Goal: Use online tool/utility: Utilize a website feature to perform a specific function

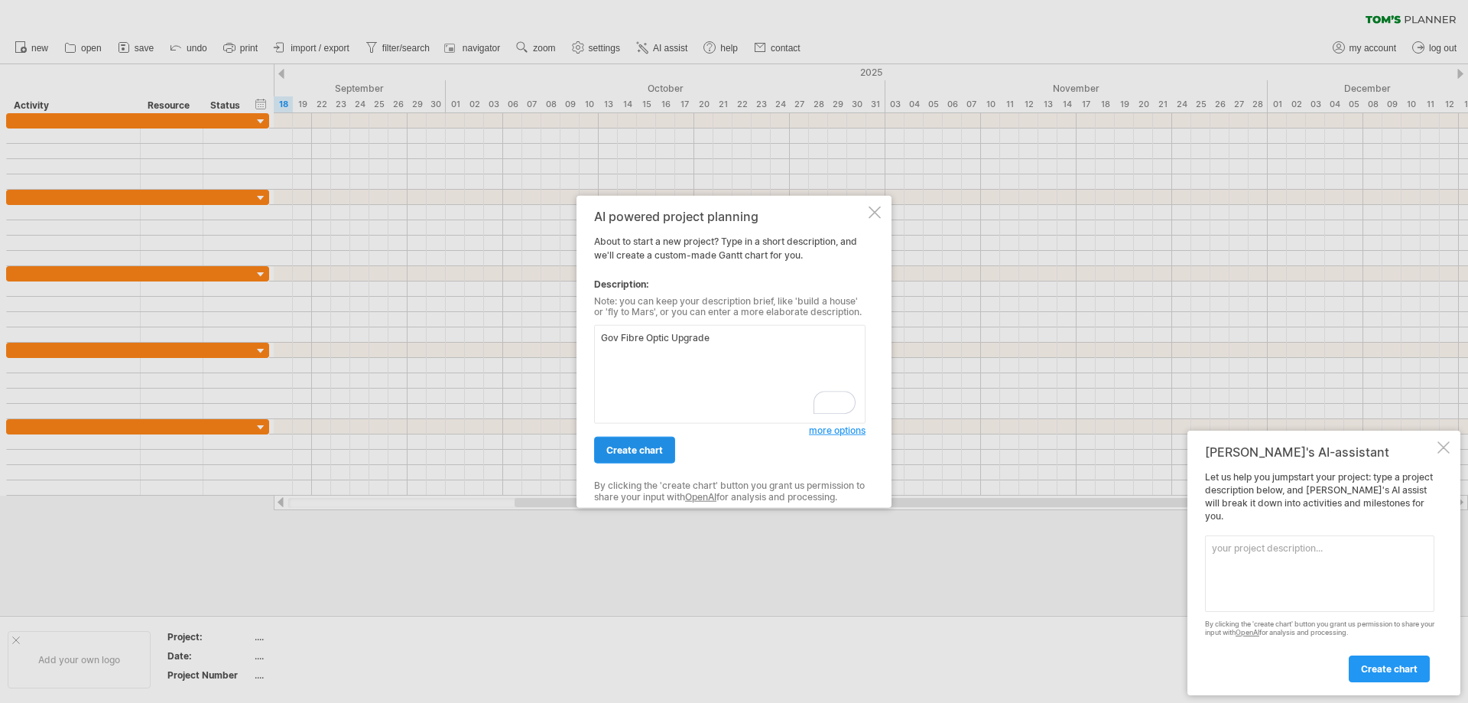
type textarea "Gov Fibre Optic Upgrade"
click at [635, 450] on span "create chart" at bounding box center [634, 449] width 57 height 11
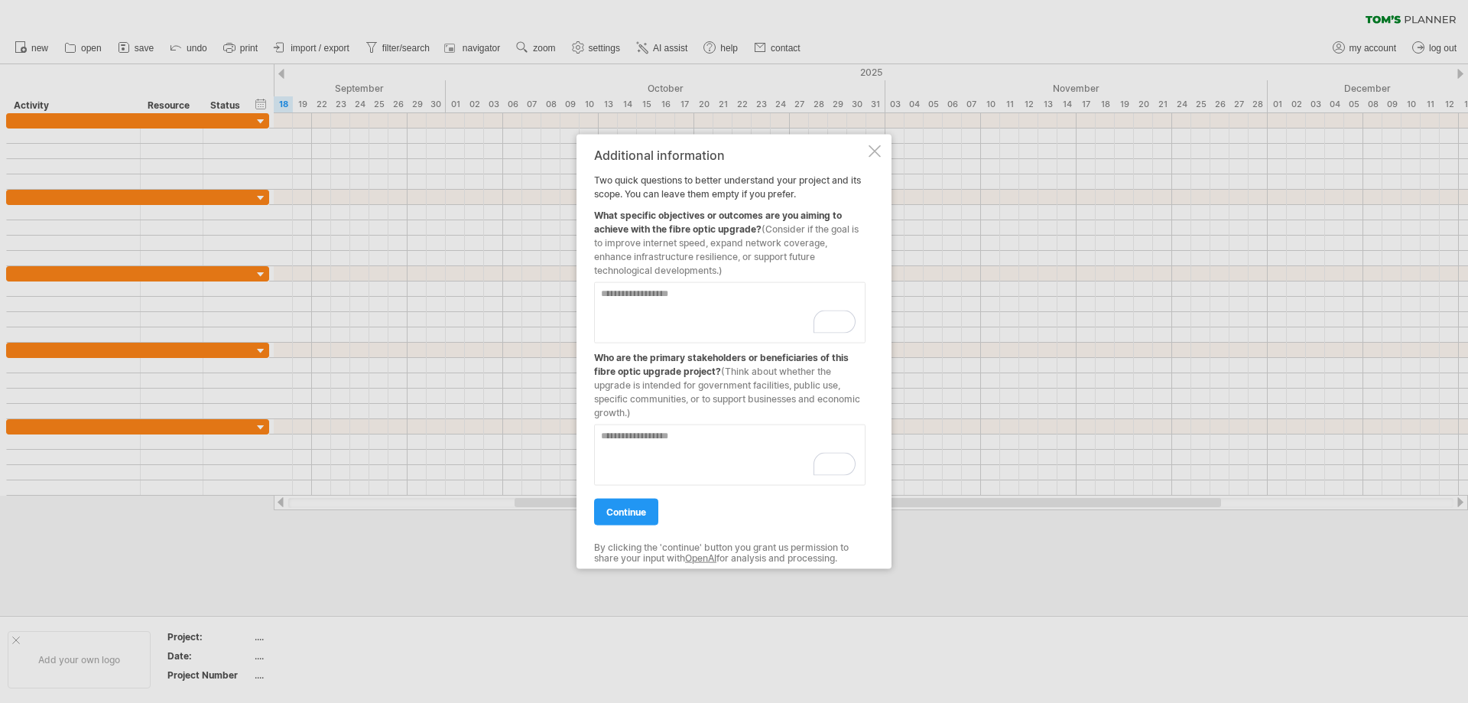
click at [877, 148] on div at bounding box center [875, 151] width 12 height 12
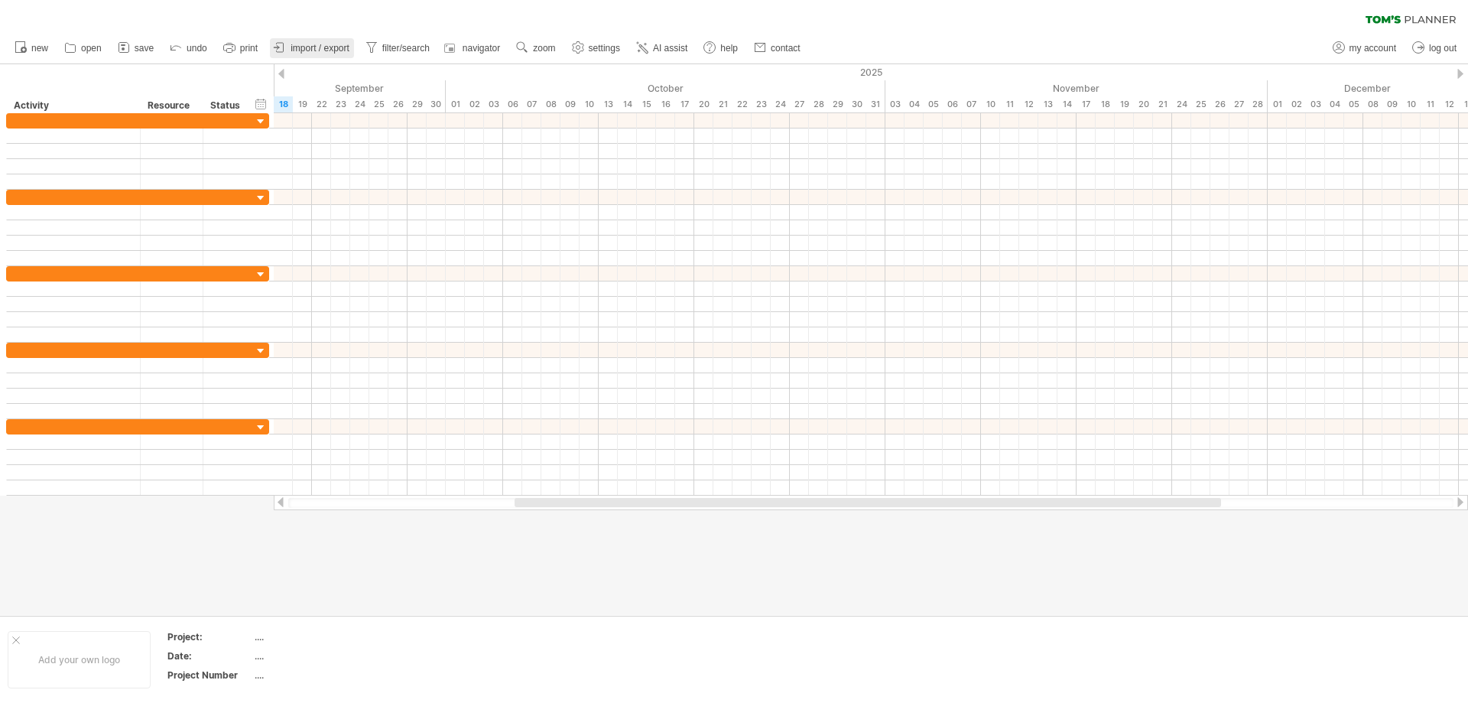
click at [295, 44] on span "import / export" at bounding box center [320, 48] width 59 height 11
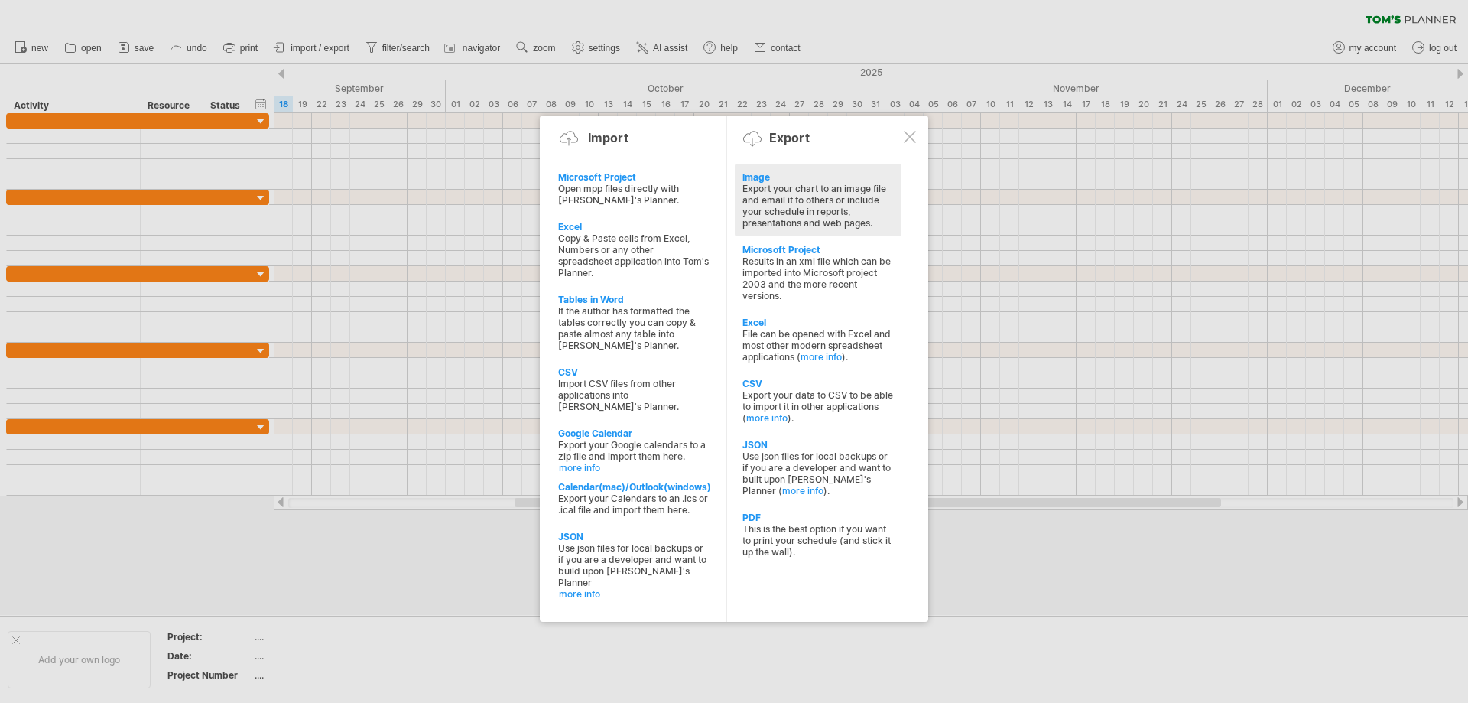
click at [788, 217] on div "Export your chart to an image file and email it to others or include your sched…" at bounding box center [817, 206] width 151 height 46
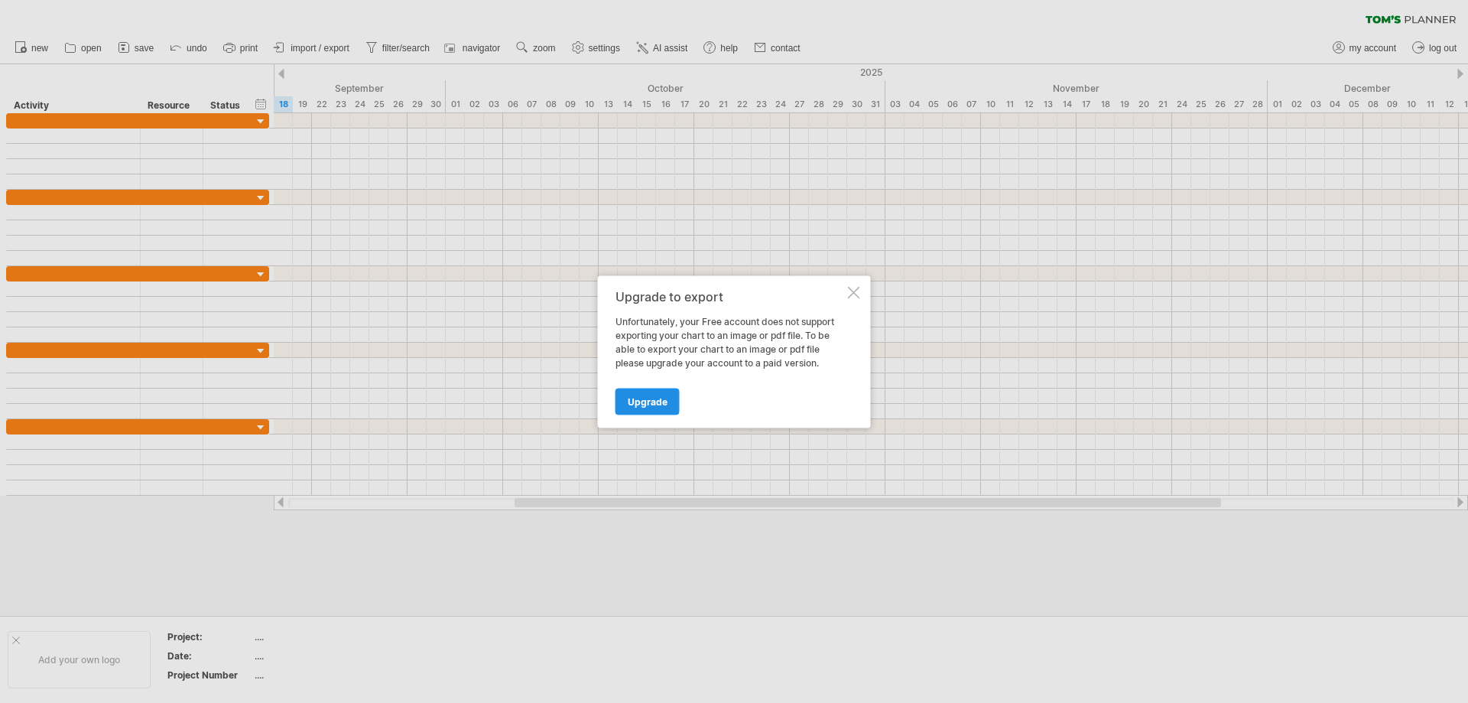
click at [648, 398] on span "Upgrade" at bounding box center [648, 400] width 40 height 11
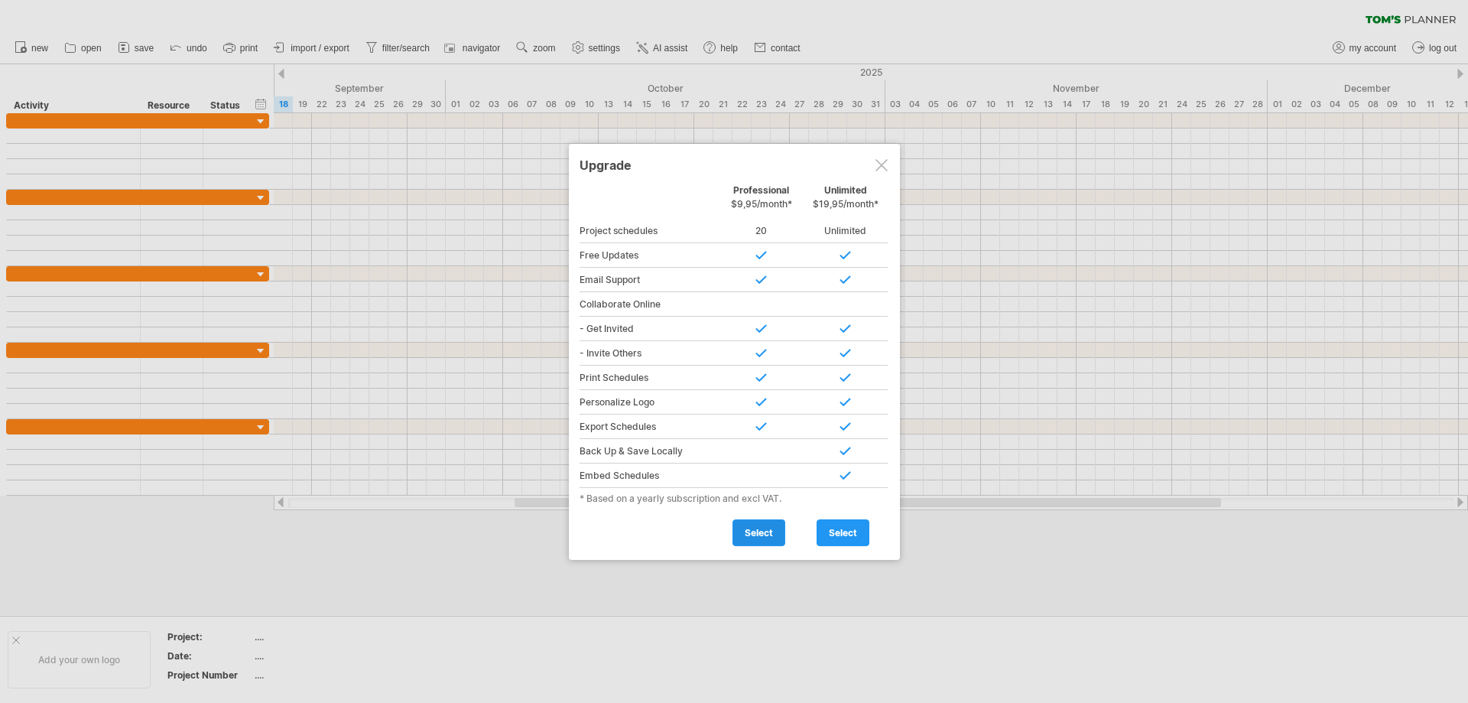
click at [762, 531] on span "select" at bounding box center [759, 532] width 28 height 11
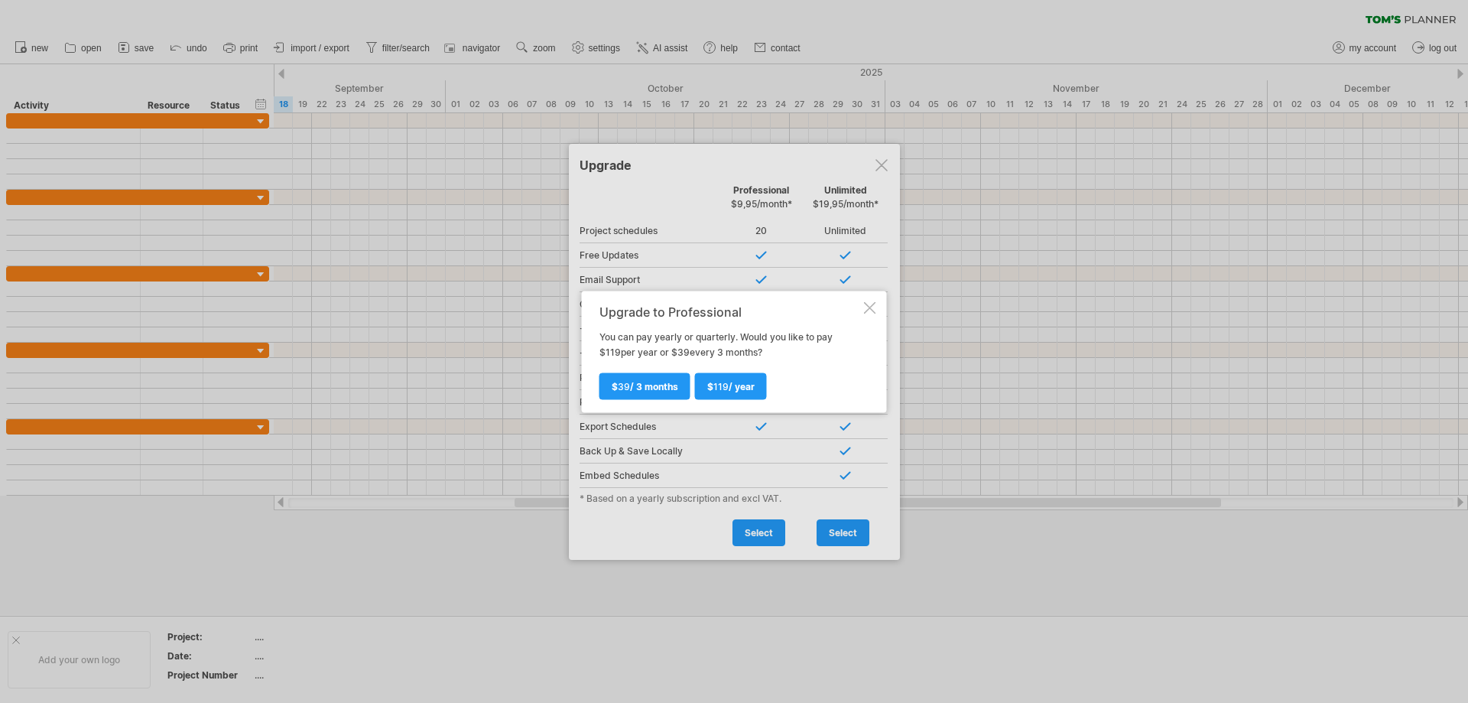
click at [880, 302] on div "Upgrade to Professional You can pay yearly or quarterly. Would you like to pay …" at bounding box center [734, 352] width 305 height 122
click at [874, 302] on div at bounding box center [870, 307] width 12 height 12
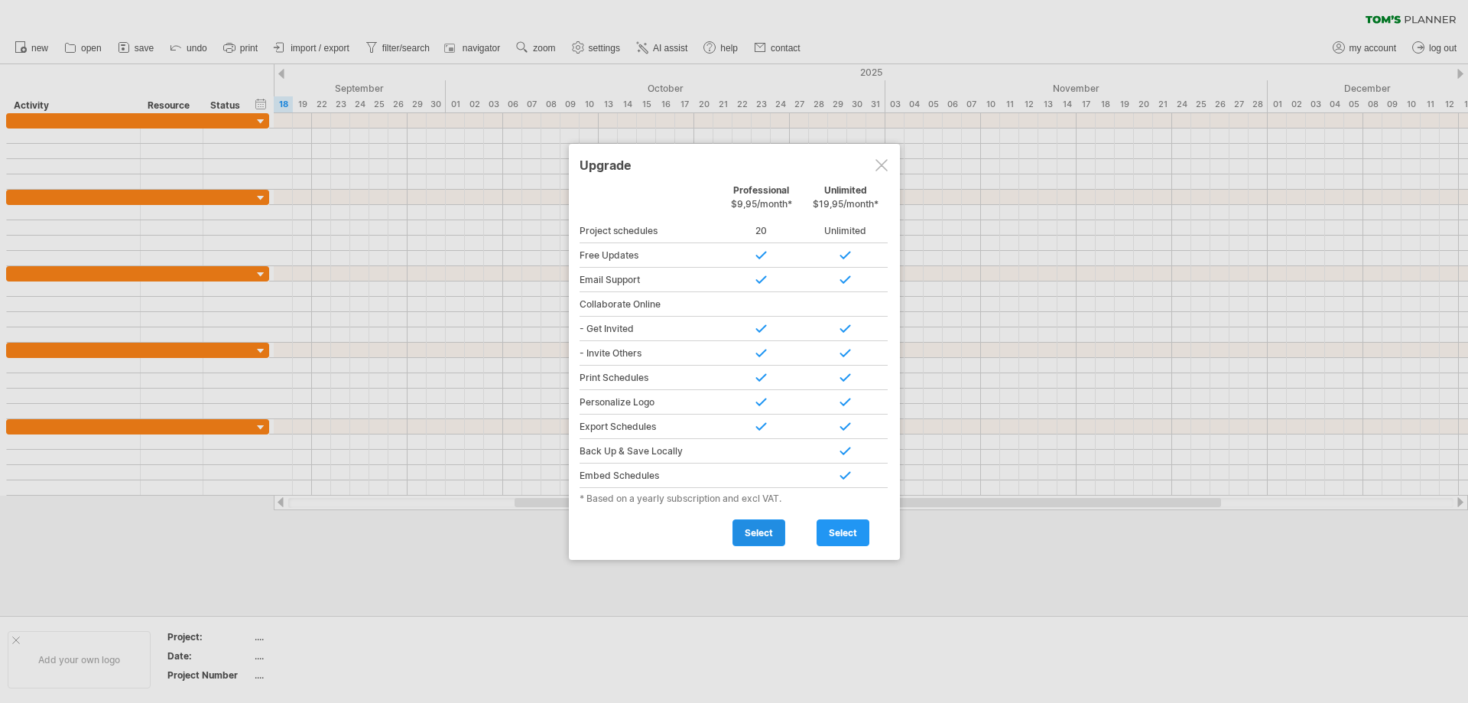
click at [756, 529] on span "select" at bounding box center [759, 532] width 28 height 11
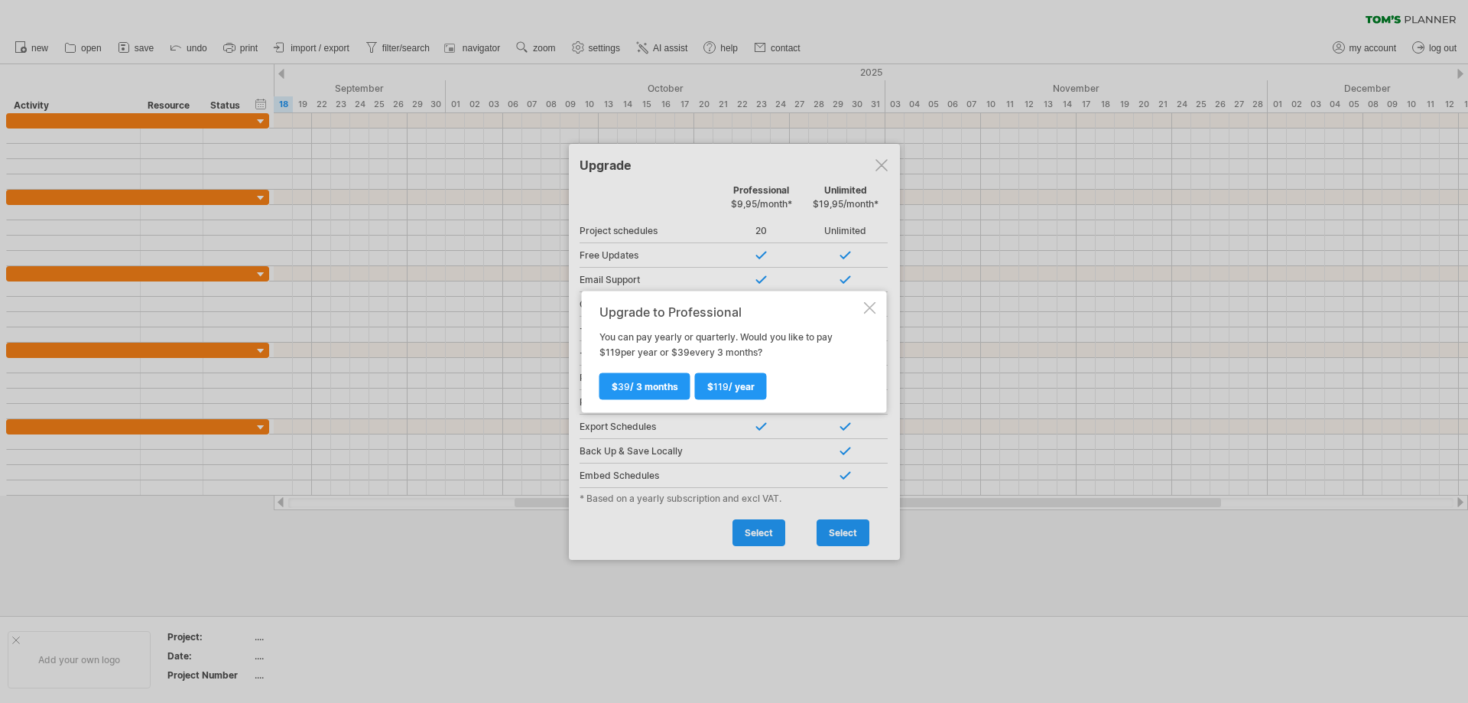
click at [868, 304] on div at bounding box center [870, 307] width 12 height 12
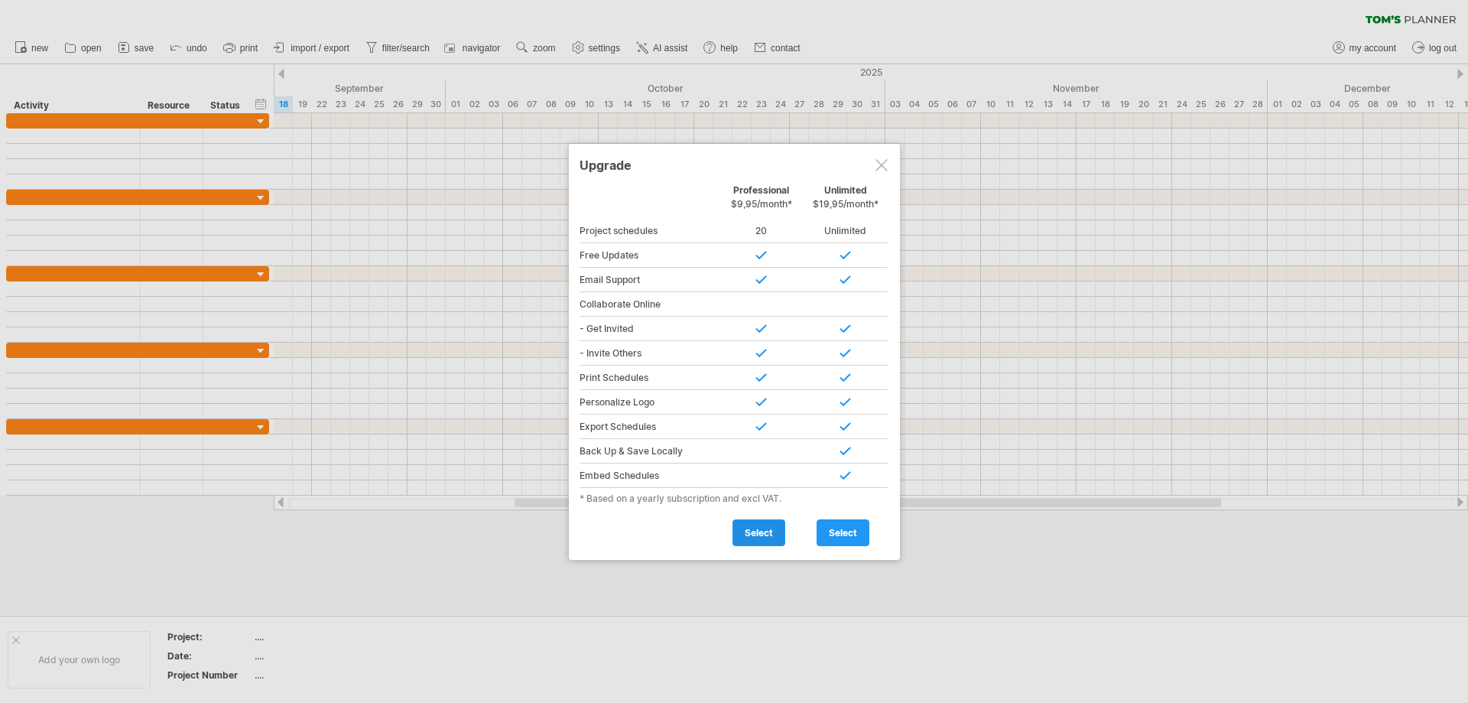
click at [756, 527] on span "select" at bounding box center [759, 532] width 28 height 11
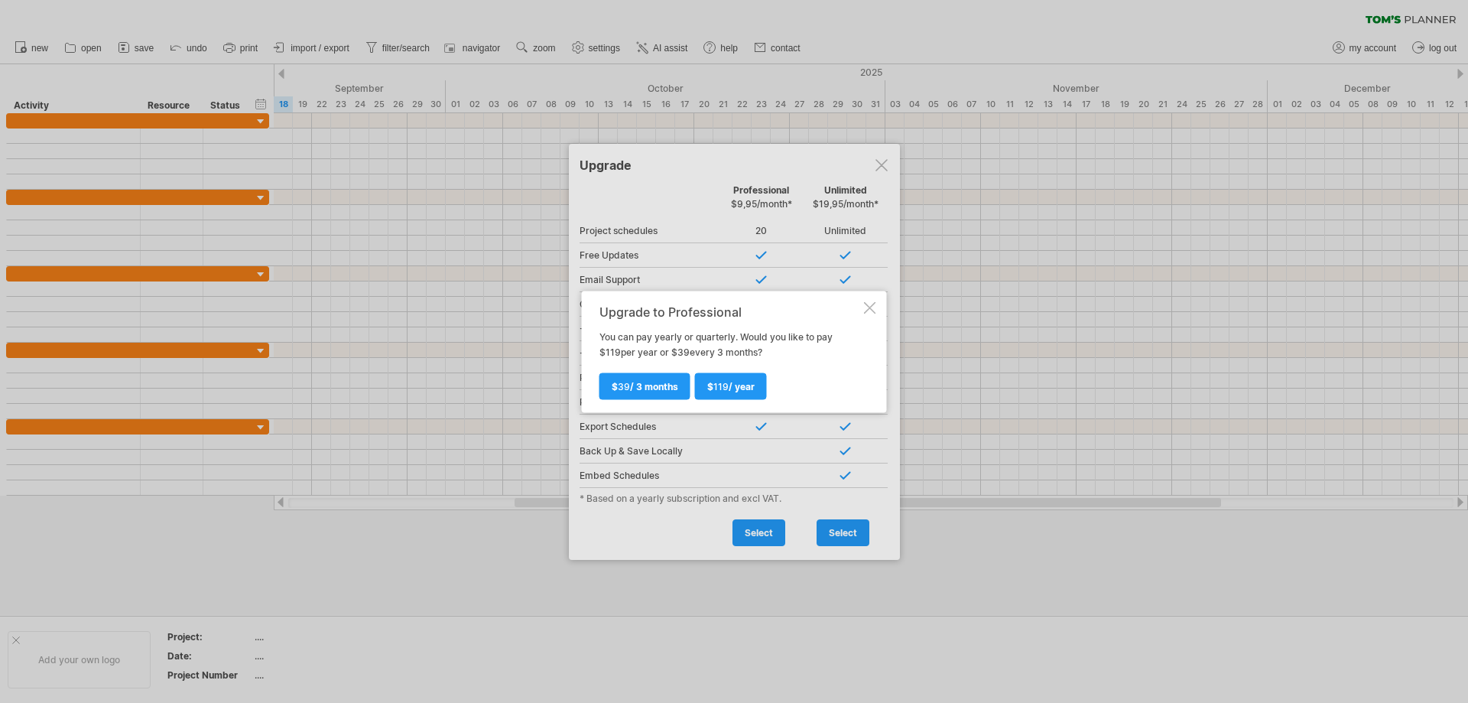
click at [871, 305] on div at bounding box center [870, 307] width 12 height 12
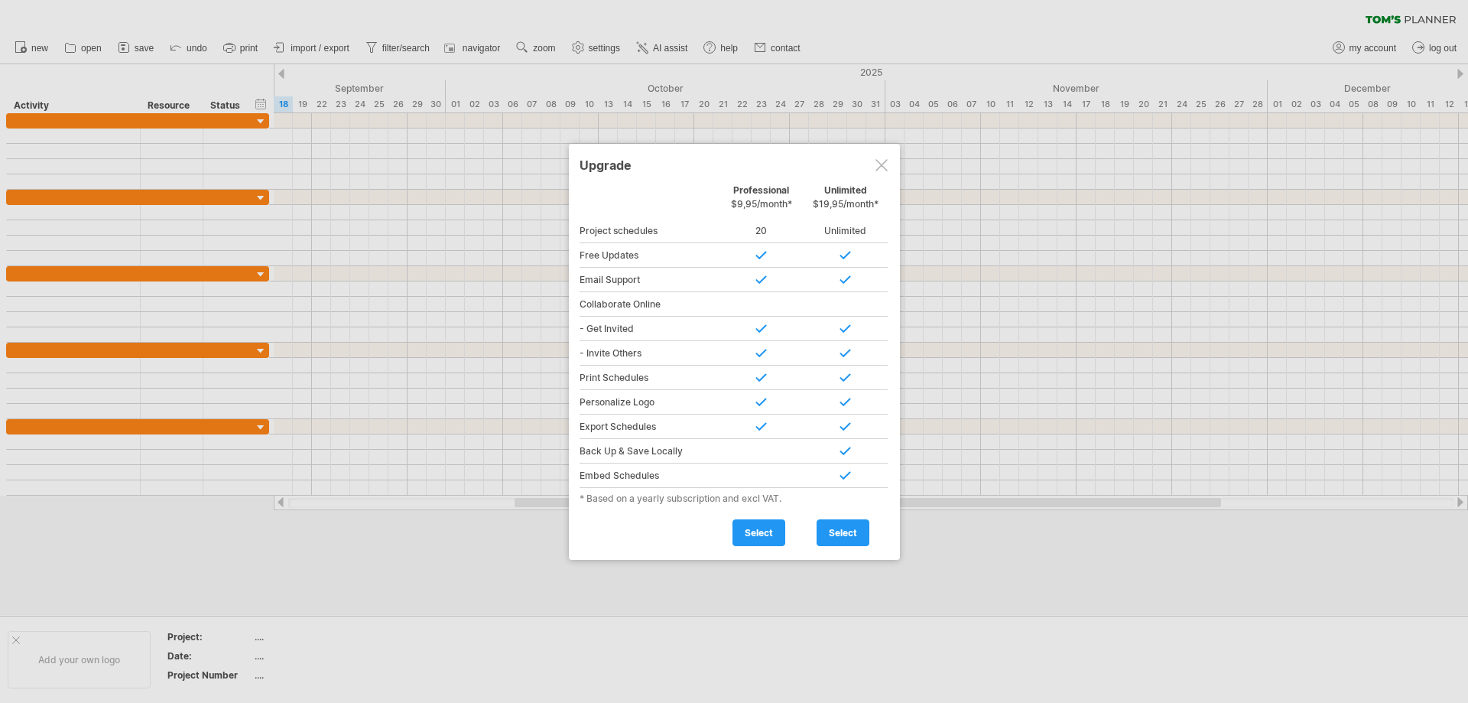
click at [317, 44] on div at bounding box center [734, 351] width 1468 height 703
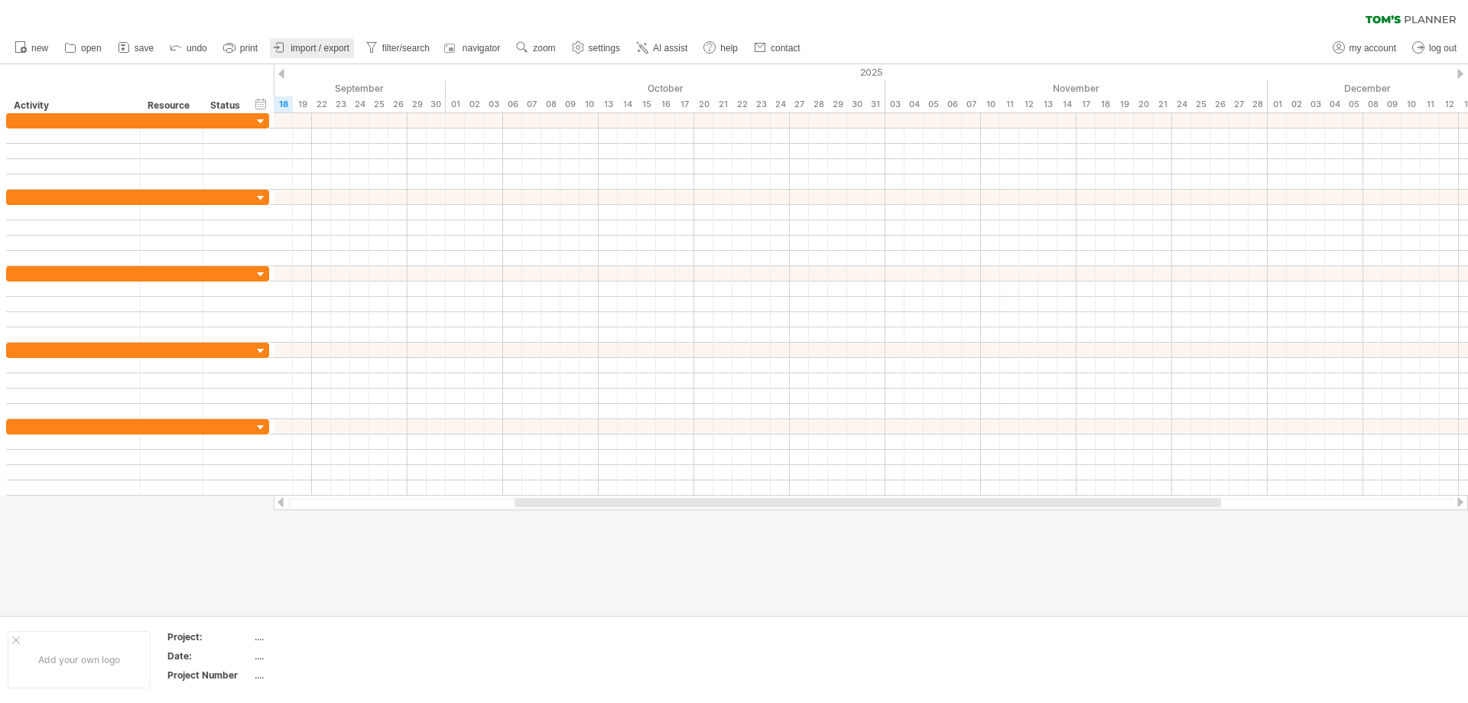
click at [302, 41] on link "import / export" at bounding box center [312, 48] width 84 height 20
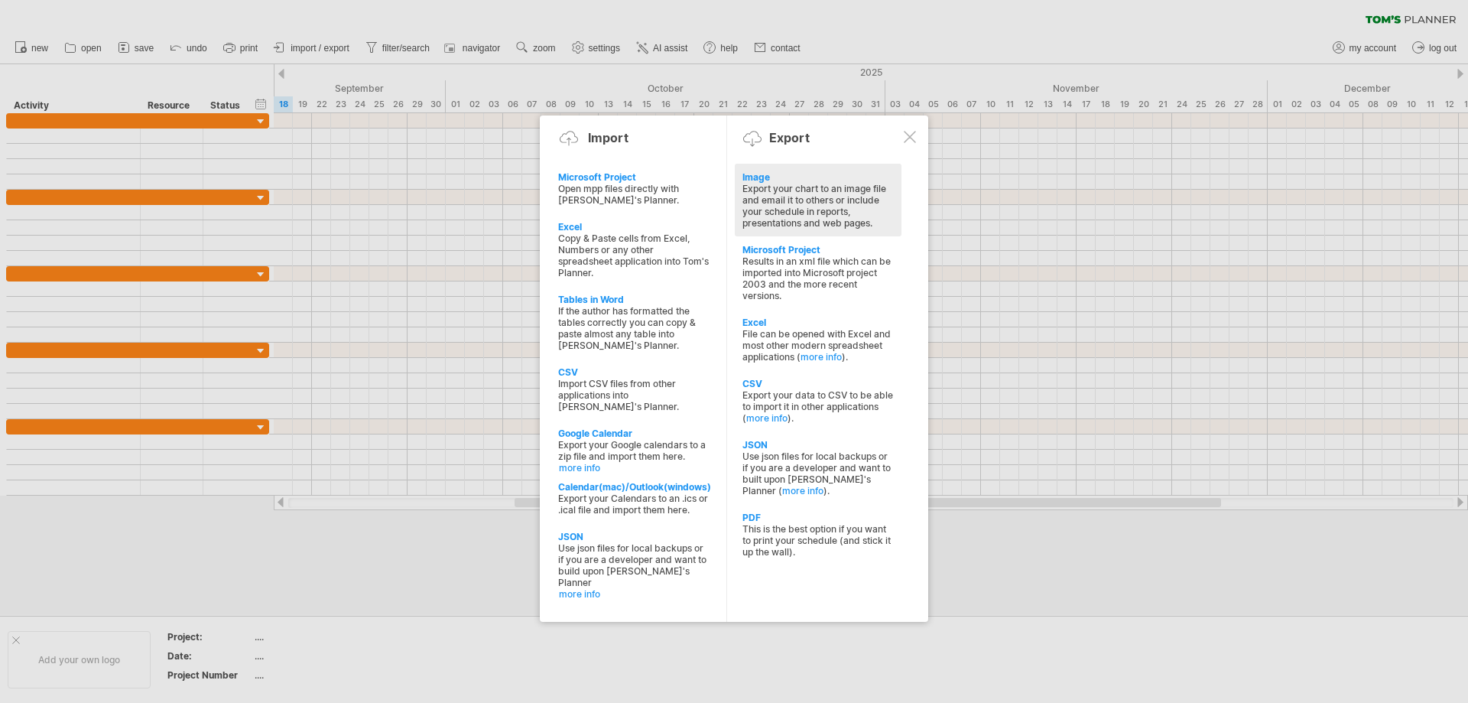
click at [785, 196] on div "Export your chart to an image file and email it to others or include your sched…" at bounding box center [817, 206] width 151 height 46
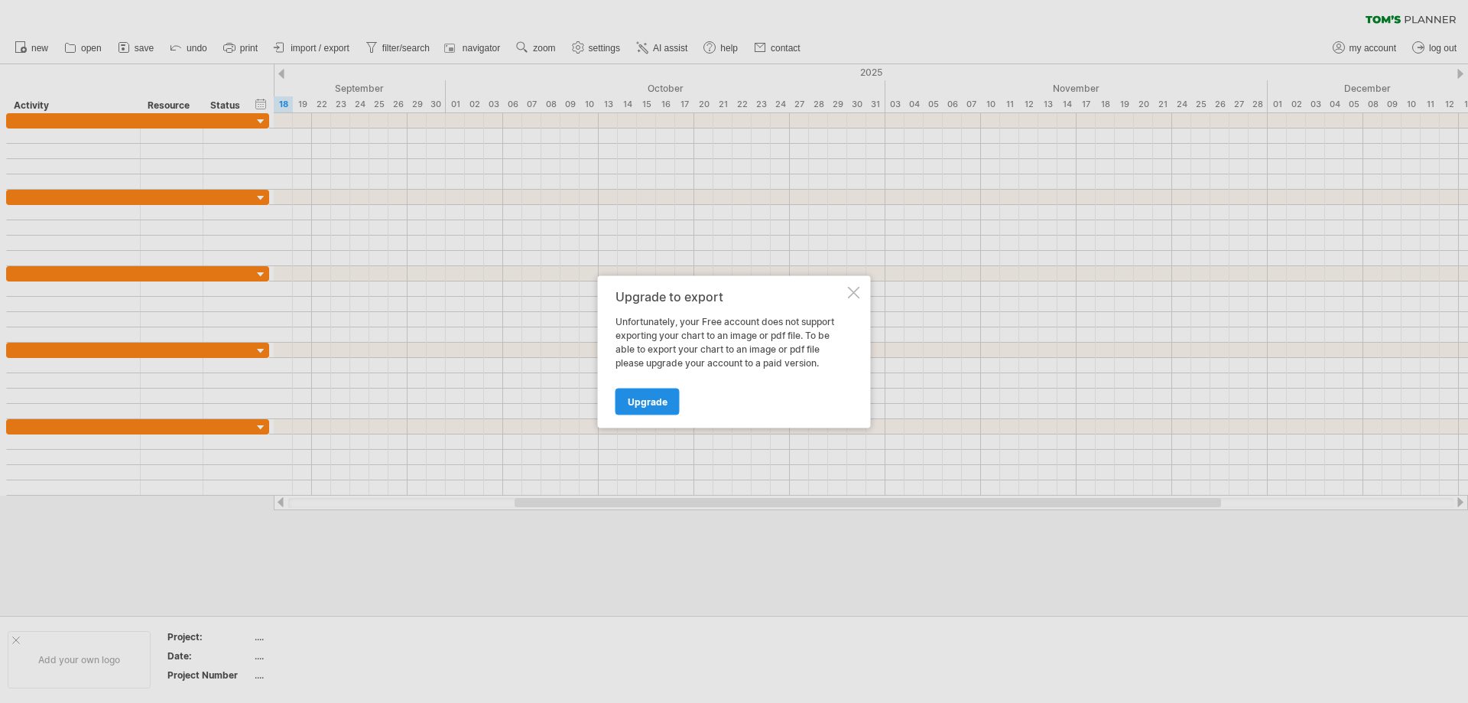
click at [635, 404] on span "Upgrade" at bounding box center [648, 400] width 40 height 11
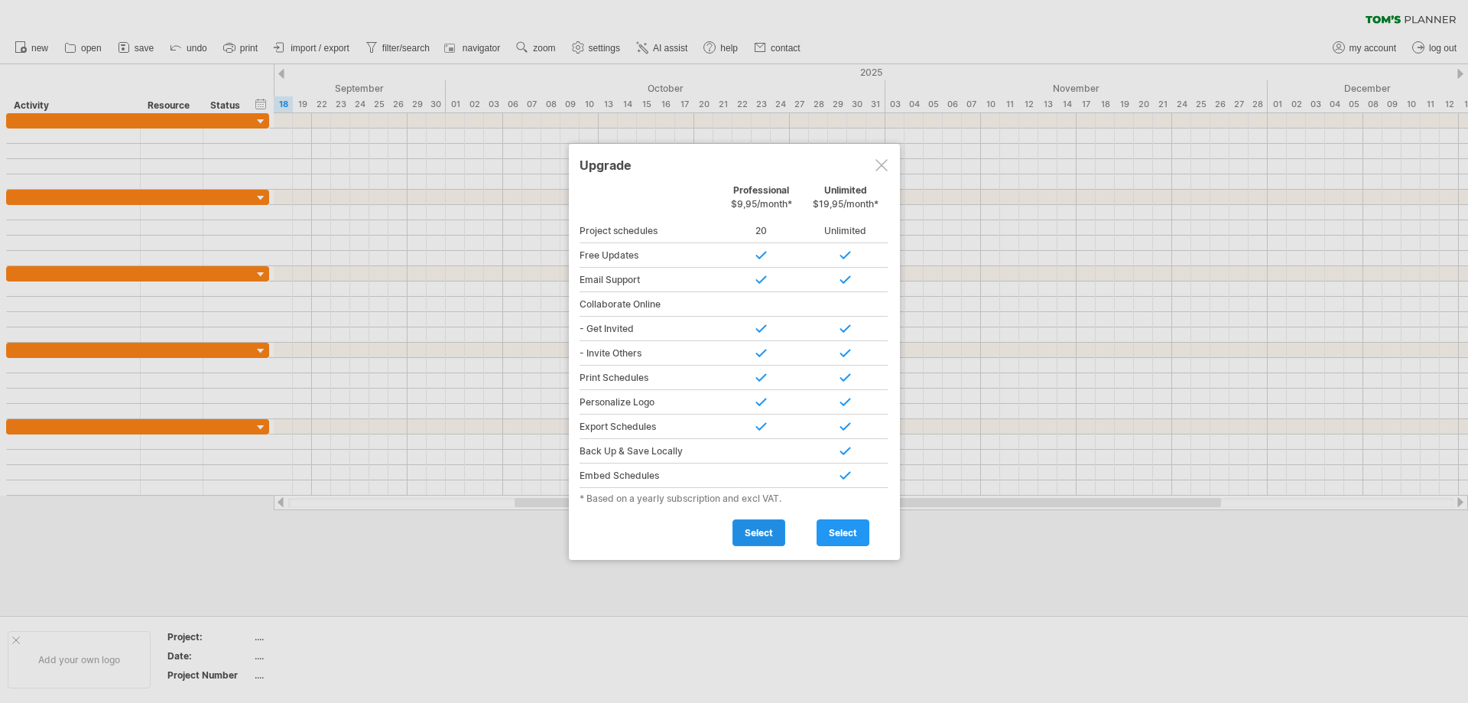
click at [759, 531] on span "select" at bounding box center [759, 532] width 28 height 11
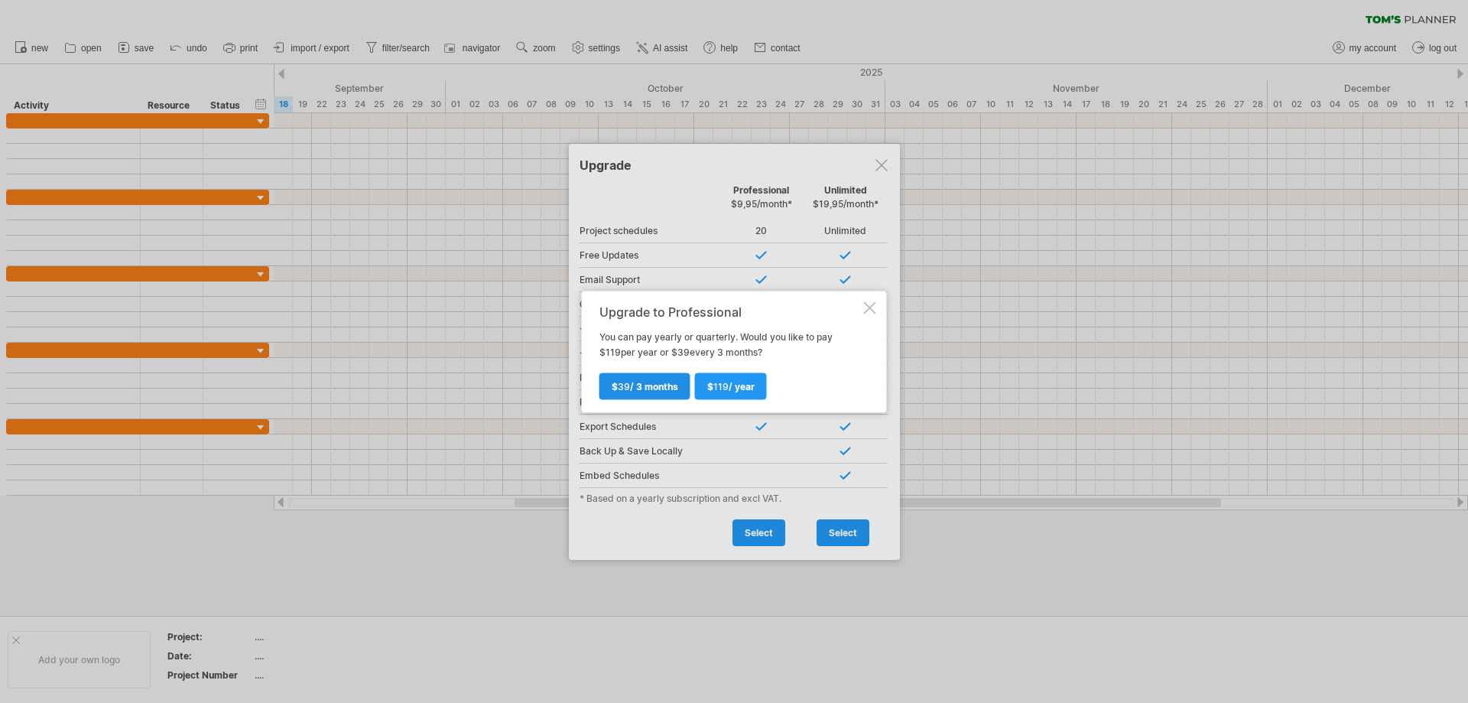
click at [642, 389] on span "$ 39 / 3 months" at bounding box center [645, 385] width 67 height 11
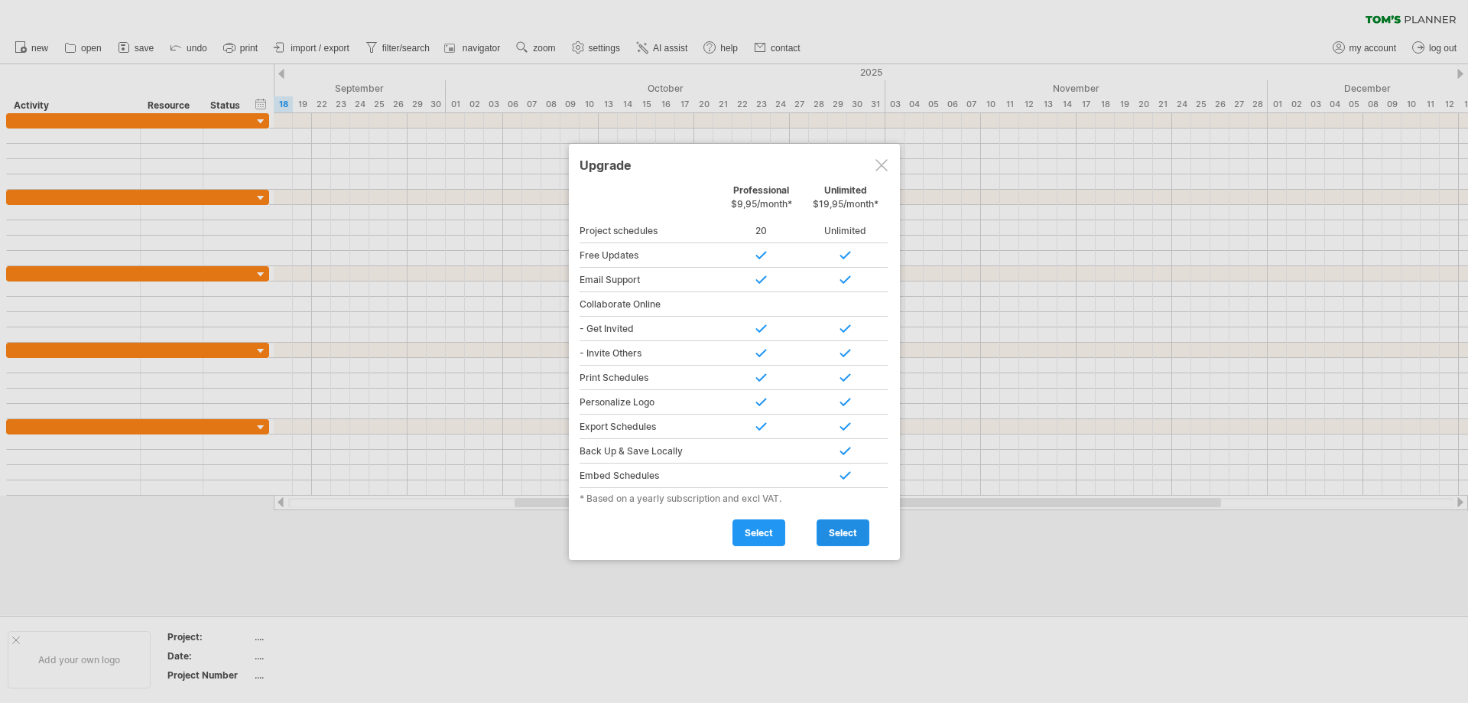
click at [840, 535] on span "select" at bounding box center [843, 532] width 28 height 11
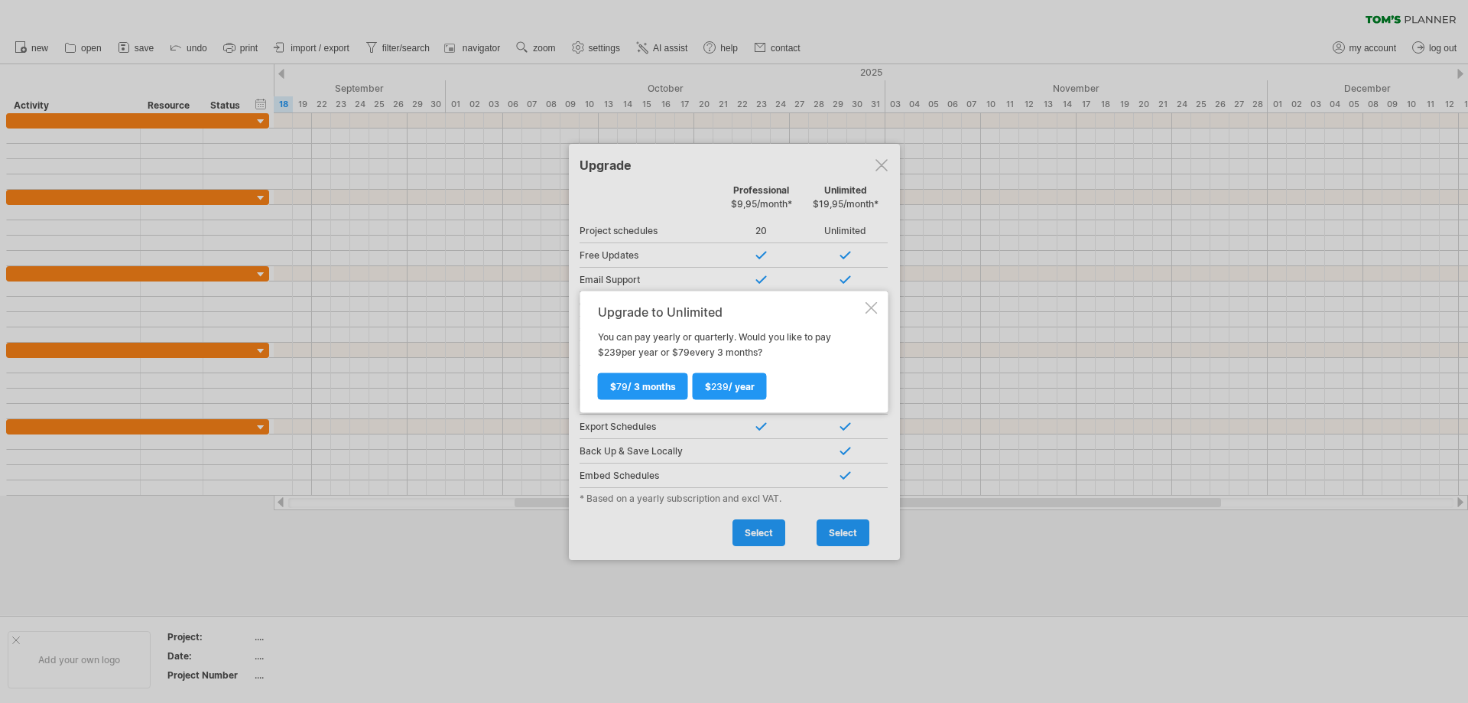
click at [870, 304] on div at bounding box center [872, 307] width 12 height 12
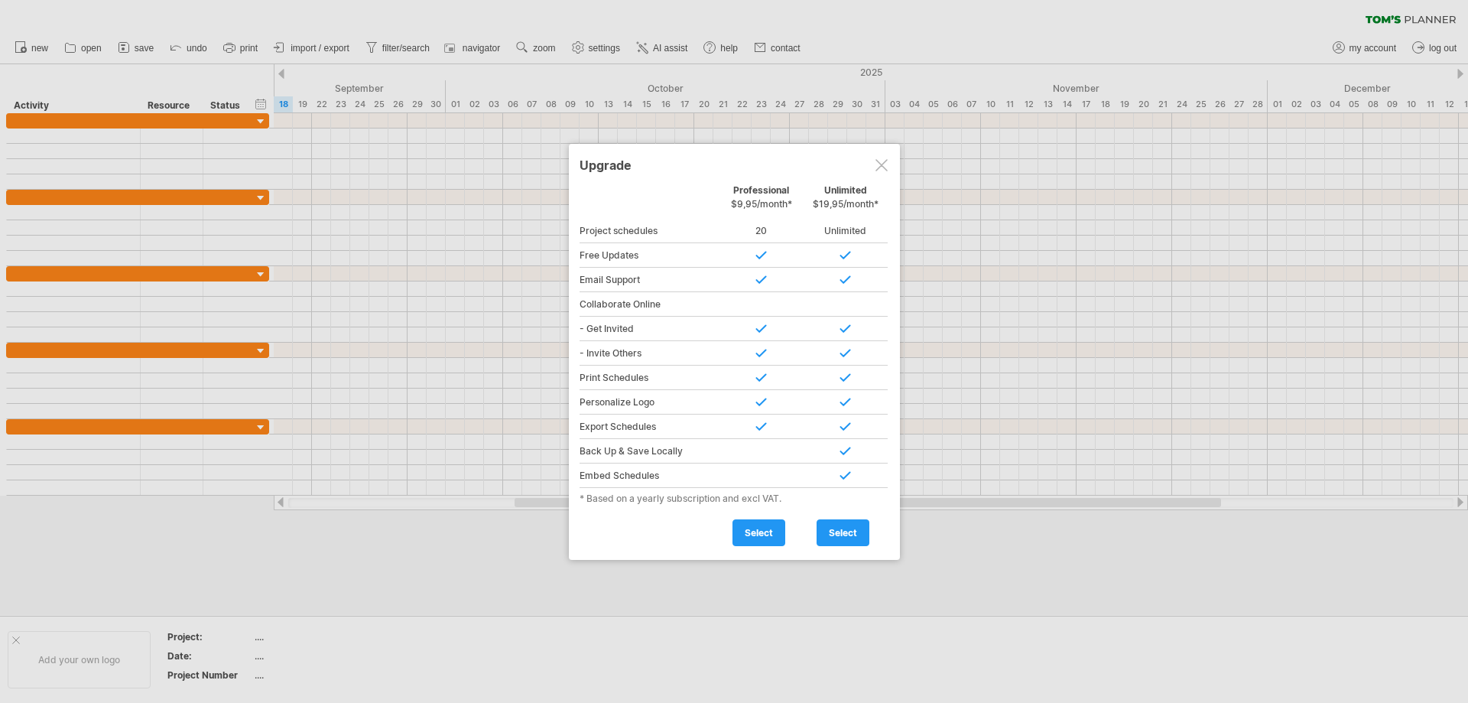
click at [1367, 47] on div at bounding box center [734, 351] width 1468 height 703
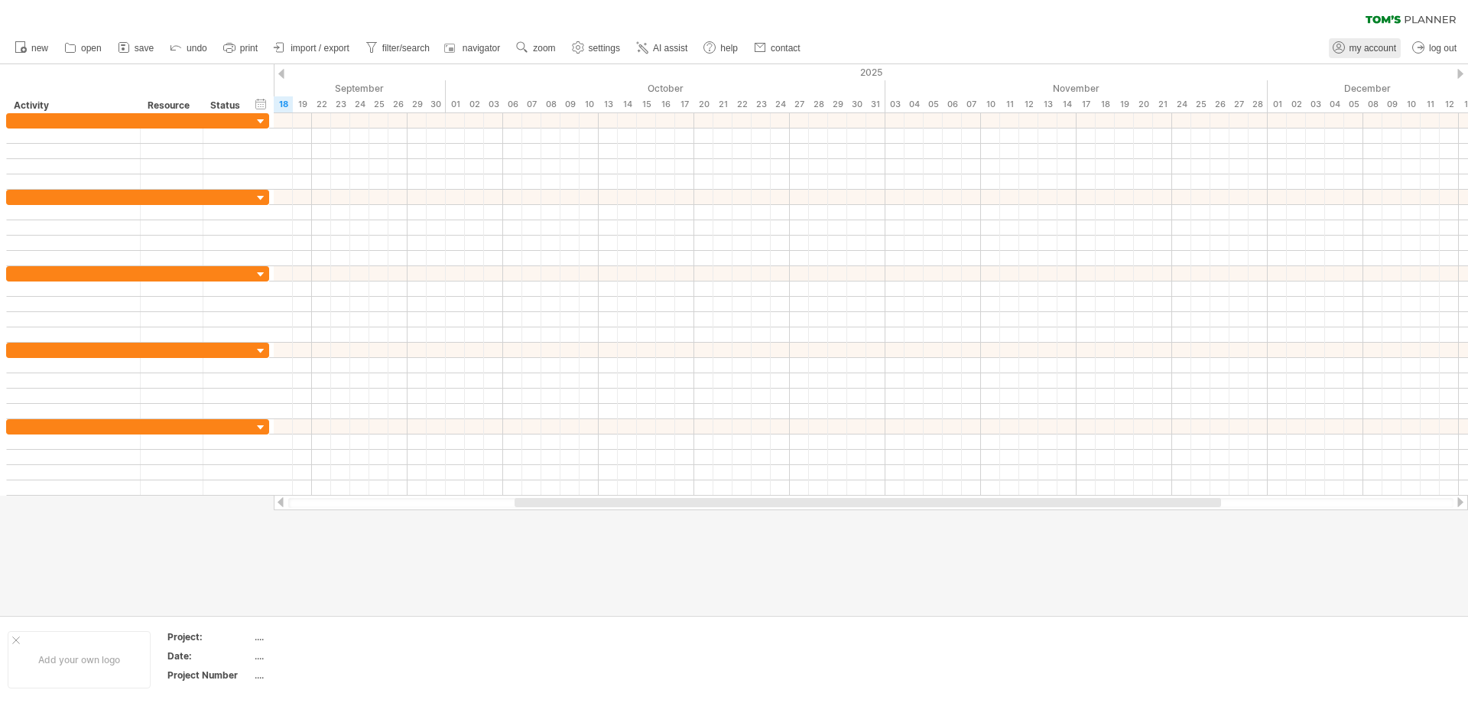
click at [1340, 44] on icon at bounding box center [1338, 47] width 15 height 15
type input "**********"
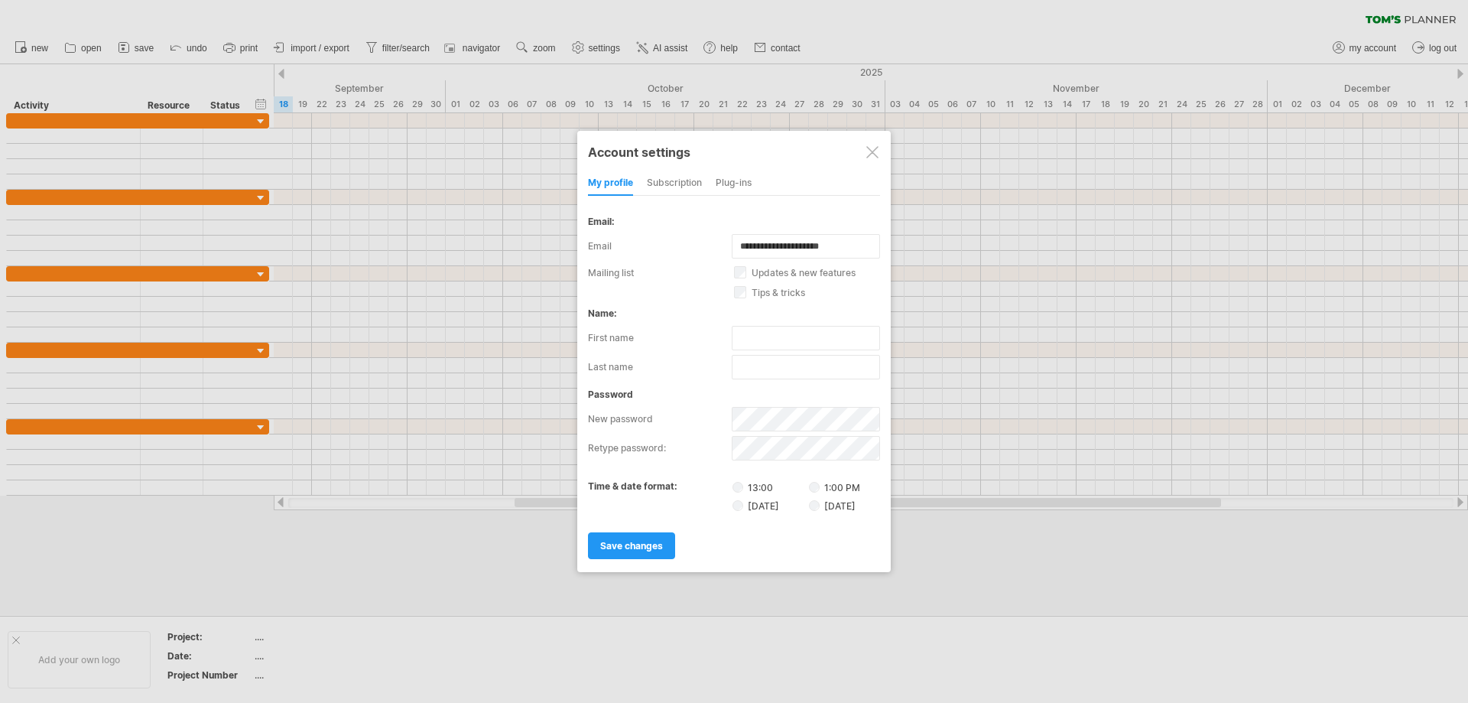
click at [673, 182] on div "subscription" at bounding box center [674, 183] width 55 height 24
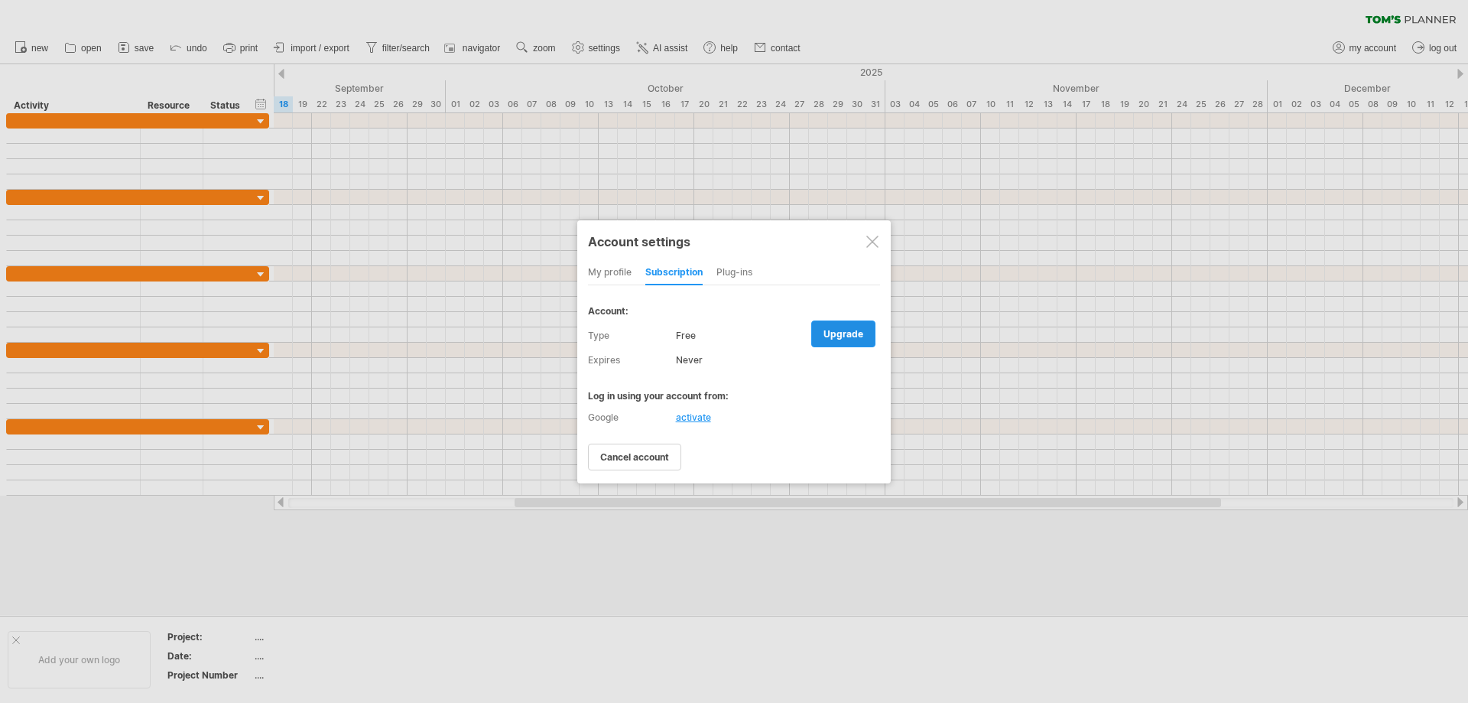
click at [842, 330] on span "upgrade" at bounding box center [844, 333] width 40 height 11
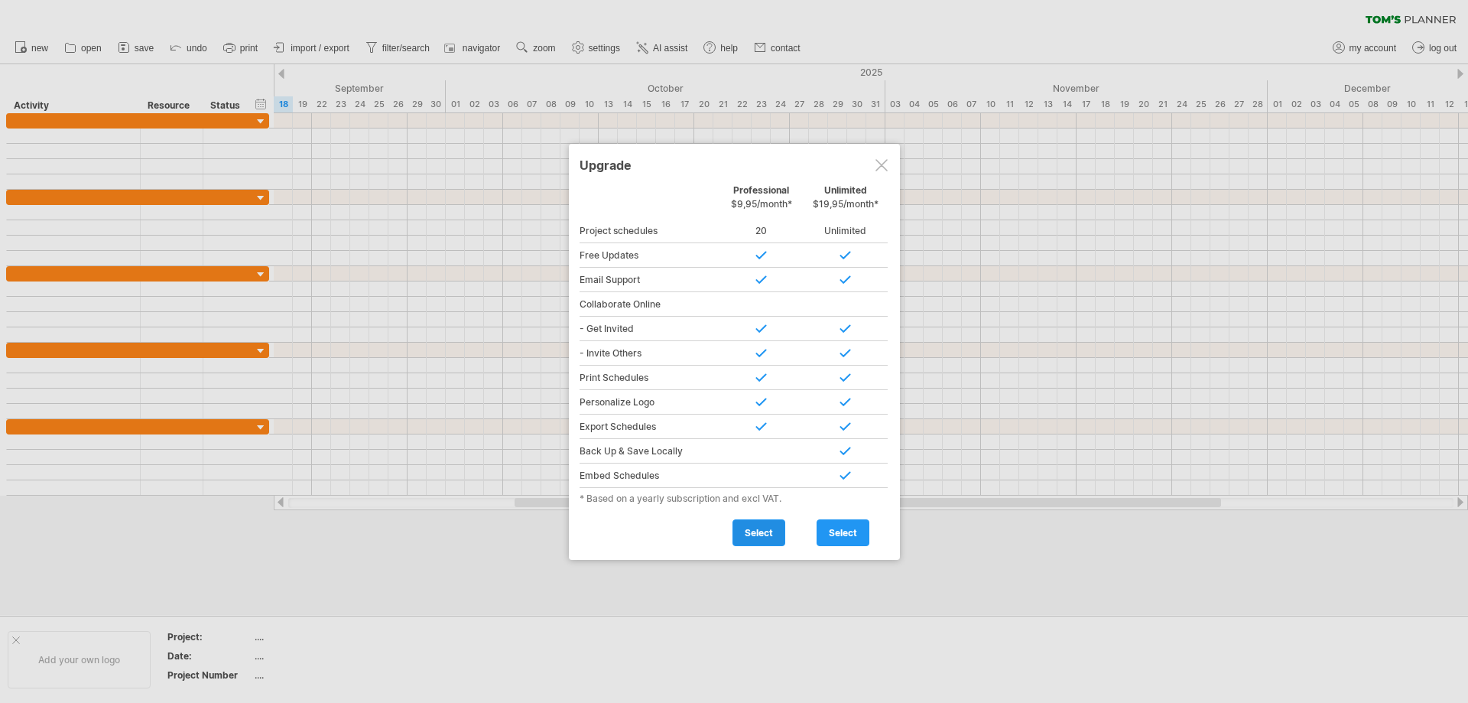
click at [755, 527] on span "select" at bounding box center [759, 532] width 28 height 11
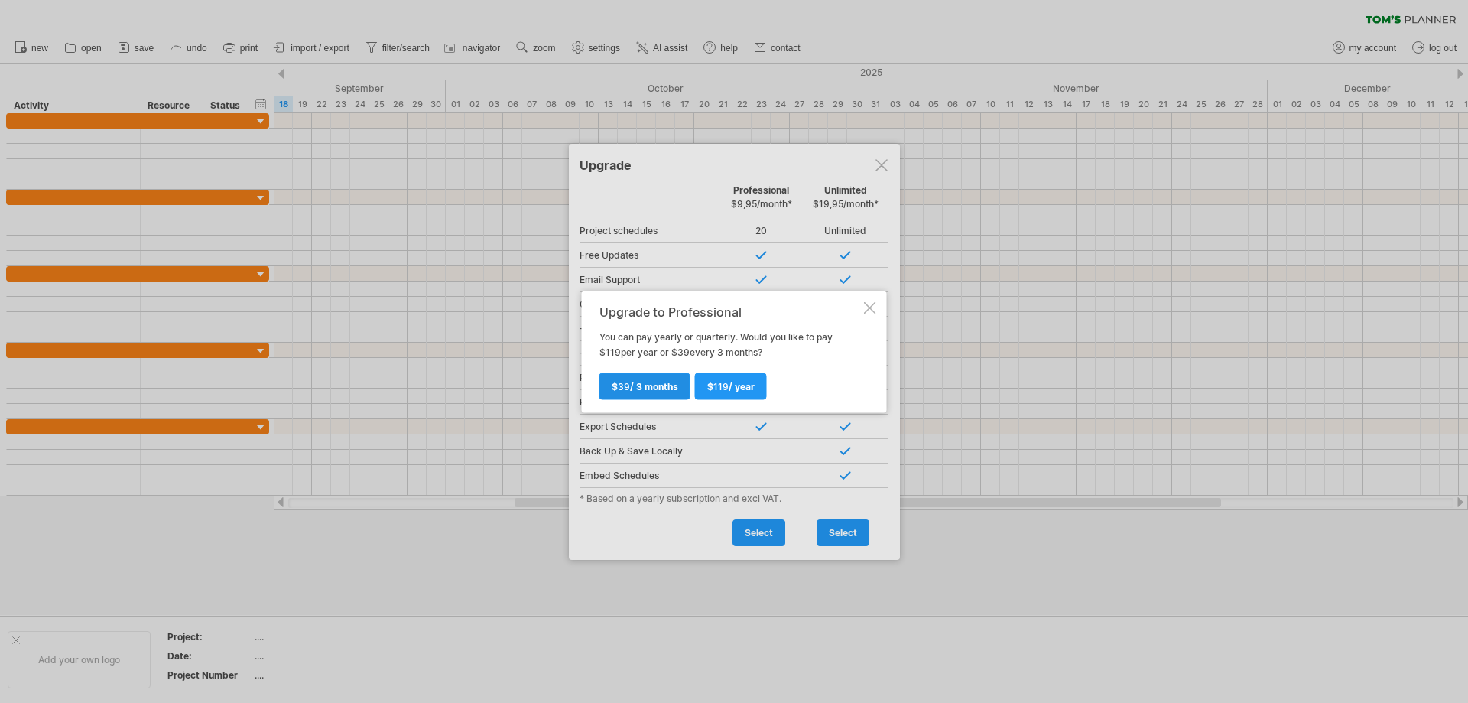
click at [645, 385] on span "$ 39 / 3 months" at bounding box center [645, 385] width 67 height 11
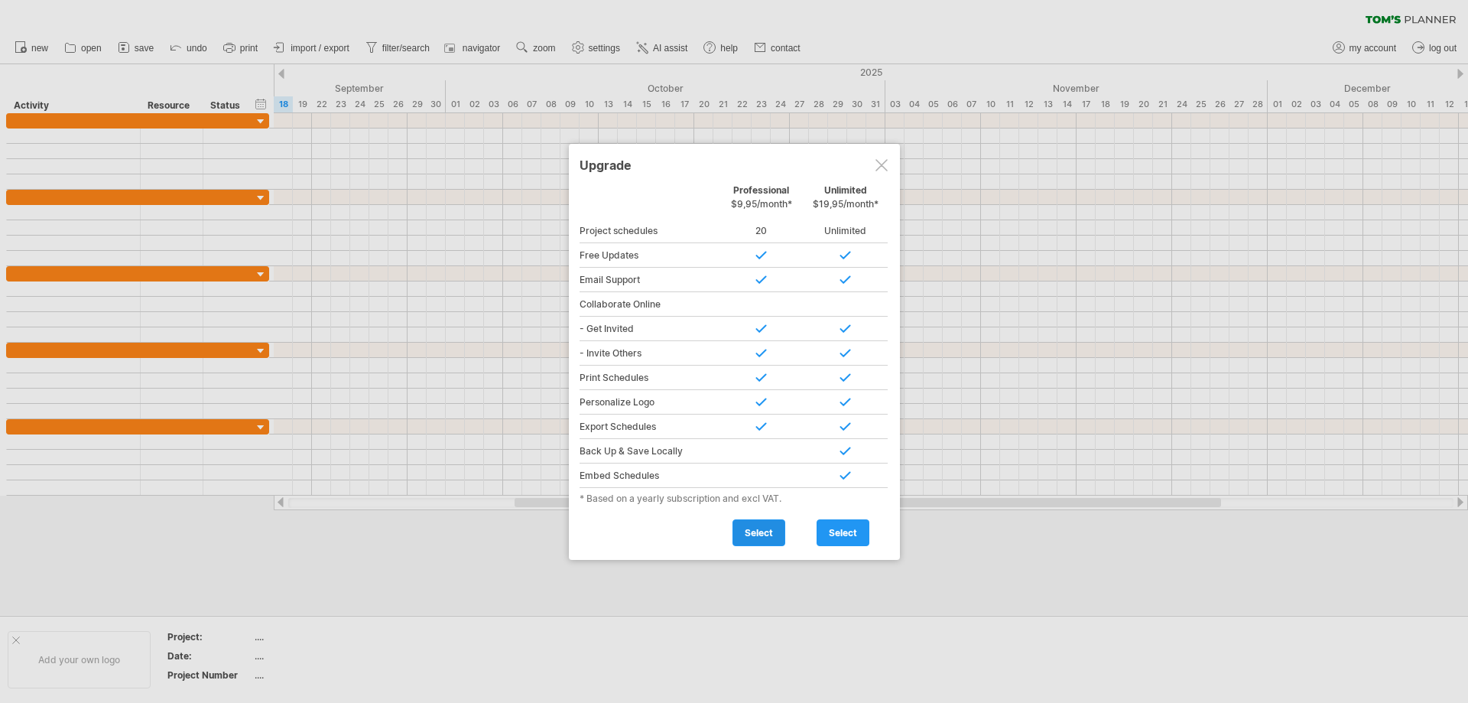
click at [751, 534] on span "select" at bounding box center [759, 532] width 28 height 11
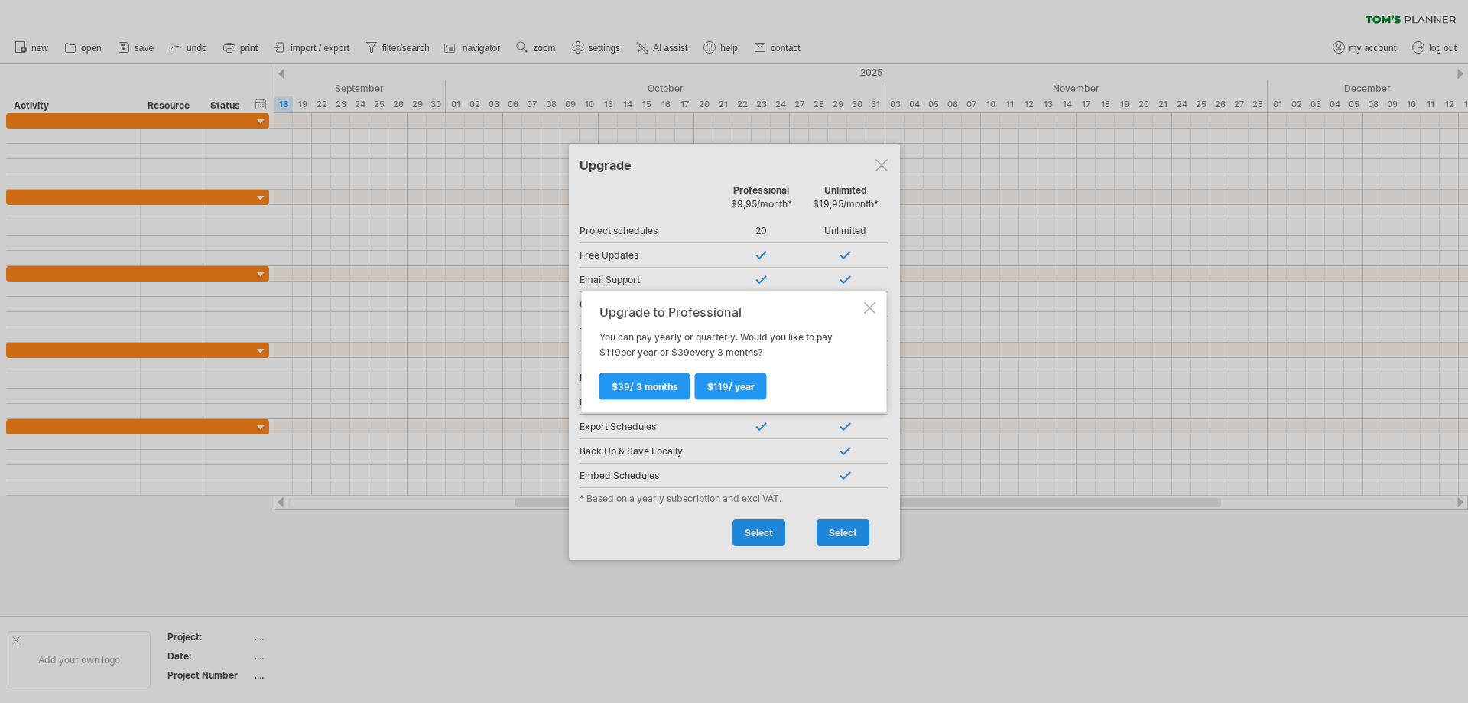
click at [642, 386] on span "$ 39 / 3 months" at bounding box center [645, 385] width 67 height 11
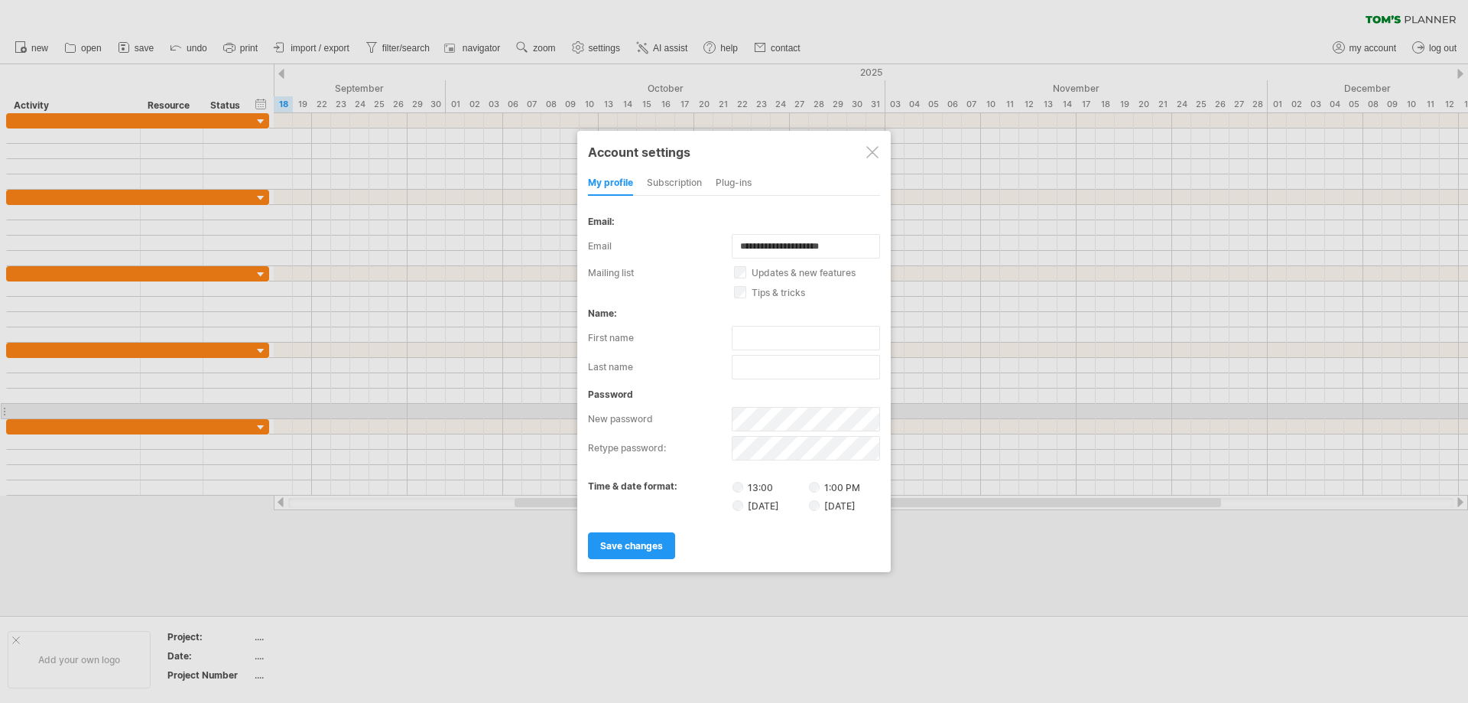
click at [447, 151] on div at bounding box center [734, 351] width 1468 height 703
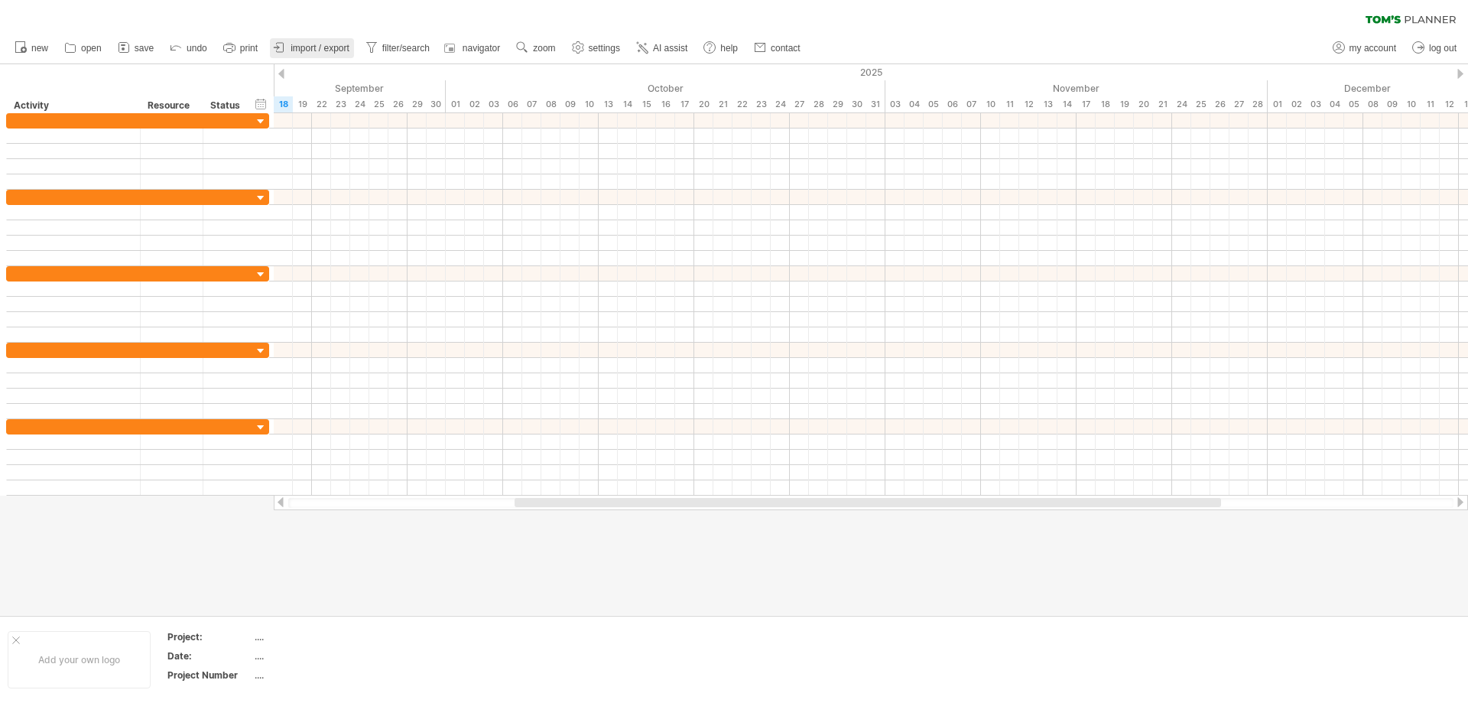
click at [323, 44] on span "import / export" at bounding box center [320, 48] width 59 height 11
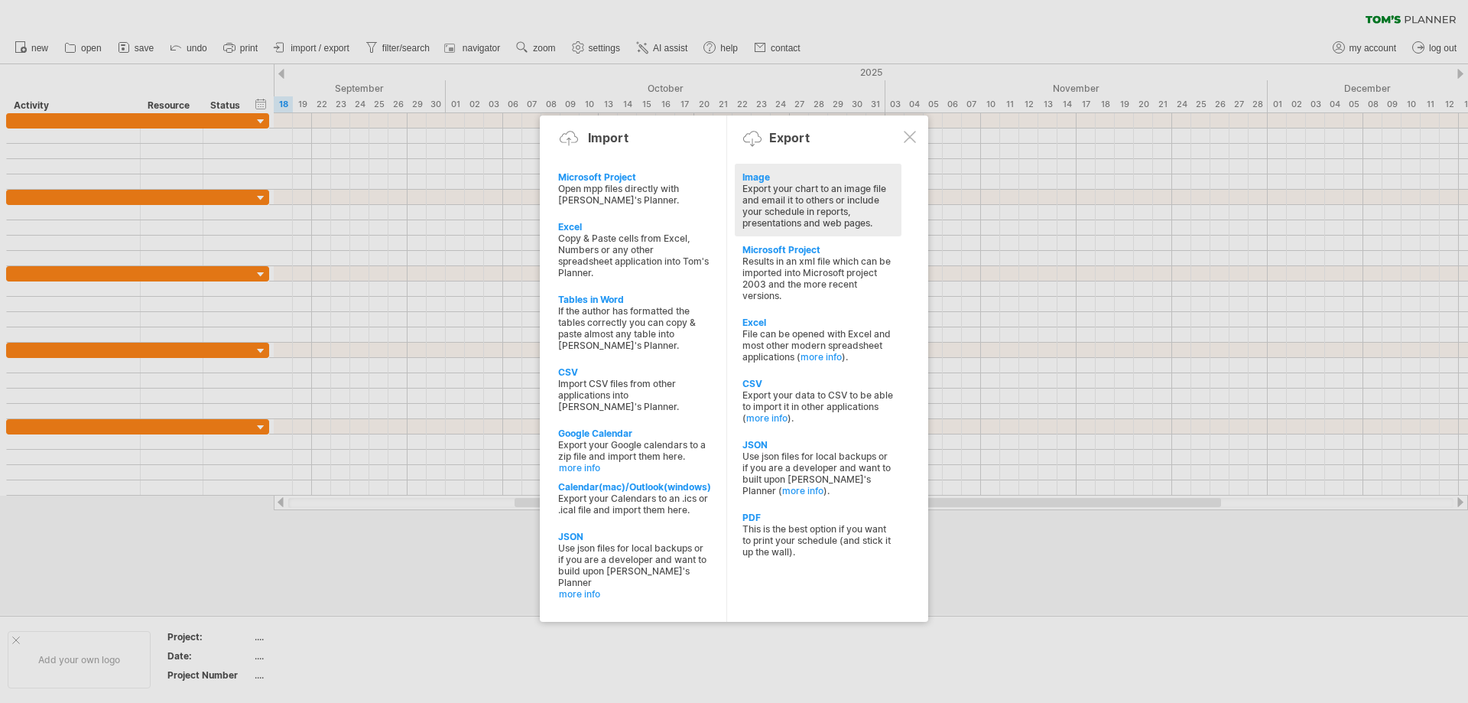
click at [779, 203] on div "Export your chart to an image file and email it to others or include your sched…" at bounding box center [817, 206] width 151 height 46
select select "*******"
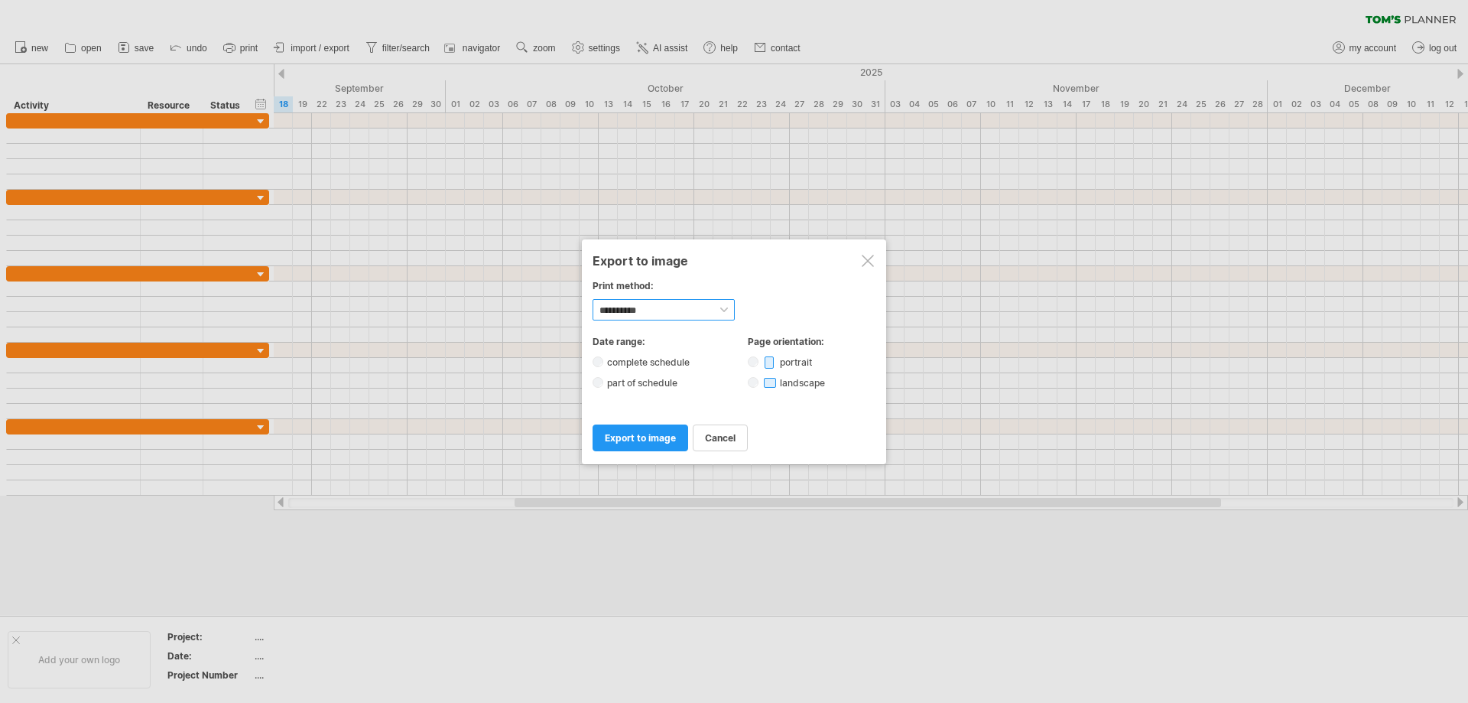
click at [699, 310] on select "**********" at bounding box center [664, 309] width 142 height 21
click at [593, 299] on select "**********" at bounding box center [664, 309] width 142 height 21
click at [643, 440] on span "export to image" at bounding box center [640, 437] width 71 height 11
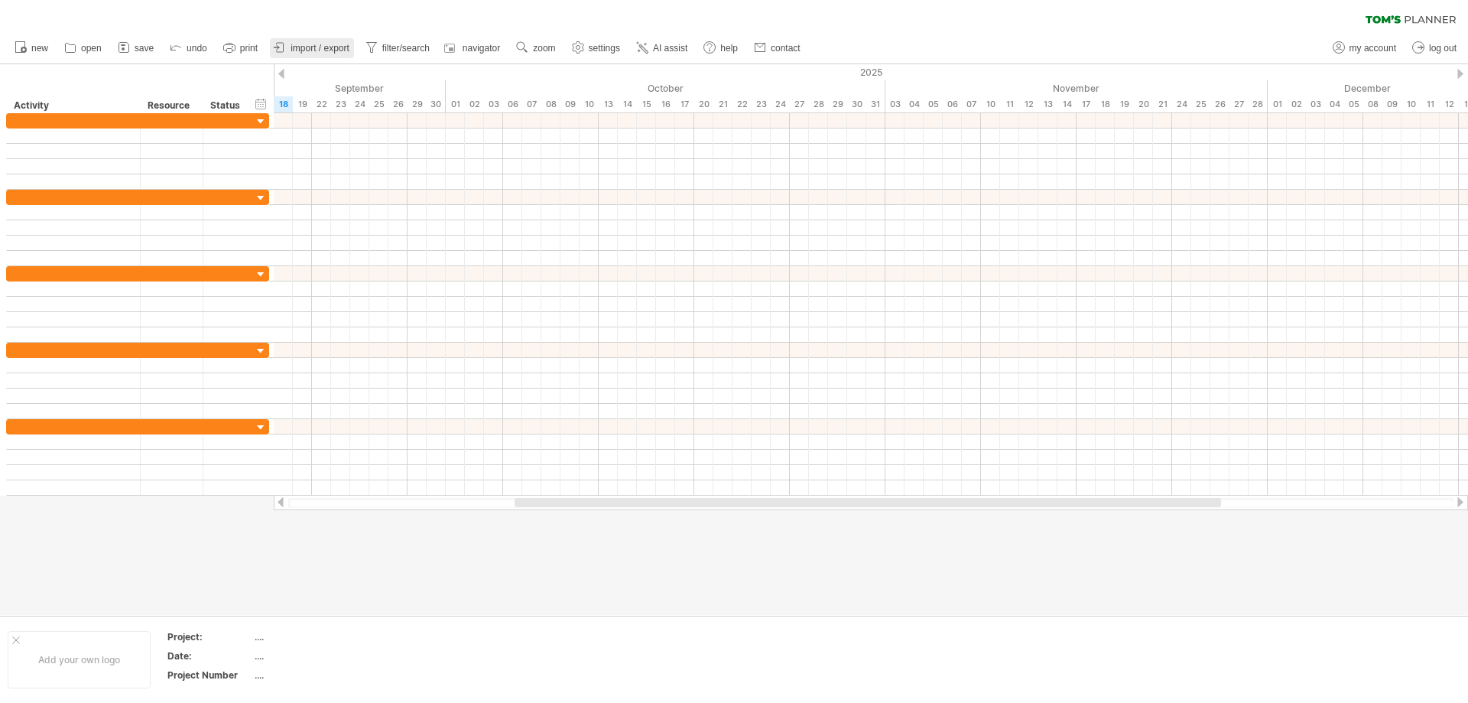
click at [301, 50] on span "import / export" at bounding box center [320, 48] width 59 height 11
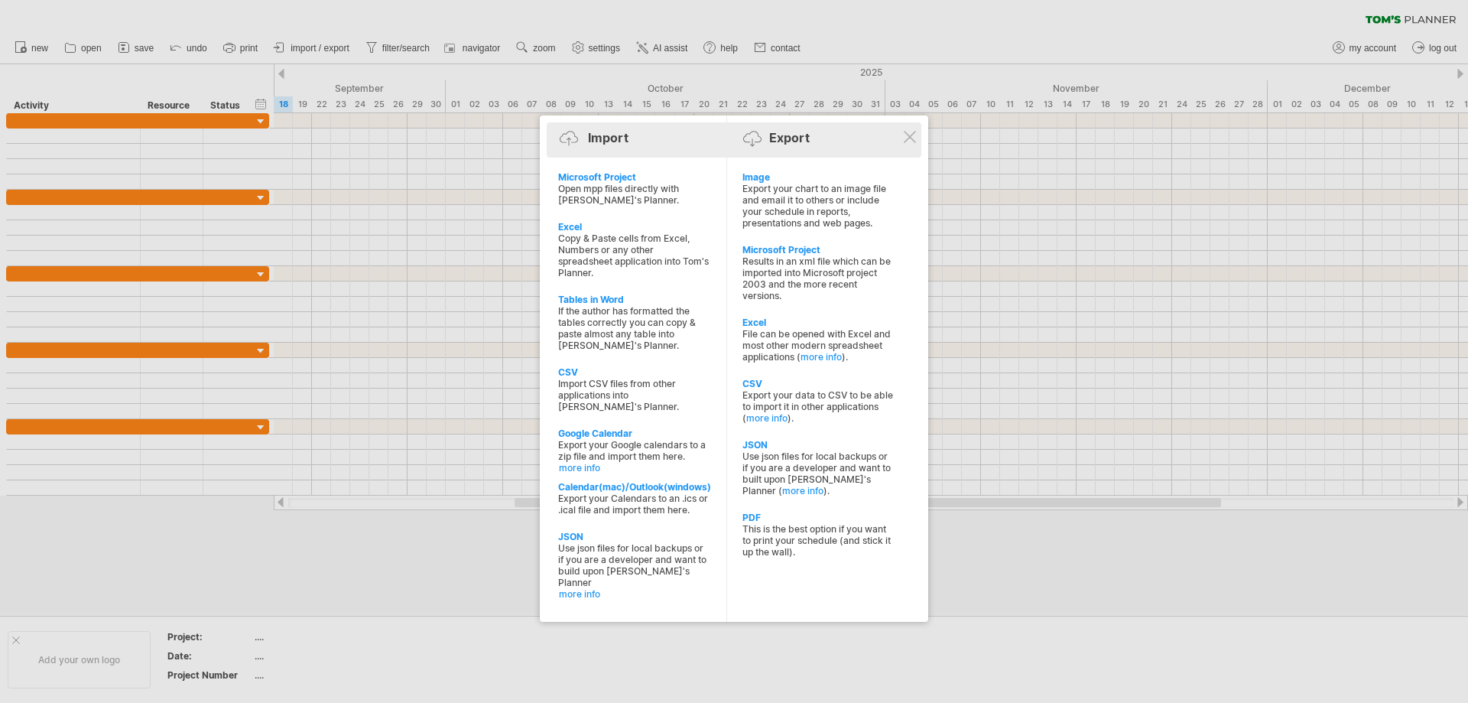
click at [570, 138] on div at bounding box center [572, 144] width 25 height 26
click at [583, 588] on link "more info" at bounding box center [634, 593] width 151 height 11
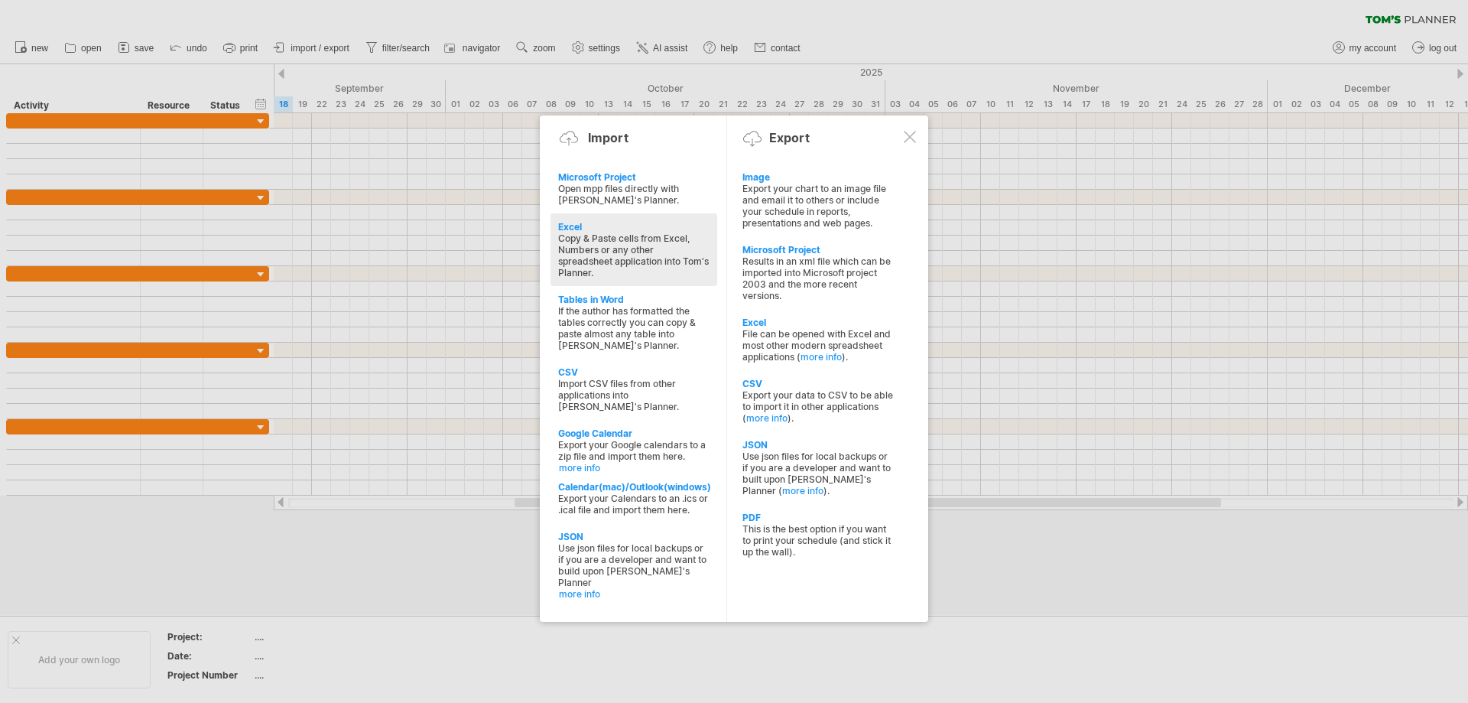
click at [602, 238] on div "Copy & Paste cells from Excel, Numbers or any other spreadsheet application int…" at bounding box center [633, 255] width 151 height 46
type textarea "**********"
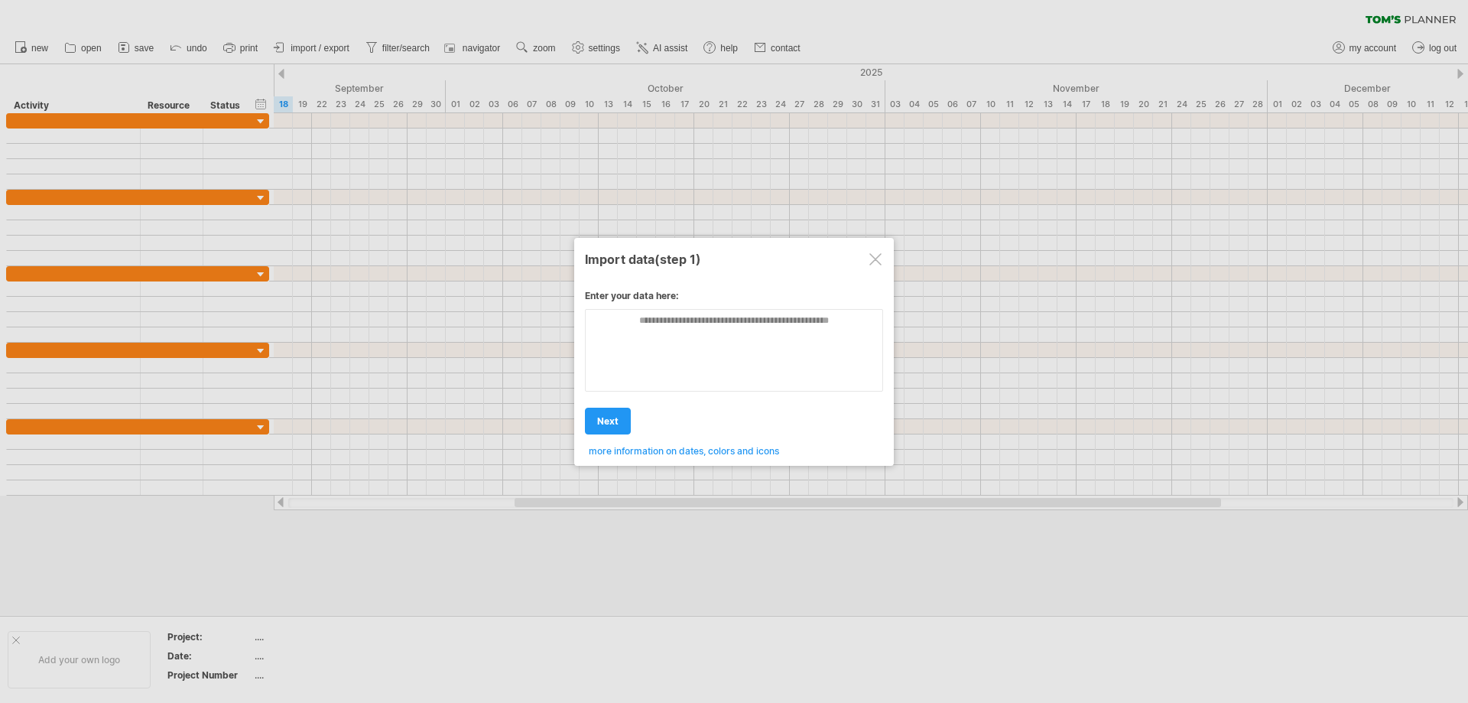
click at [614, 357] on div "Enter your data here: Your data: Weekend days ' mon tue Hide weekend days" at bounding box center [734, 367] width 298 height 178
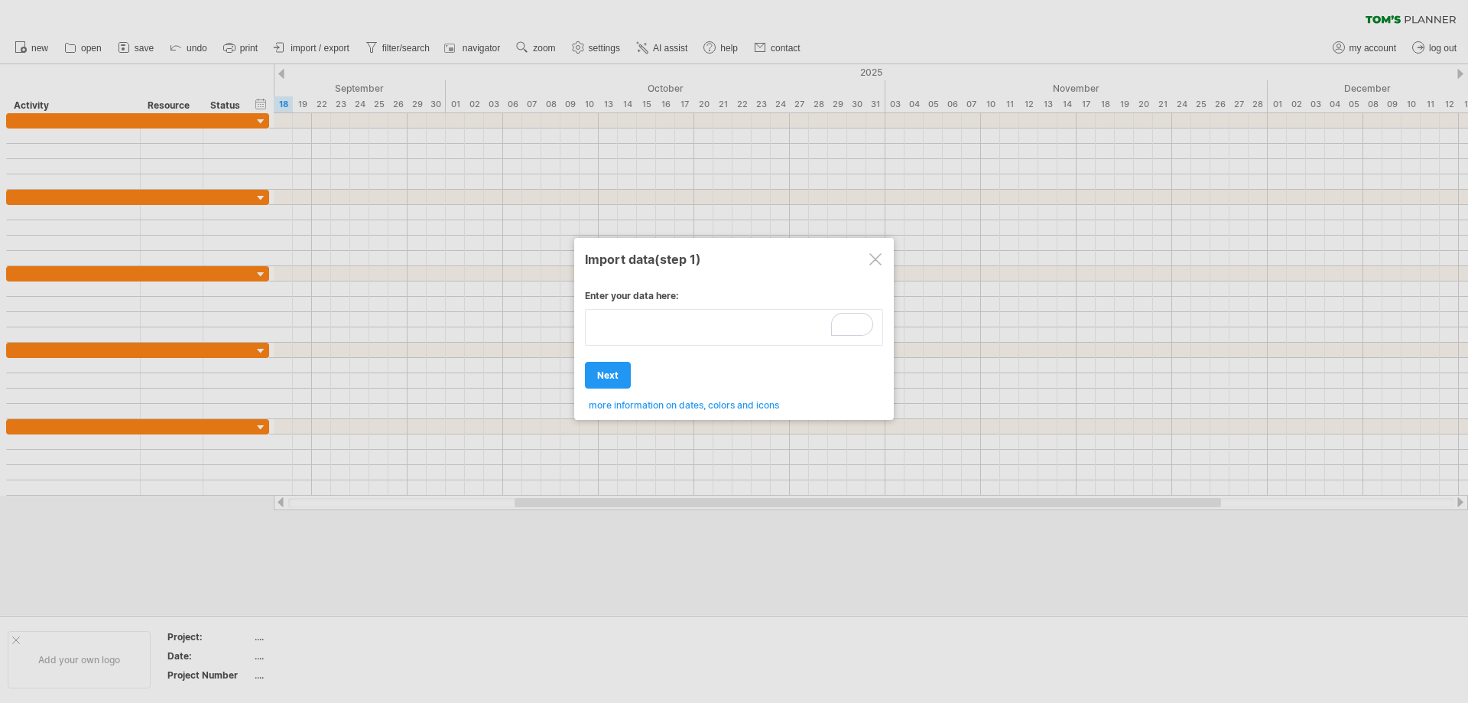
type textarea "**********"
paste textarea "**********"
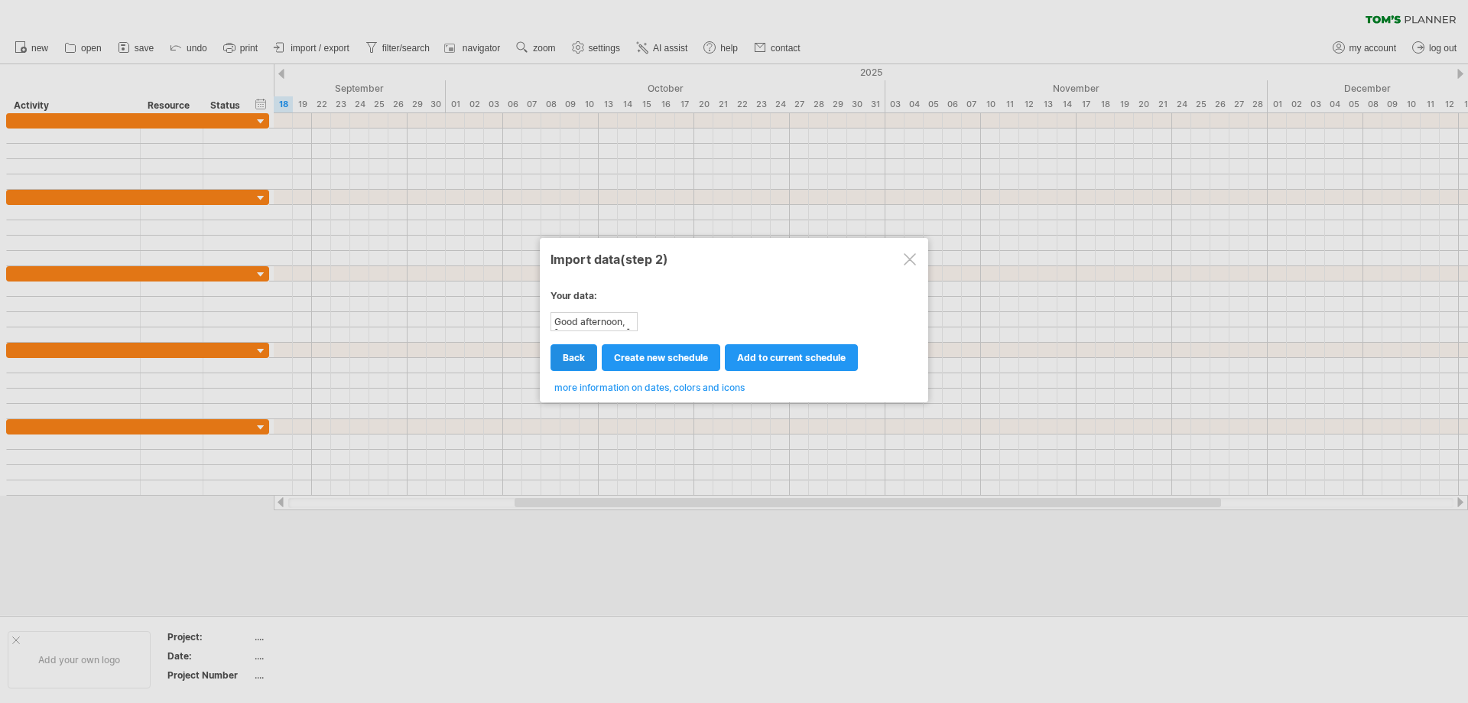
click at [568, 361] on span "back" at bounding box center [574, 357] width 22 height 11
type textarea "**********"
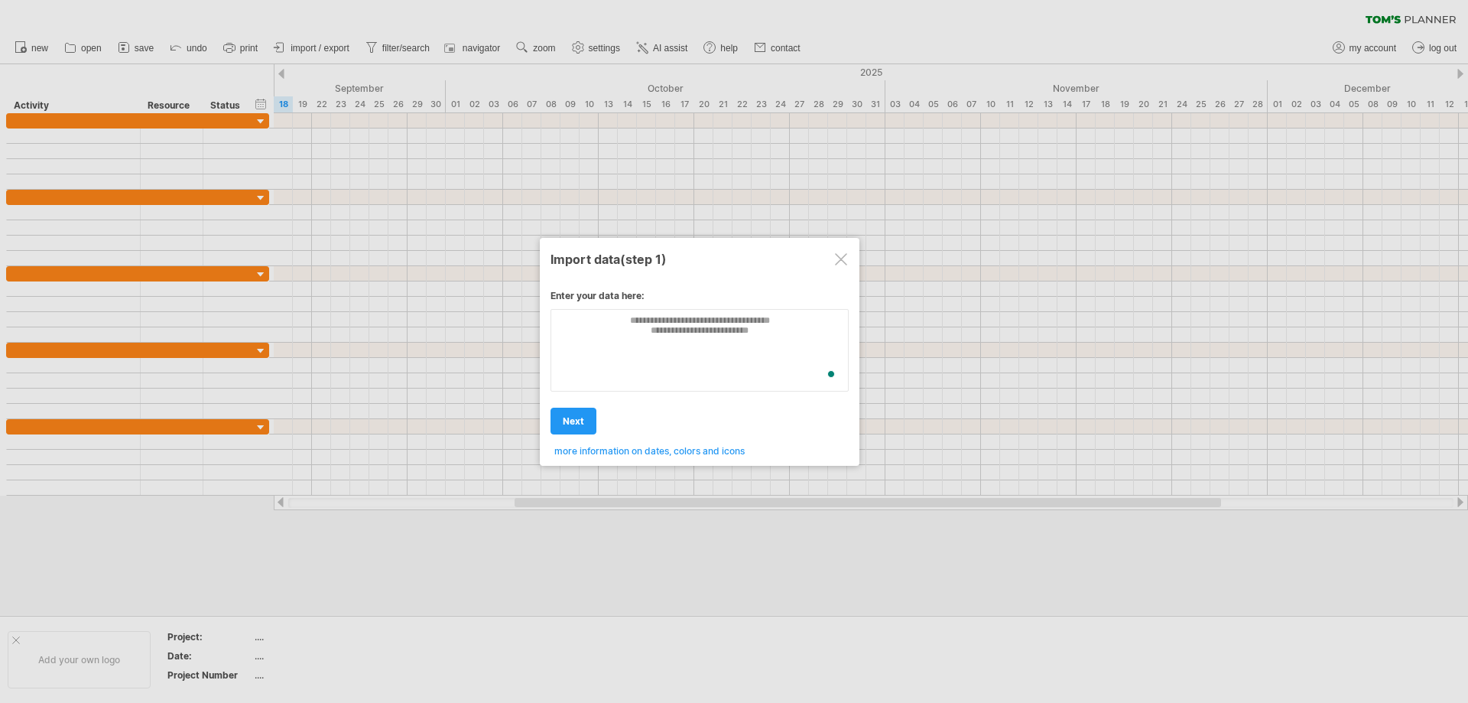
scroll to position [0, 0]
click at [844, 255] on div at bounding box center [841, 259] width 12 height 12
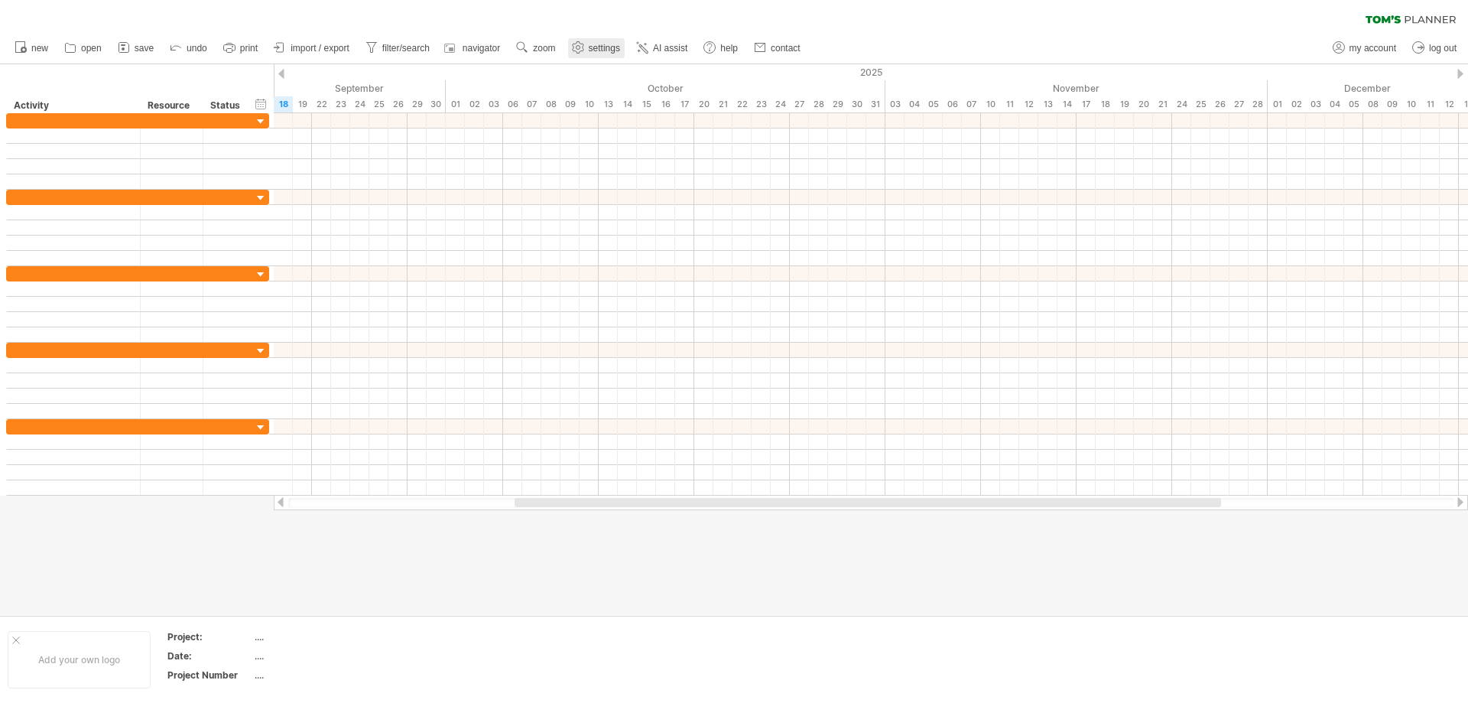
click at [593, 43] on span "settings" at bounding box center [604, 48] width 31 height 11
select select "*"
select select "**"
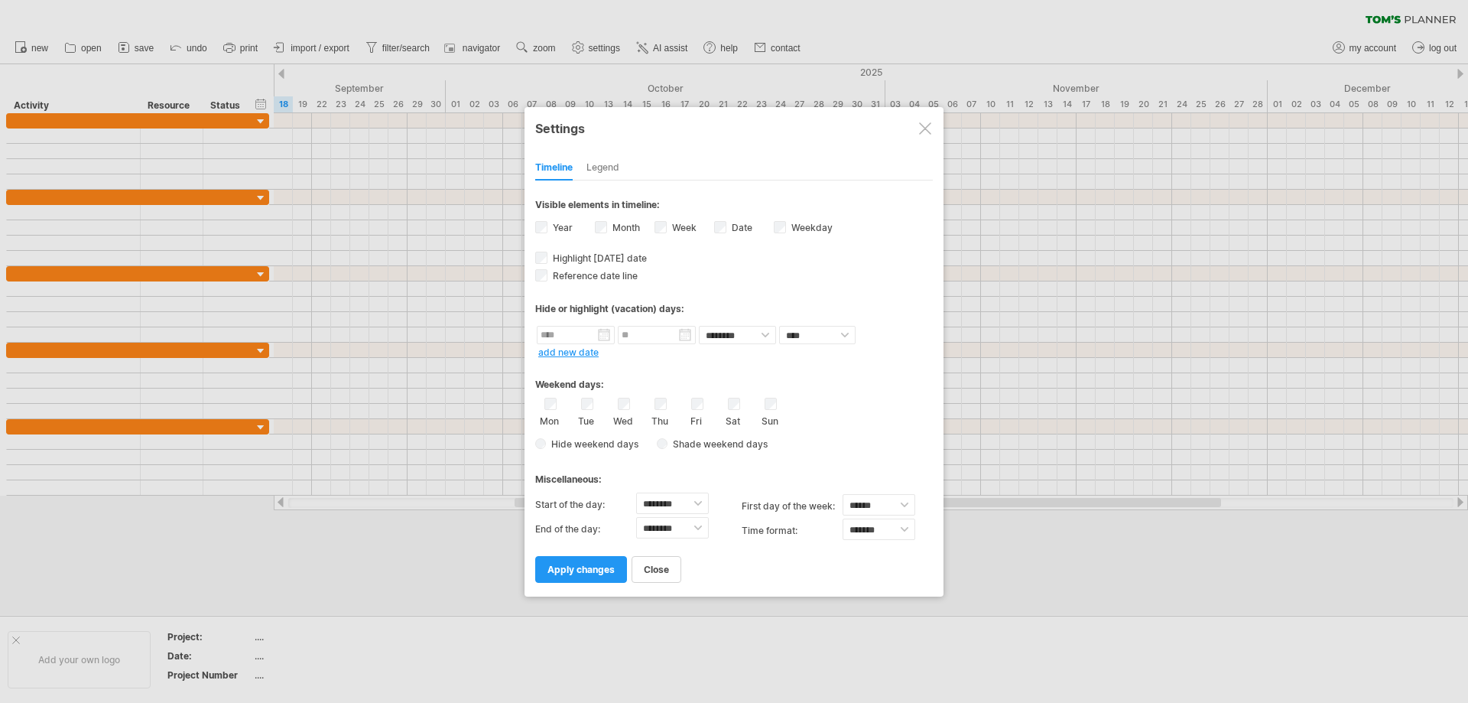
click at [395, 47] on div at bounding box center [734, 351] width 1468 height 703
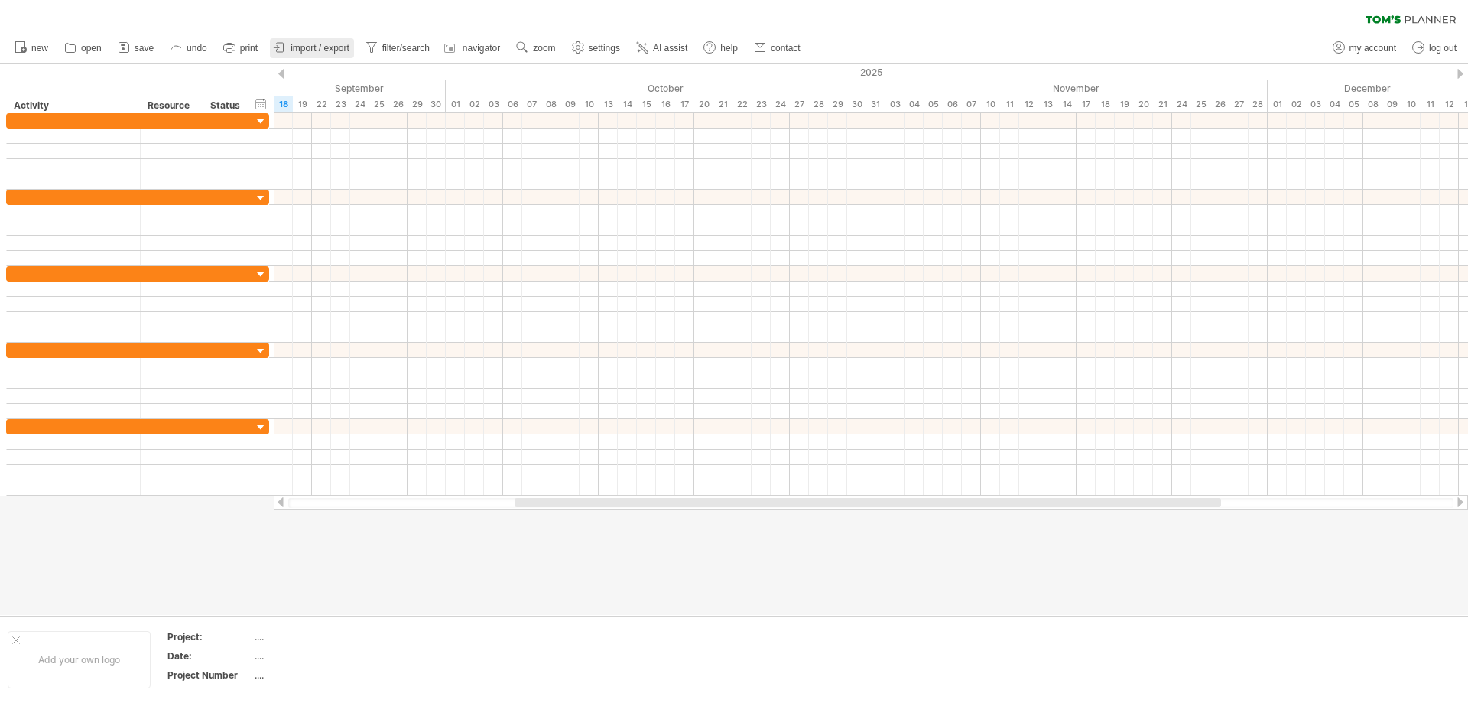
click at [314, 50] on span "import / export" at bounding box center [320, 48] width 59 height 11
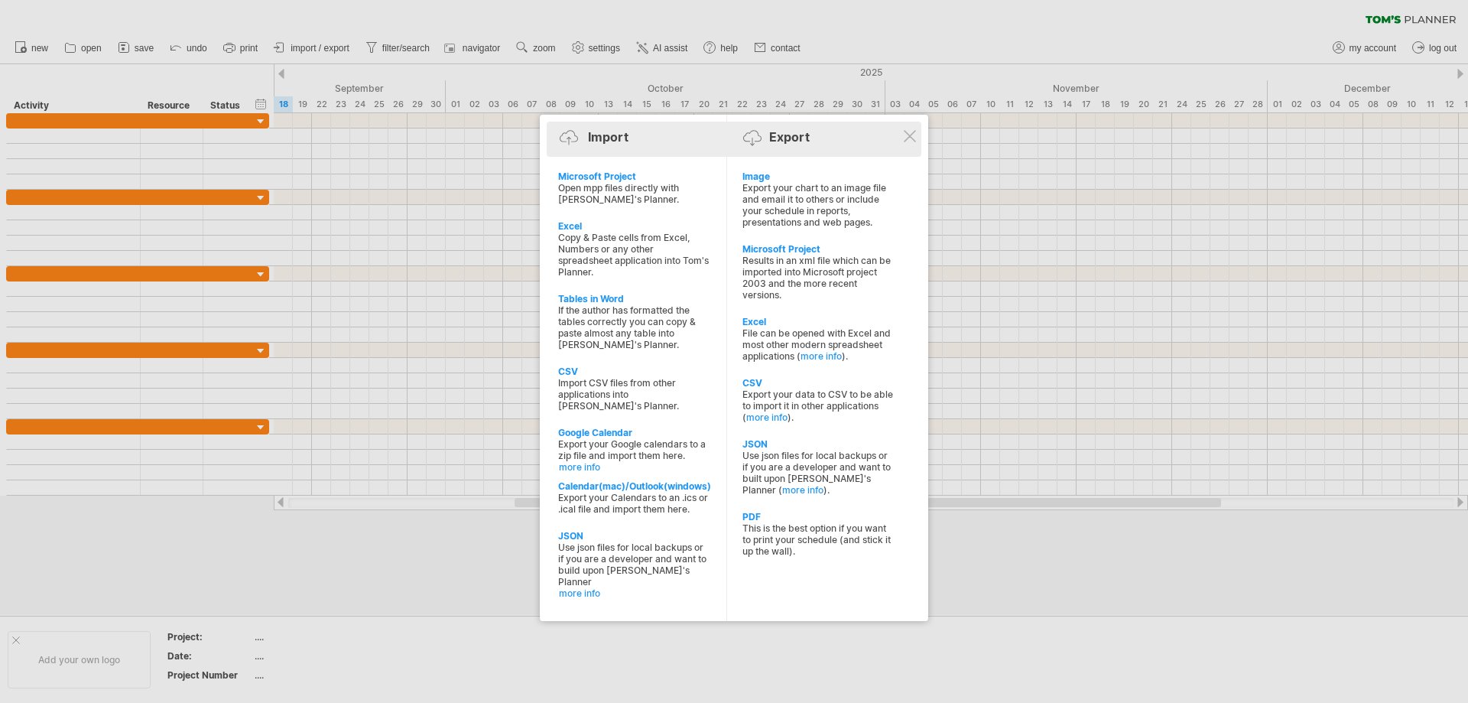
click at [583, 132] on div at bounding box center [572, 143] width 25 height 26
click at [810, 133] on div "Export" at bounding box center [789, 137] width 41 height 15
click at [174, 153] on div at bounding box center [734, 351] width 1468 height 703
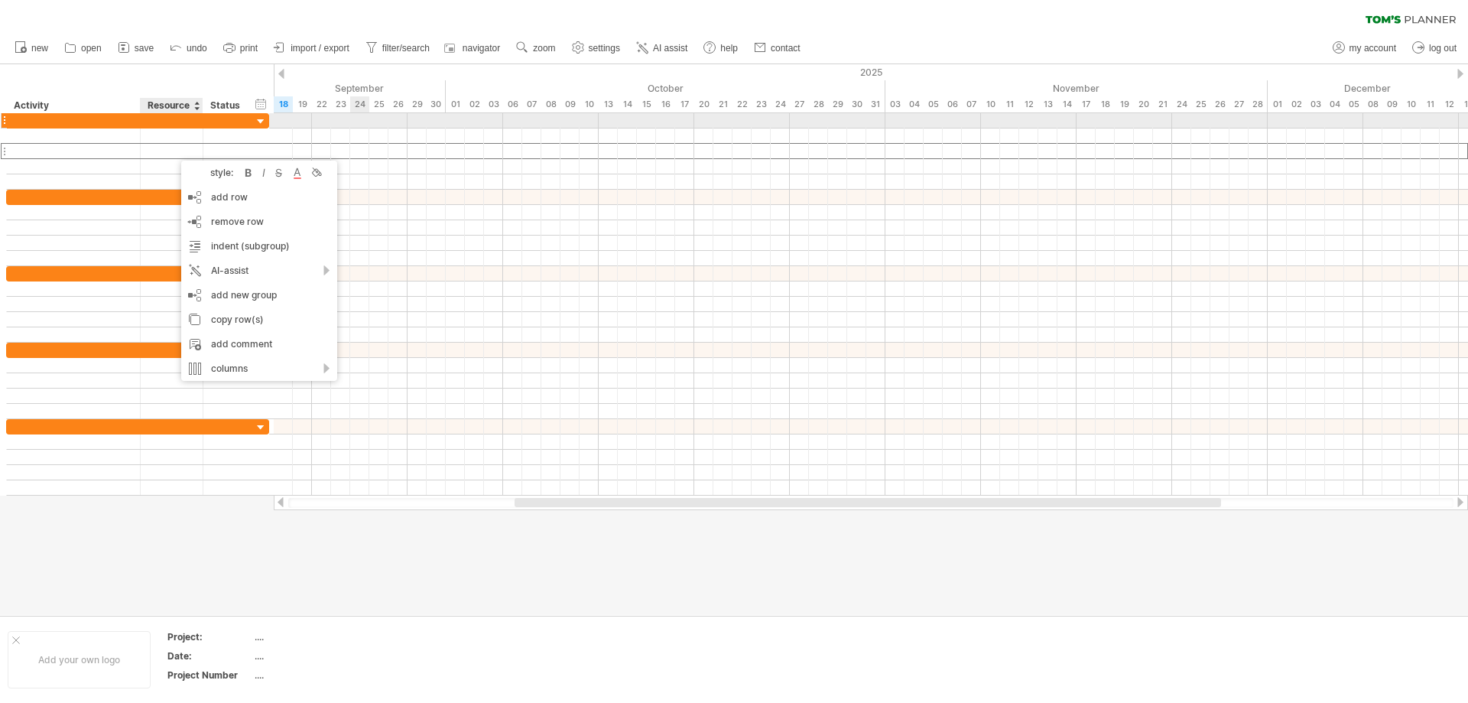
click at [263, 120] on div at bounding box center [261, 122] width 15 height 15
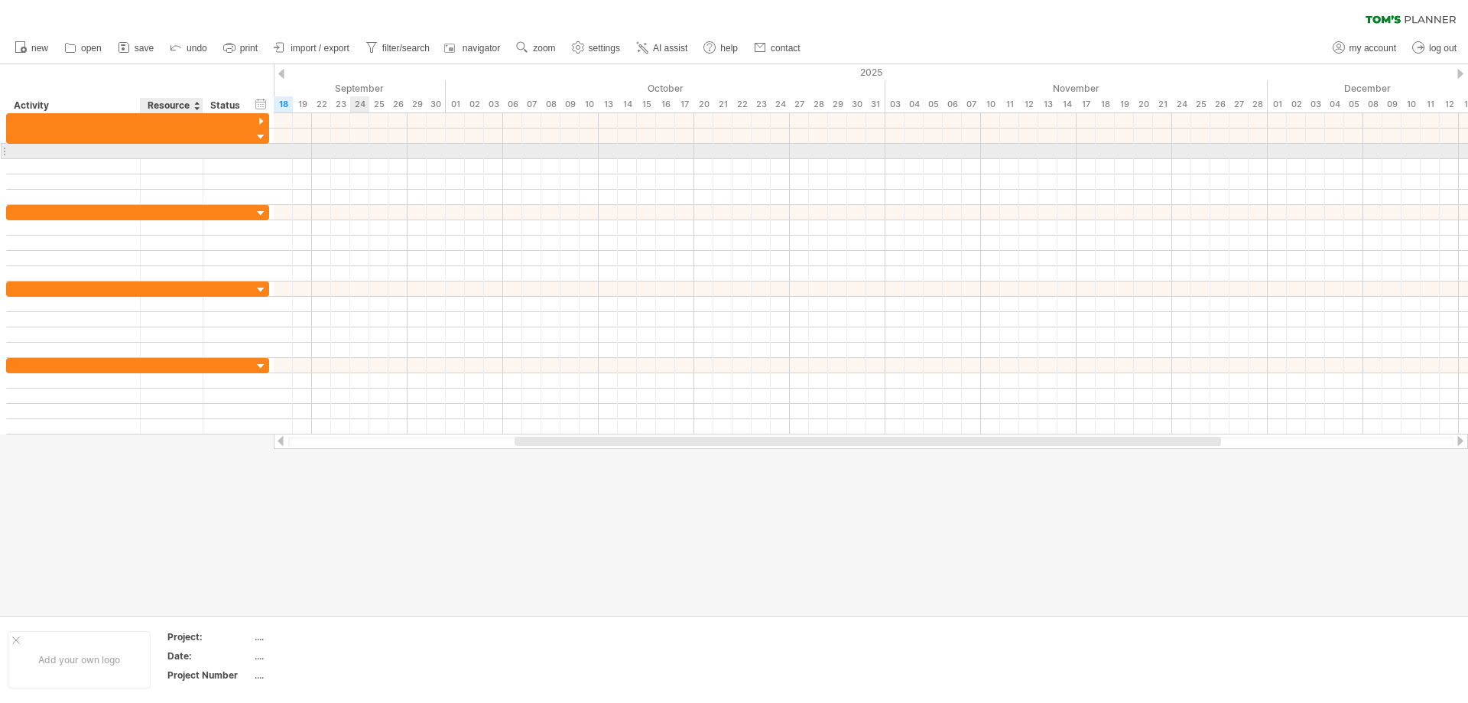
click at [161, 155] on div at bounding box center [171, 151] width 47 height 15
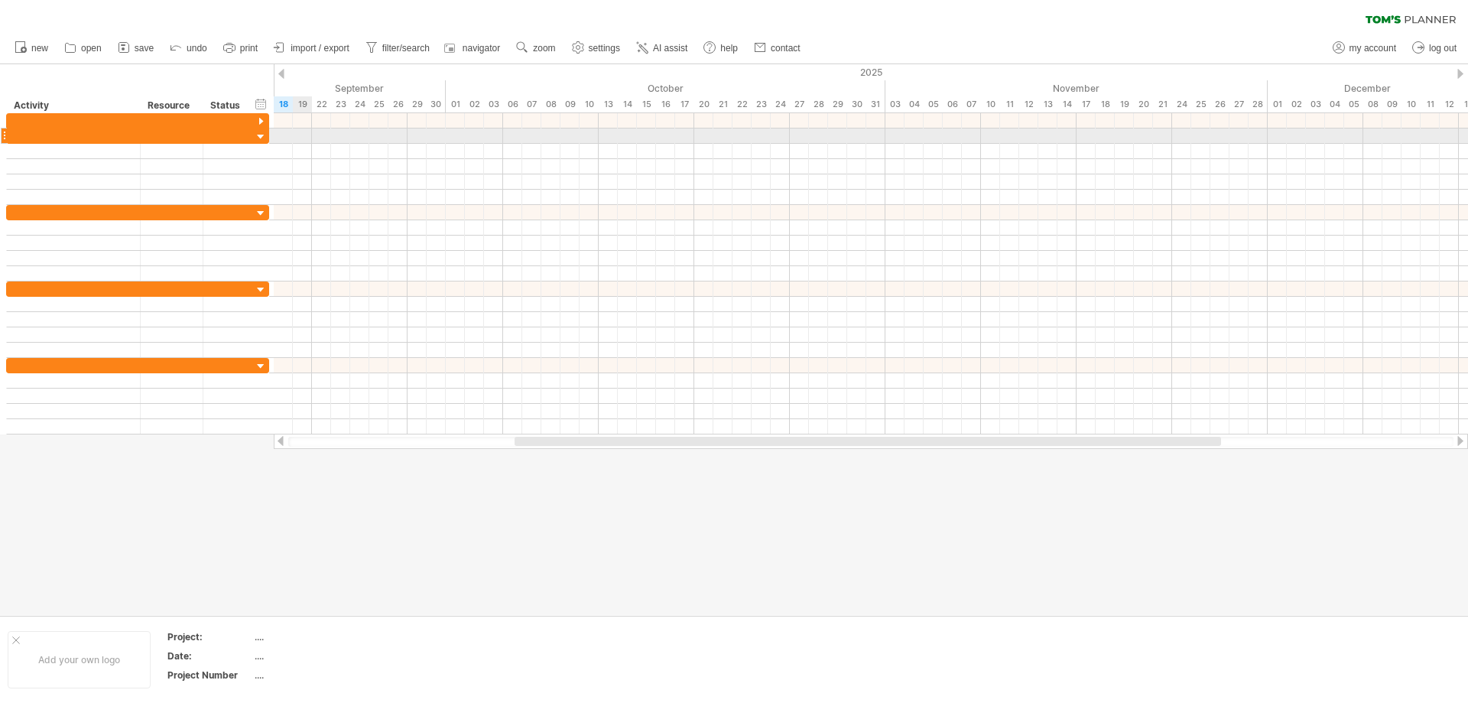
click at [300, 140] on div at bounding box center [871, 135] width 1194 height 15
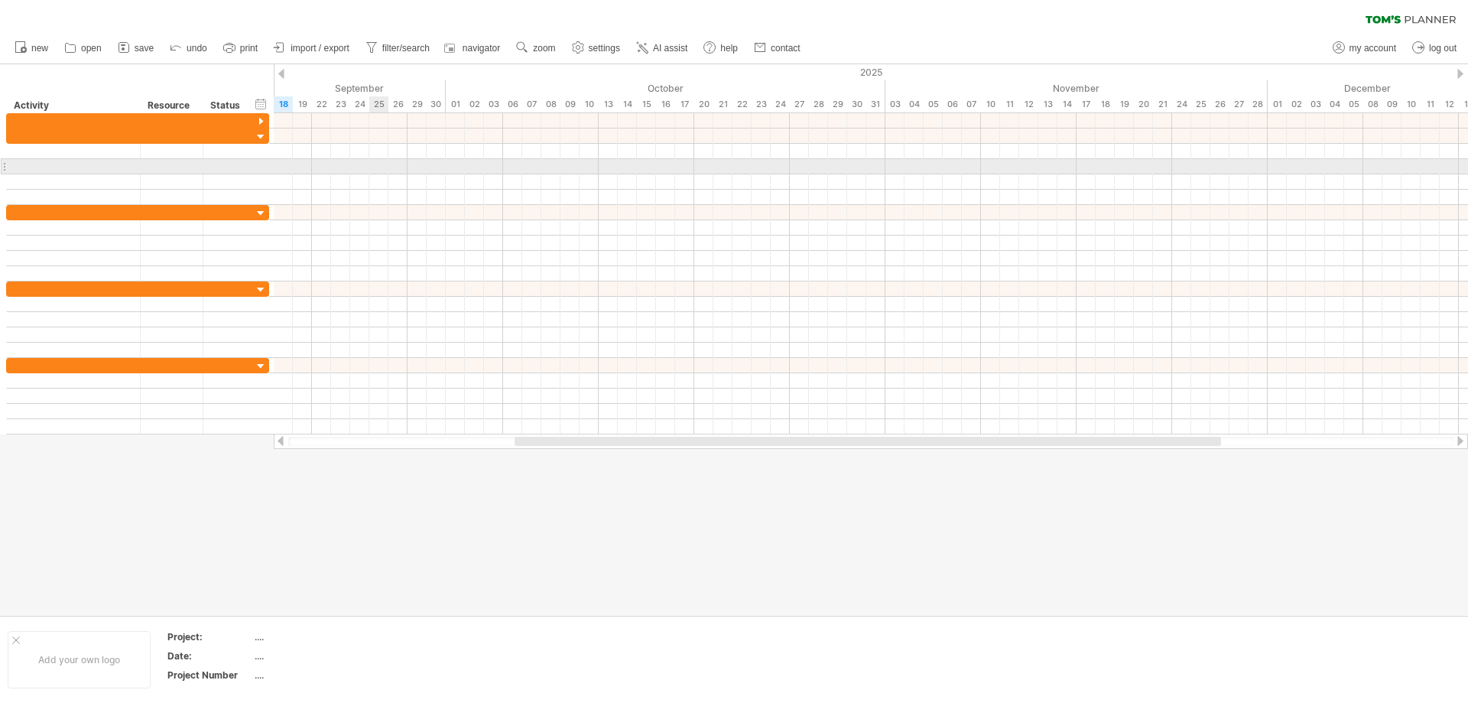
click at [369, 164] on div at bounding box center [871, 166] width 1194 height 15
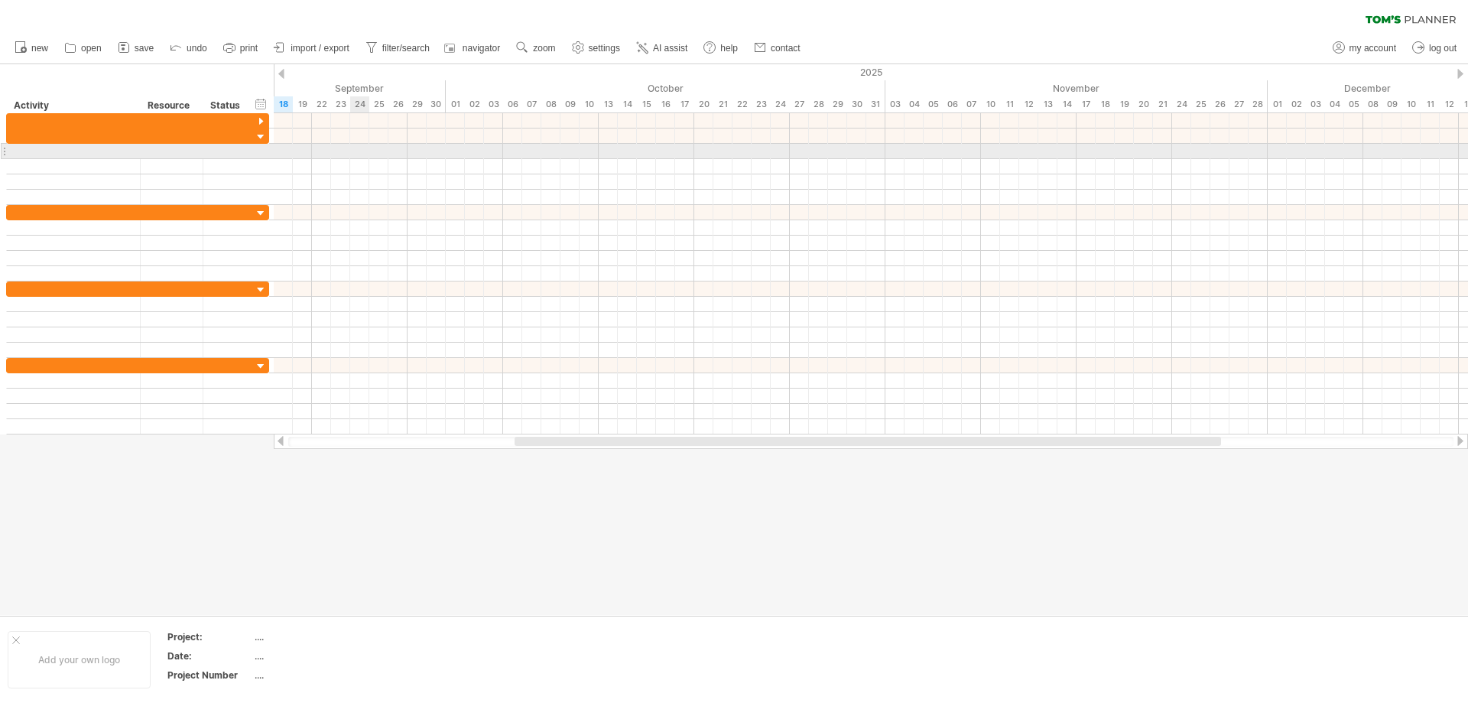
click at [351, 156] on div at bounding box center [871, 151] width 1194 height 15
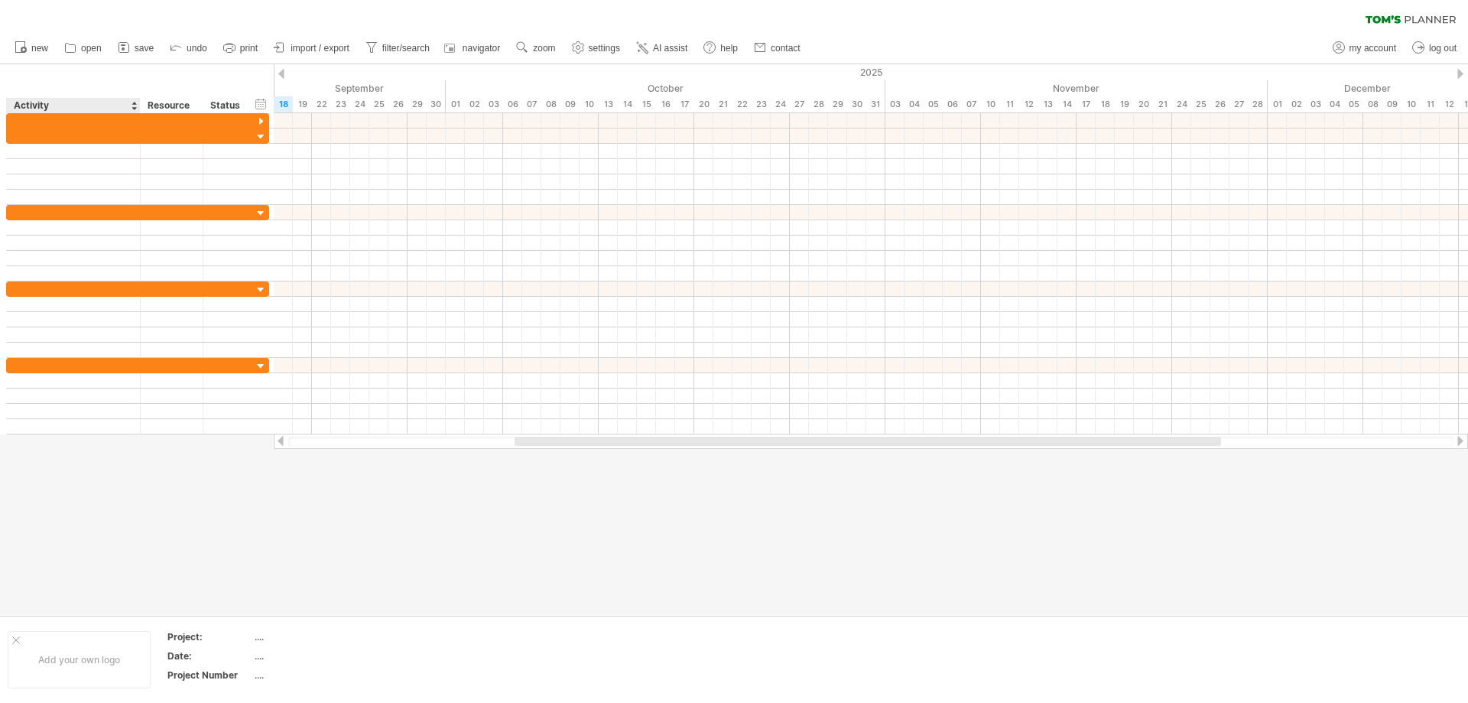
click at [60, 79] on div "hide start/end/duration show start/end/duration ******** Activity ******** Reso…" at bounding box center [137, 88] width 274 height 49
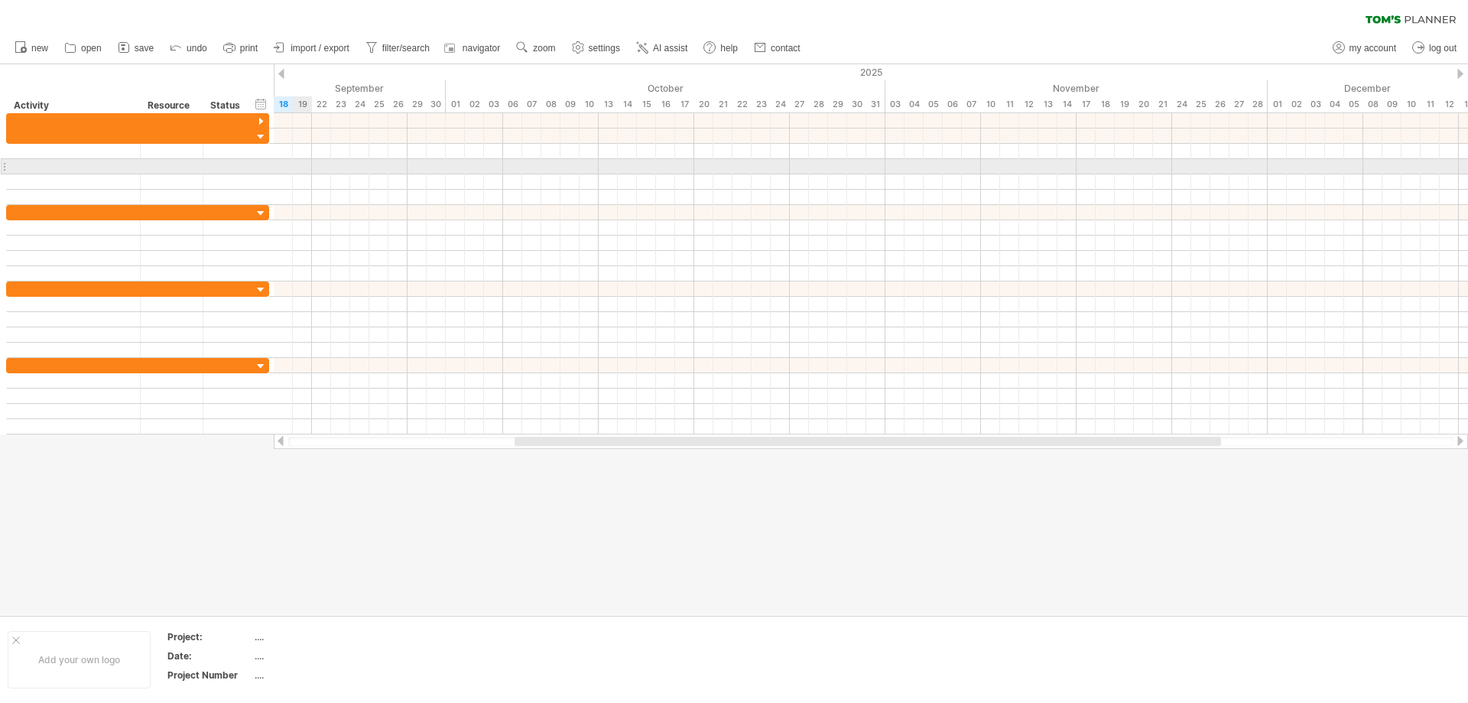
click at [303, 167] on div at bounding box center [871, 166] width 1194 height 15
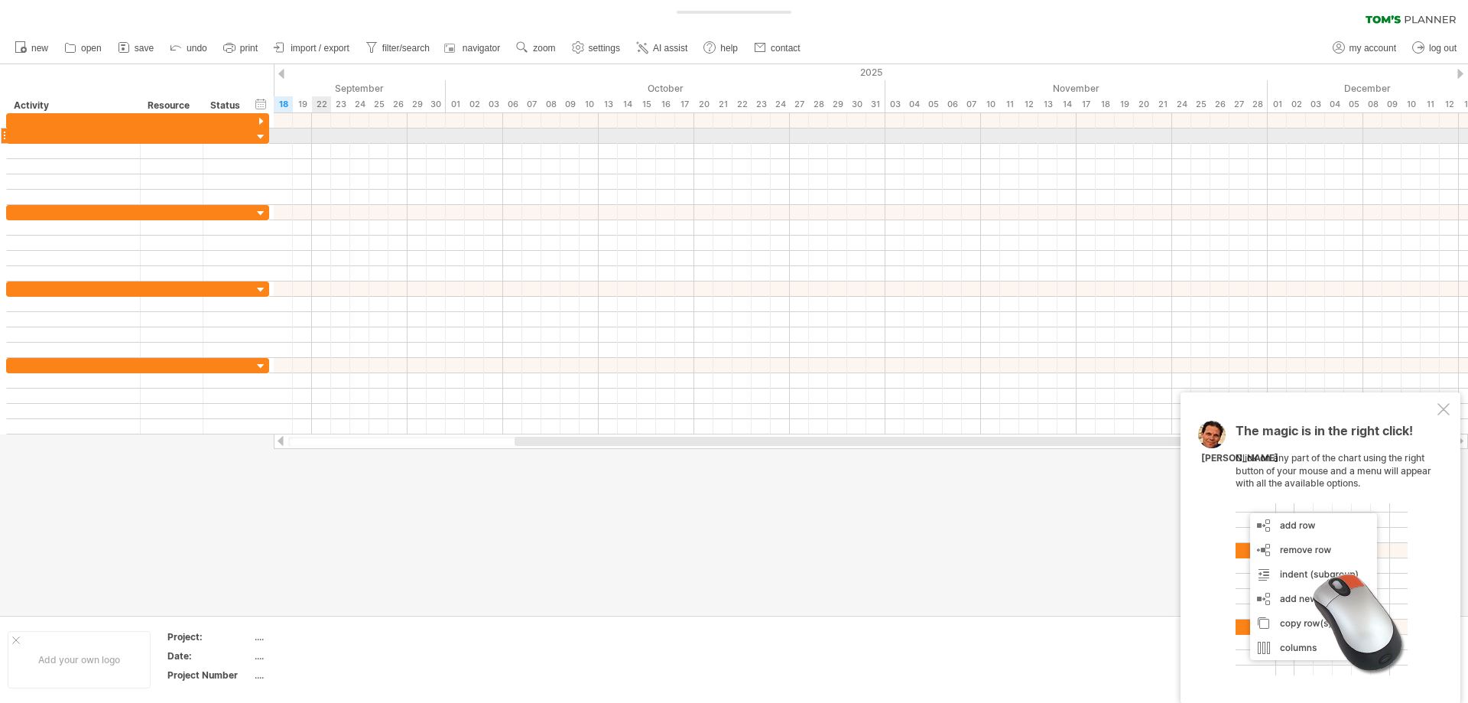
click at [321, 131] on div at bounding box center [871, 135] width 1194 height 15
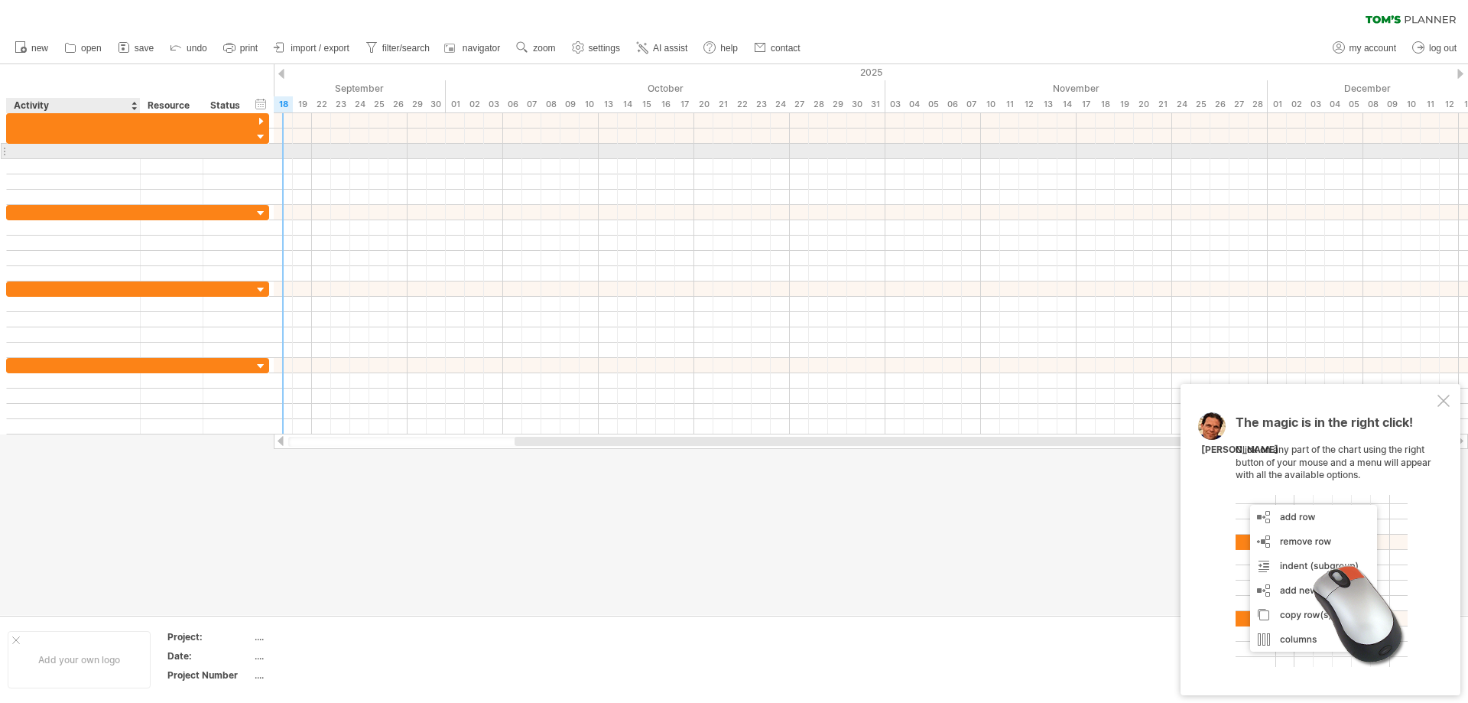
click at [123, 154] on div at bounding box center [74, 151] width 118 height 15
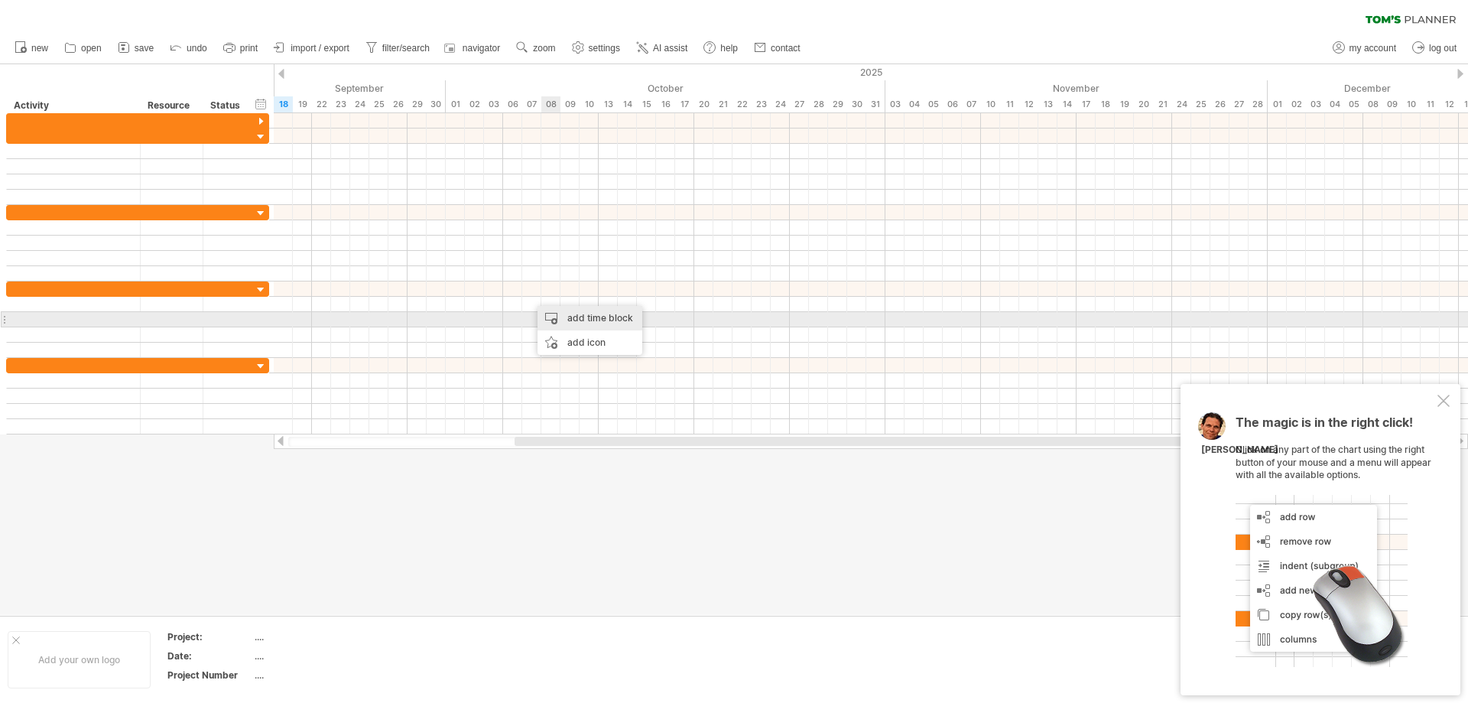
click at [566, 317] on div "add time block" at bounding box center [590, 318] width 105 height 24
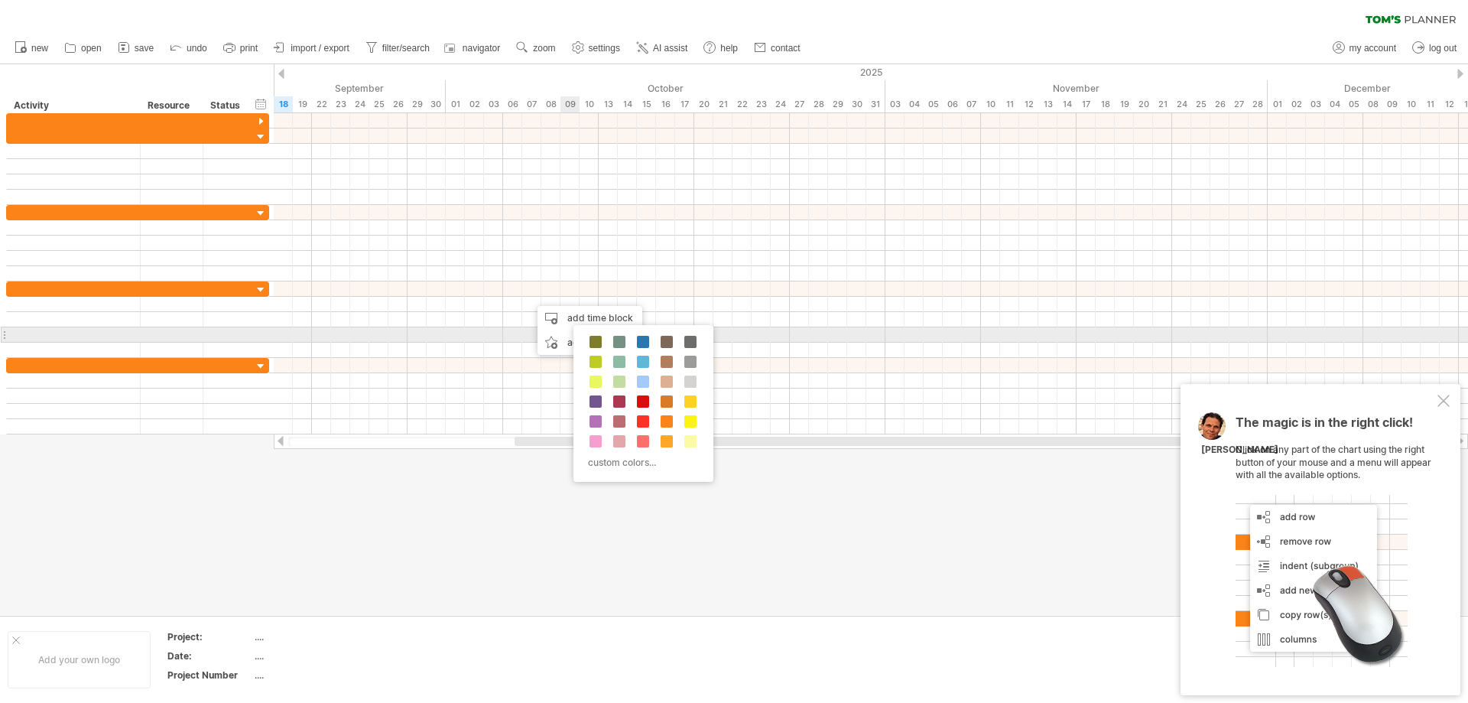
click at [597, 330] on div "custom colors..." at bounding box center [643, 403] width 140 height 157
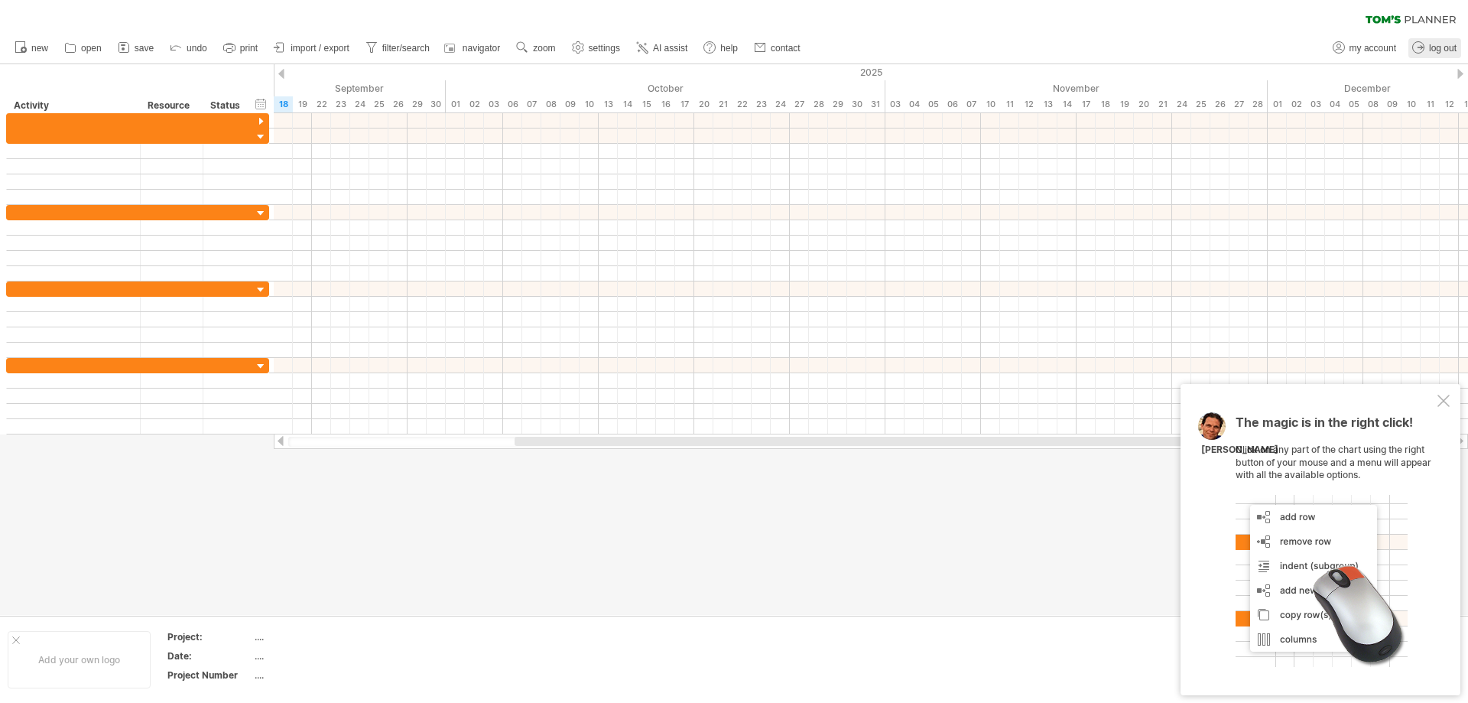
click at [1434, 44] on span "log out" at bounding box center [1443, 48] width 28 height 11
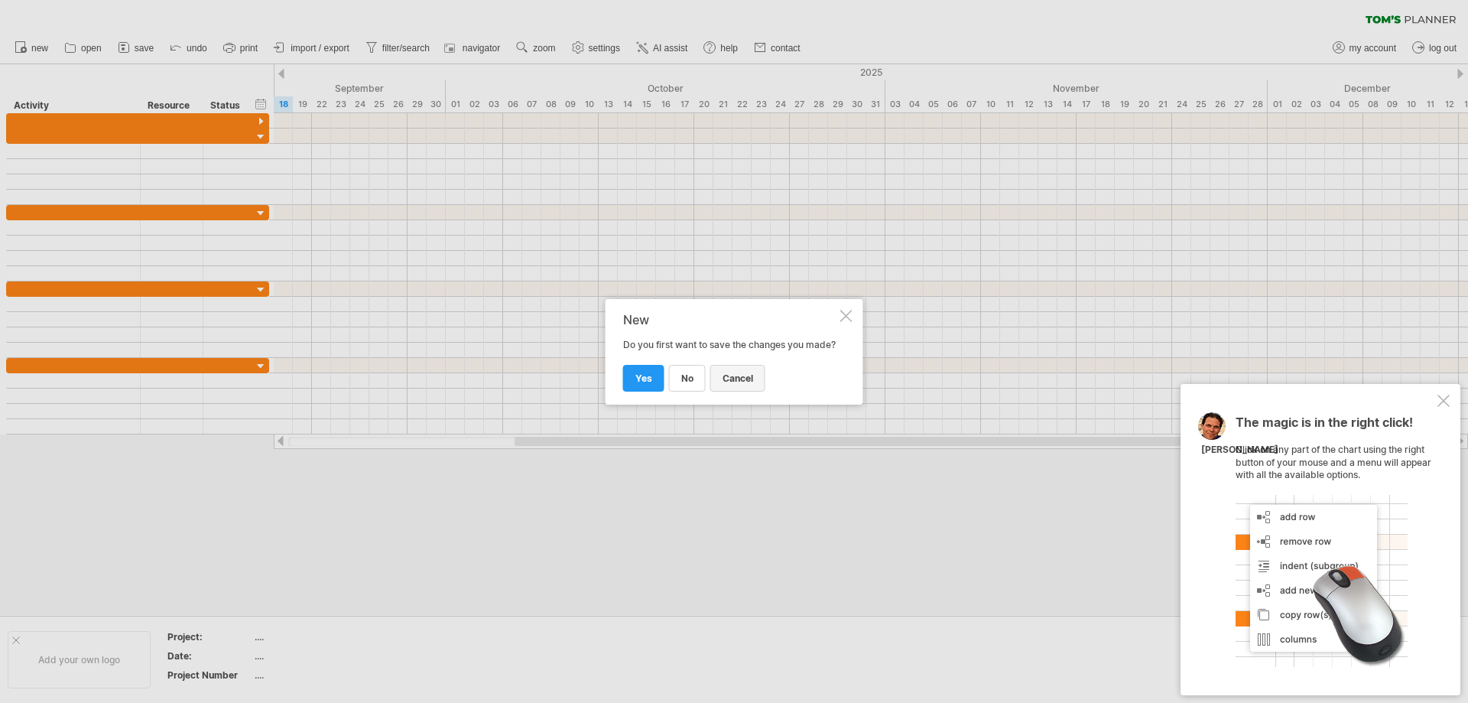
click at [749, 375] on span "cancel" at bounding box center [738, 377] width 31 height 11
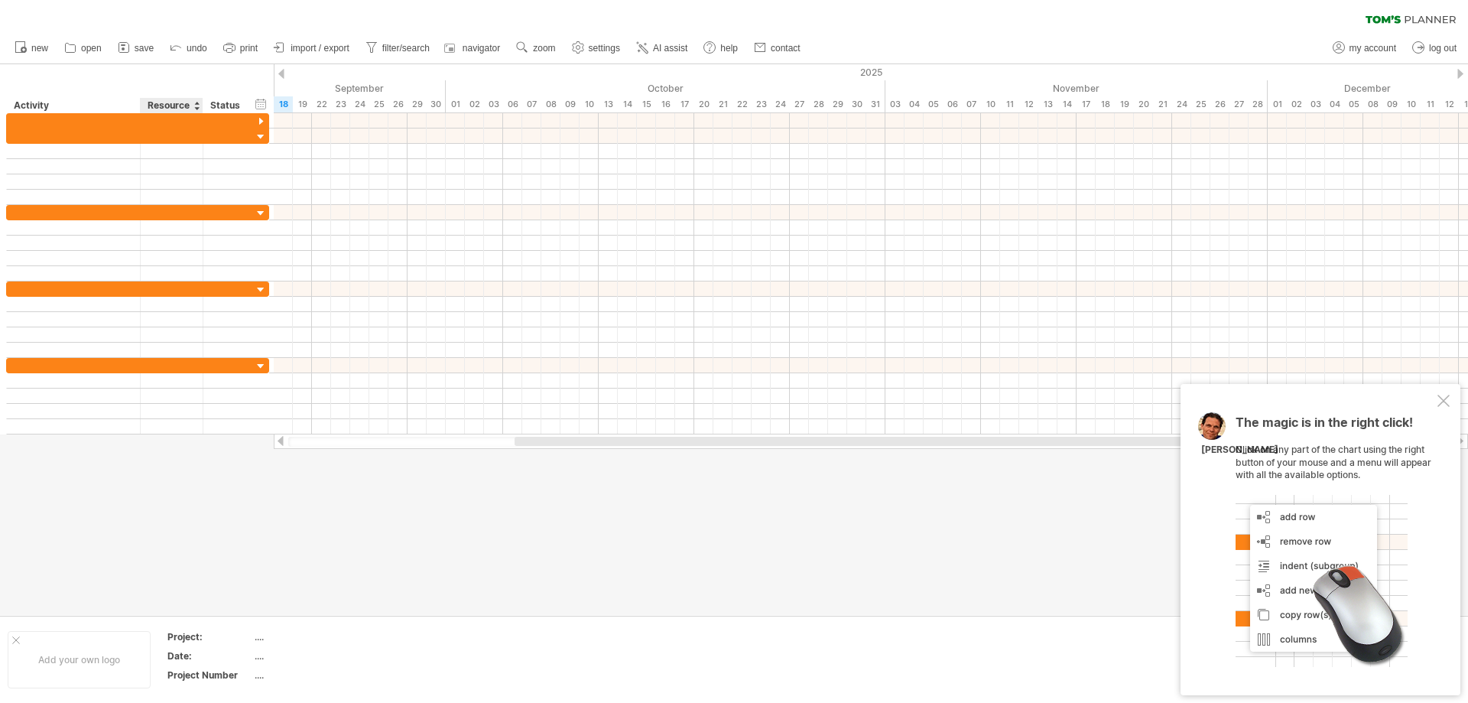
click at [199, 107] on div at bounding box center [196, 105] width 6 height 15
click at [226, 104] on div "Status" at bounding box center [227, 105] width 34 height 15
click at [658, 42] on link "AI assist" at bounding box center [662, 48] width 60 height 20
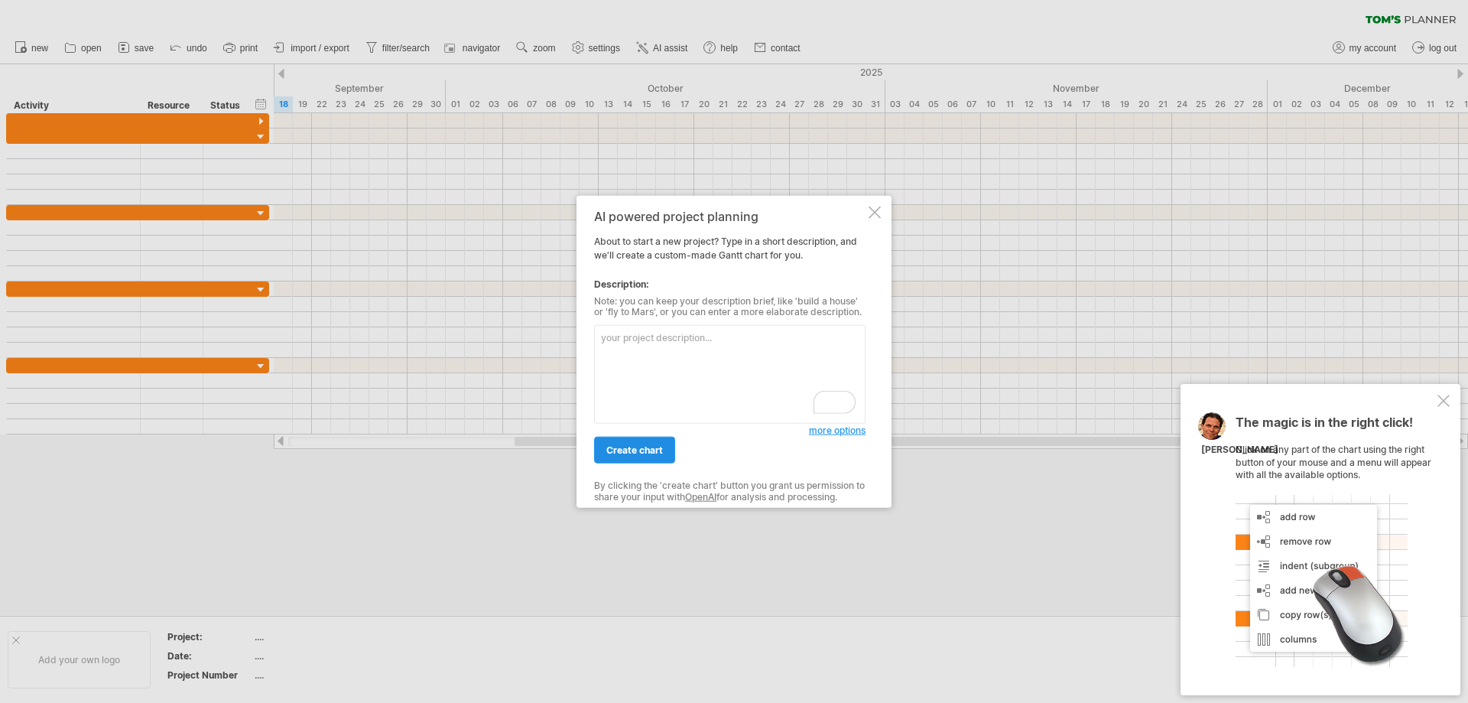
click at [632, 449] on span "create chart" at bounding box center [634, 449] width 57 height 11
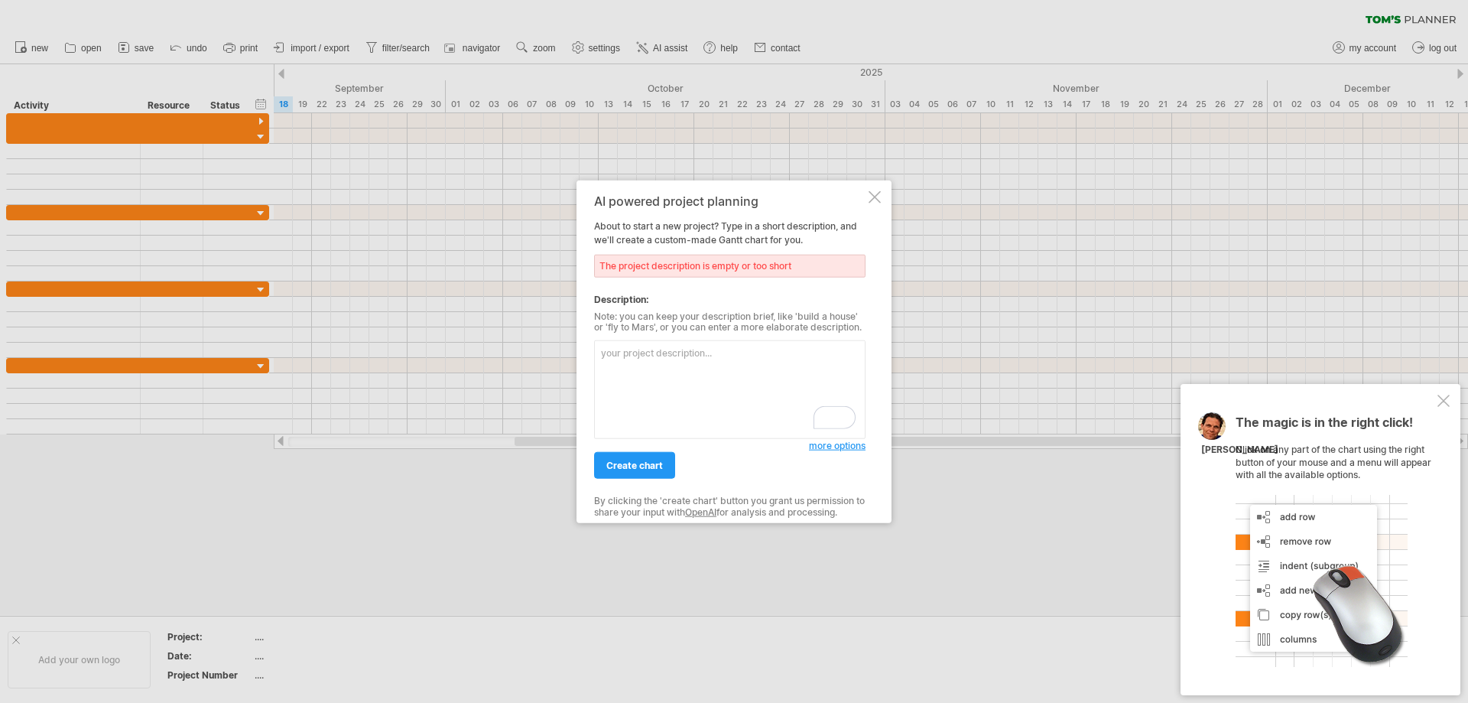
click at [702, 263] on div "The project description is empty or too short" at bounding box center [729, 265] width 271 height 23
drag, startPoint x: 649, startPoint y: 359, endPoint x: 607, endPoint y: 383, distance: 48.3
click at [603, 363] on textarea "To enrich screen reader interactions, please activate Accessibility in Grammarl…" at bounding box center [729, 389] width 271 height 99
type textarea "o"
type textarea "ORDER MATERILAS 8 OCT0BER 28, 2025"
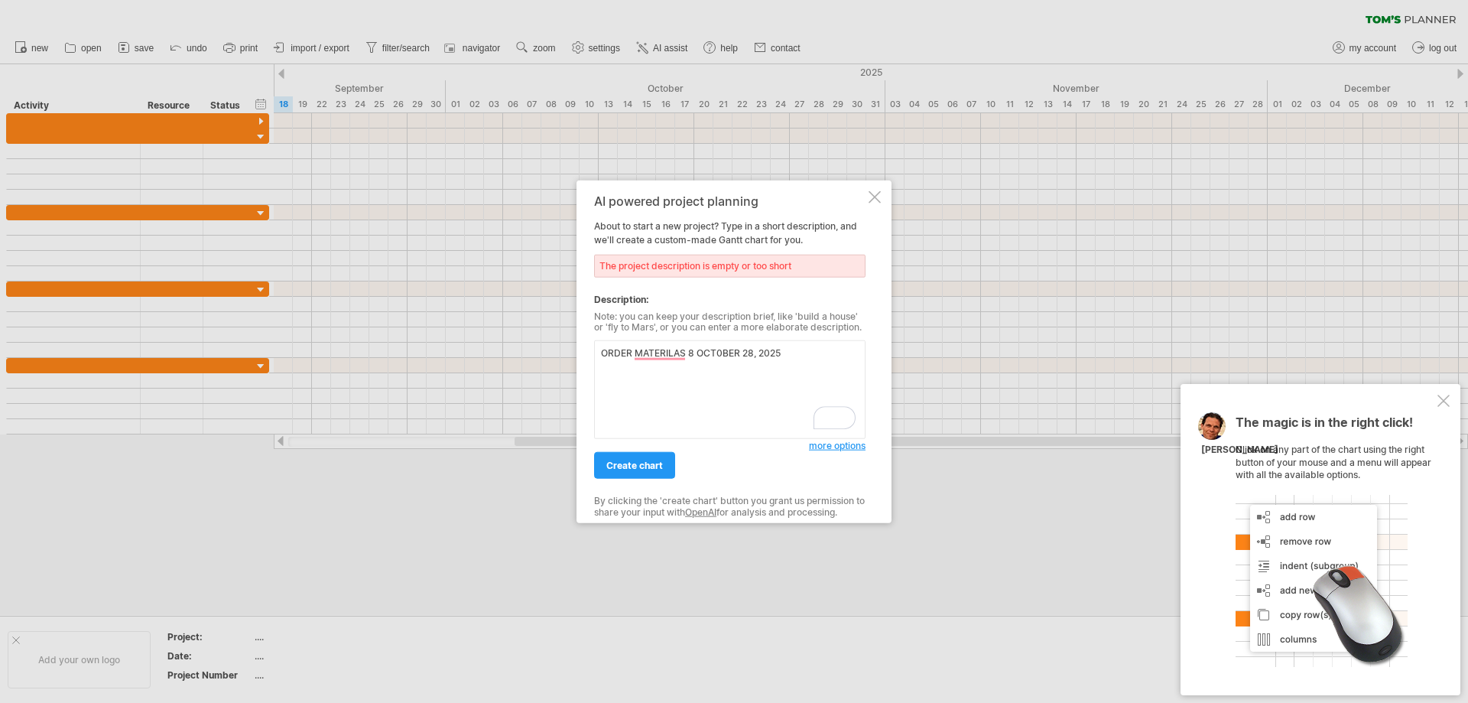
click at [648, 470] on span "create chart" at bounding box center [634, 465] width 57 height 11
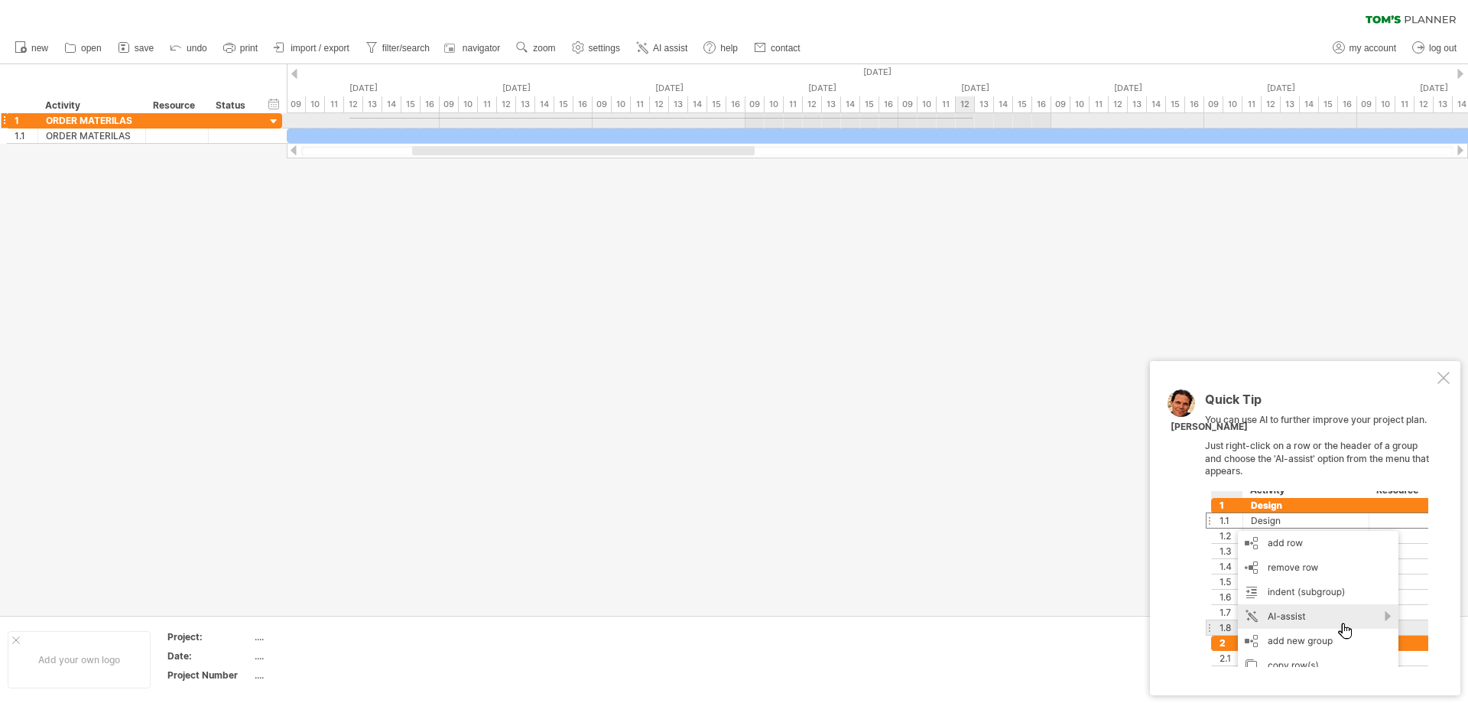
drag, startPoint x: 349, startPoint y: 118, endPoint x: 973, endPoint y: 119, distance: 623.2
click at [973, 119] on div at bounding box center [877, 120] width 1181 height 15
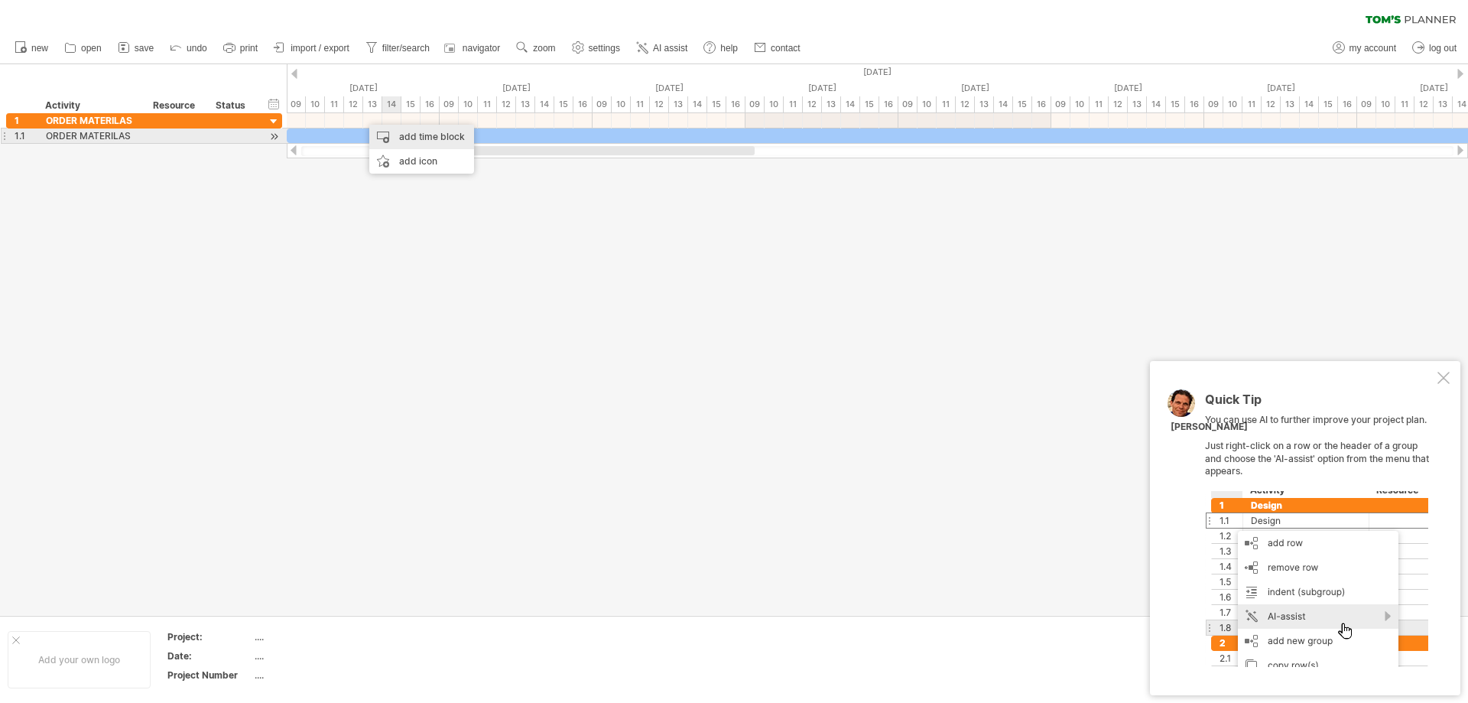
click at [403, 133] on div "add time block" at bounding box center [421, 137] width 105 height 24
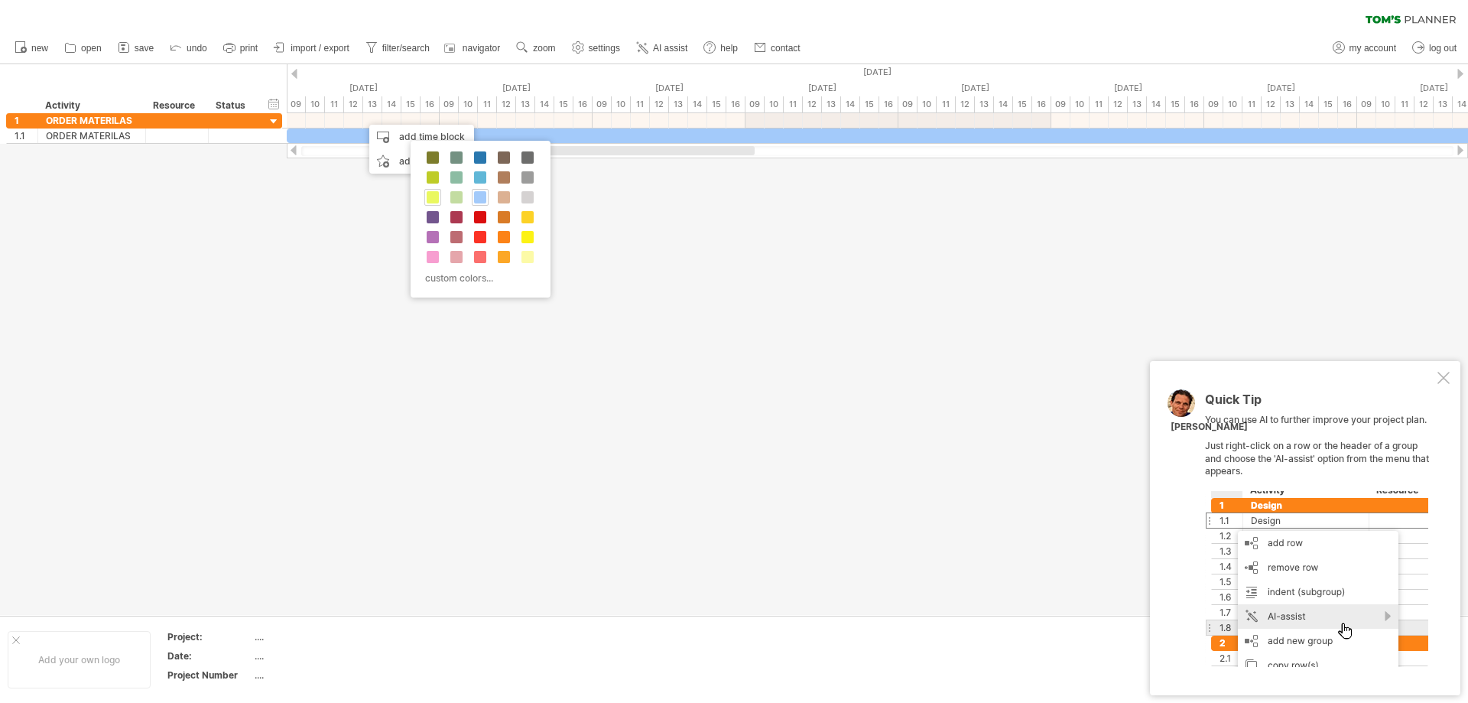
drag, startPoint x: 435, startPoint y: 191, endPoint x: 414, endPoint y: 158, distance: 39.2
click at [434, 189] on div at bounding box center [432, 197] width 17 height 17
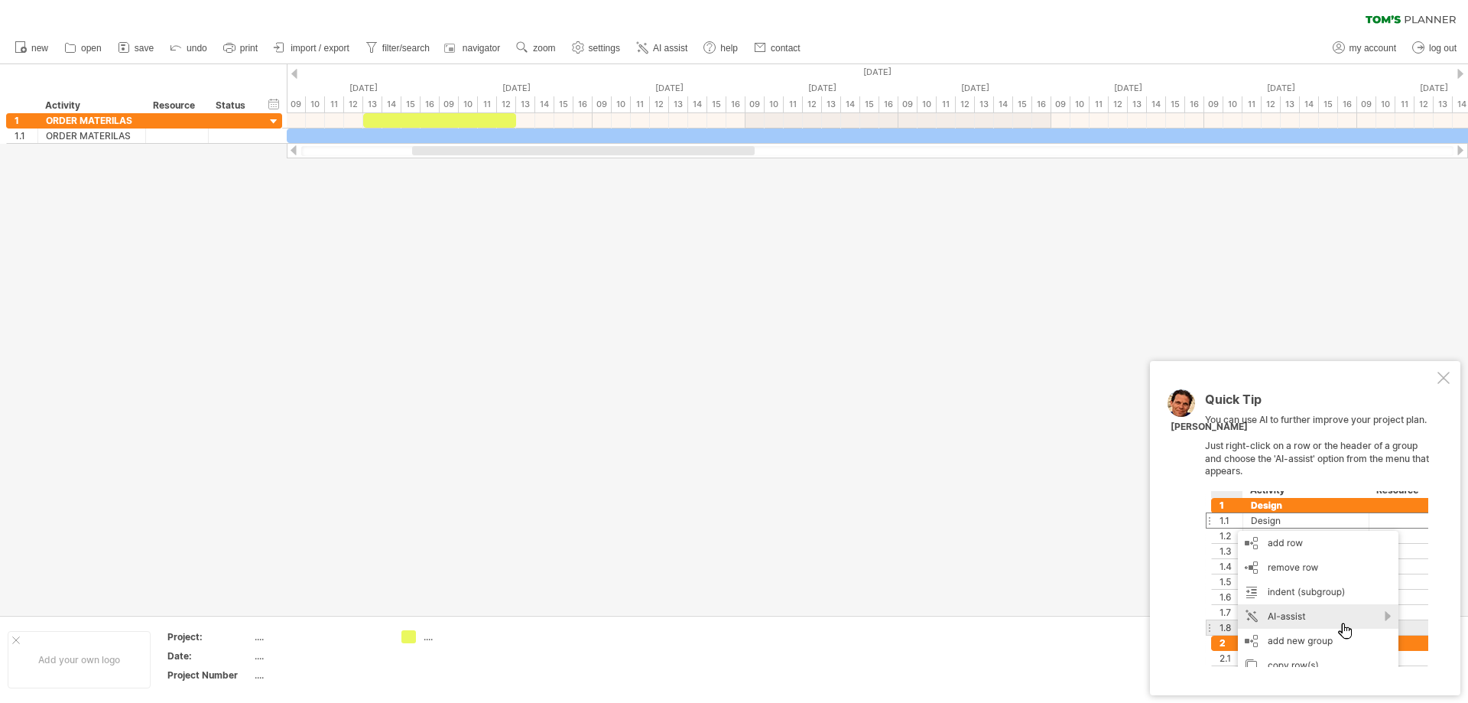
click at [1462, 72] on div at bounding box center [1460, 74] width 6 height 10
click at [1461, 71] on div at bounding box center [1460, 74] width 6 height 10
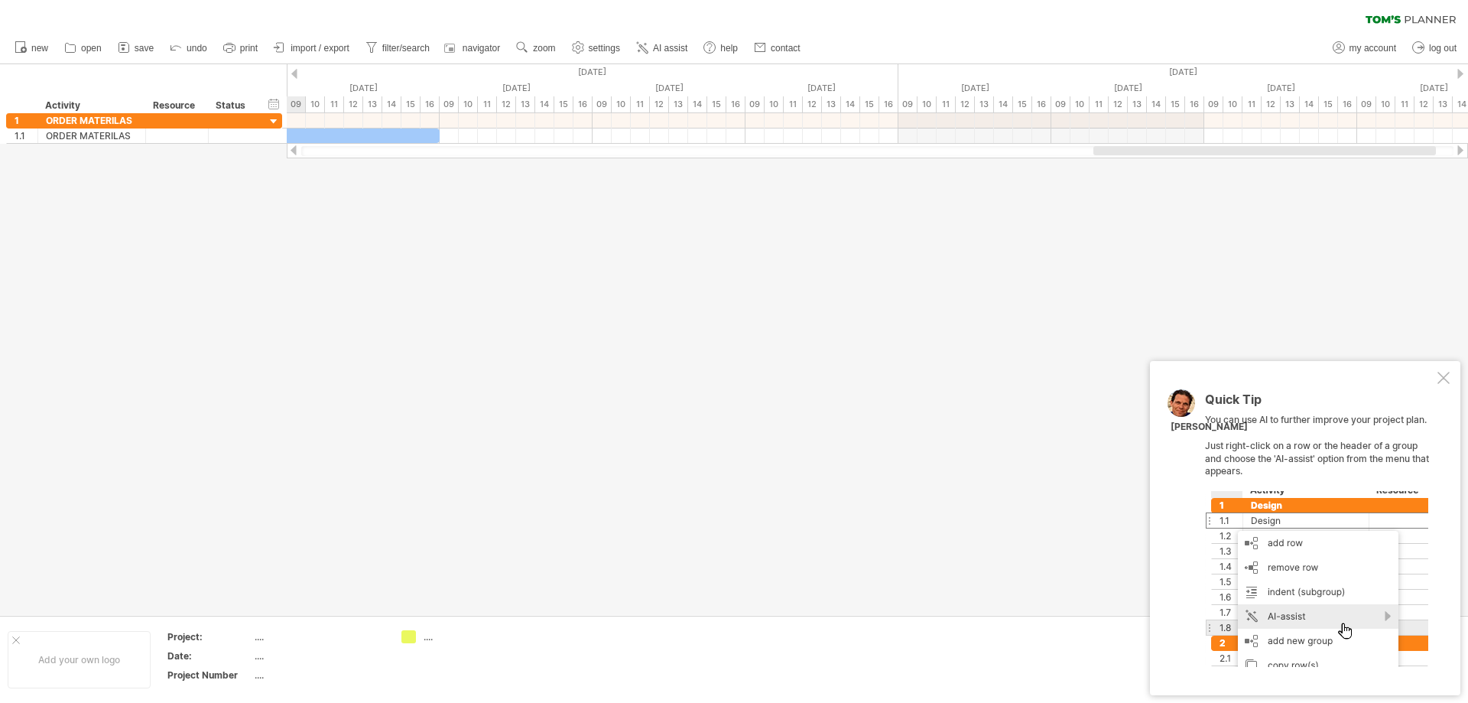
click at [1461, 71] on div at bounding box center [1460, 74] width 6 height 10
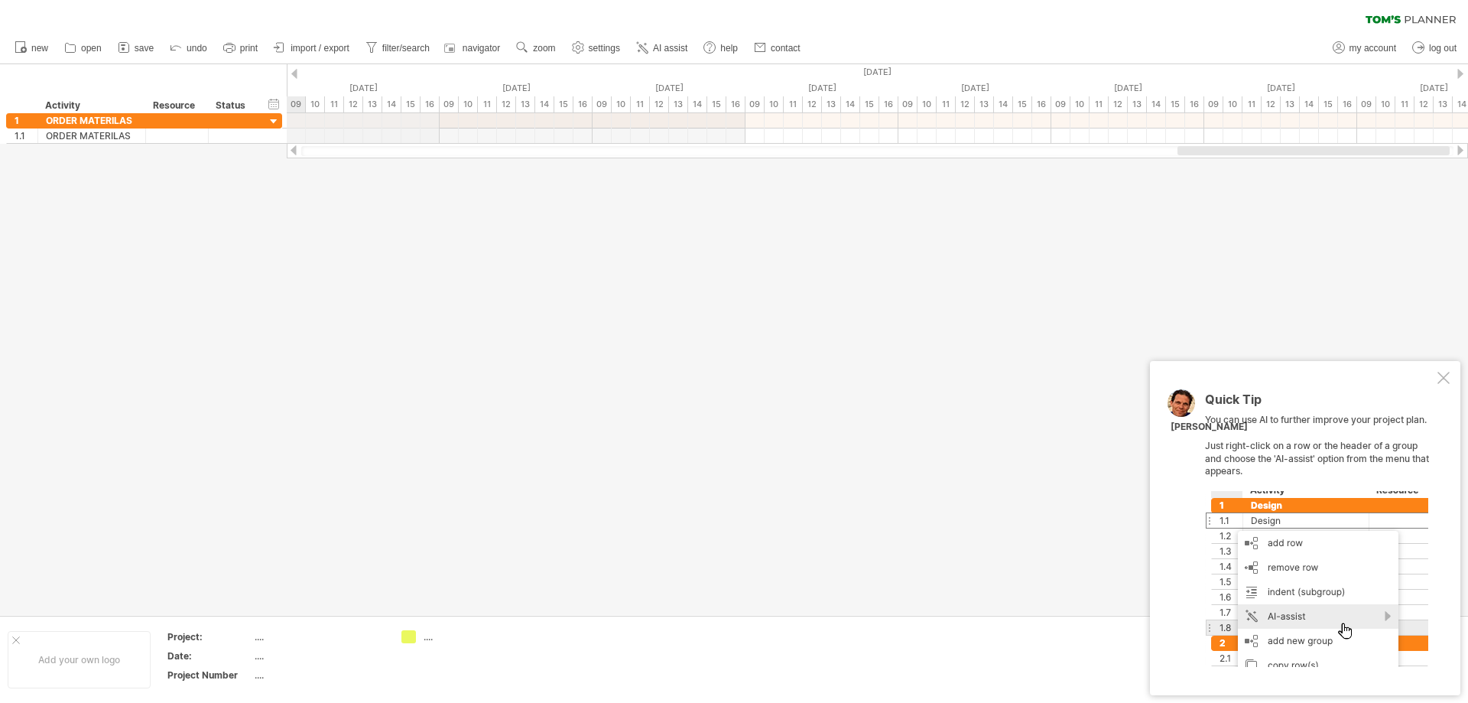
click at [291, 71] on div "[DATE]" at bounding box center [1433, 72] width 4129 height 16
click at [294, 70] on div at bounding box center [294, 74] width 6 height 10
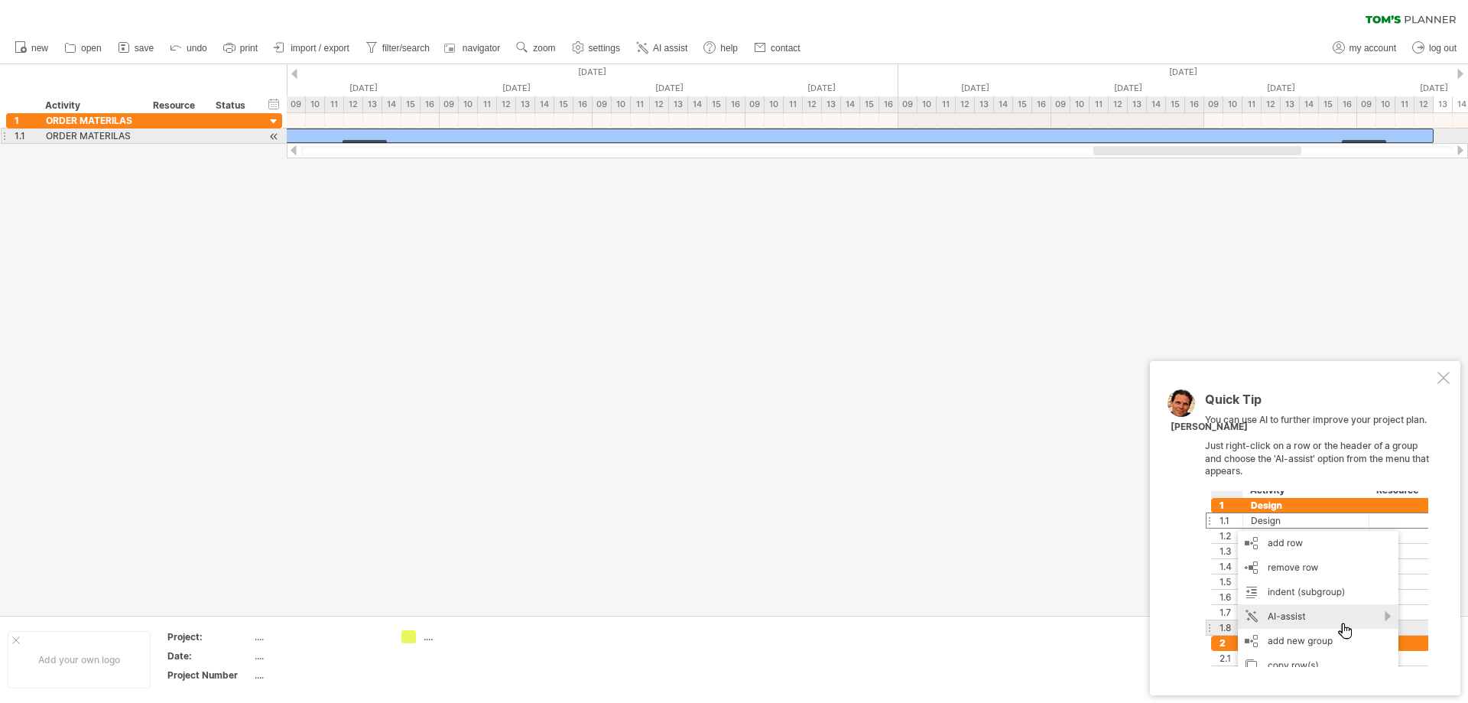
drag, startPoint x: 432, startPoint y: 132, endPoint x: 1449, endPoint y: 133, distance: 1017.0
click at [1449, 133] on div "[DATE] [DATE]" at bounding box center [877, 128] width 1181 height 31
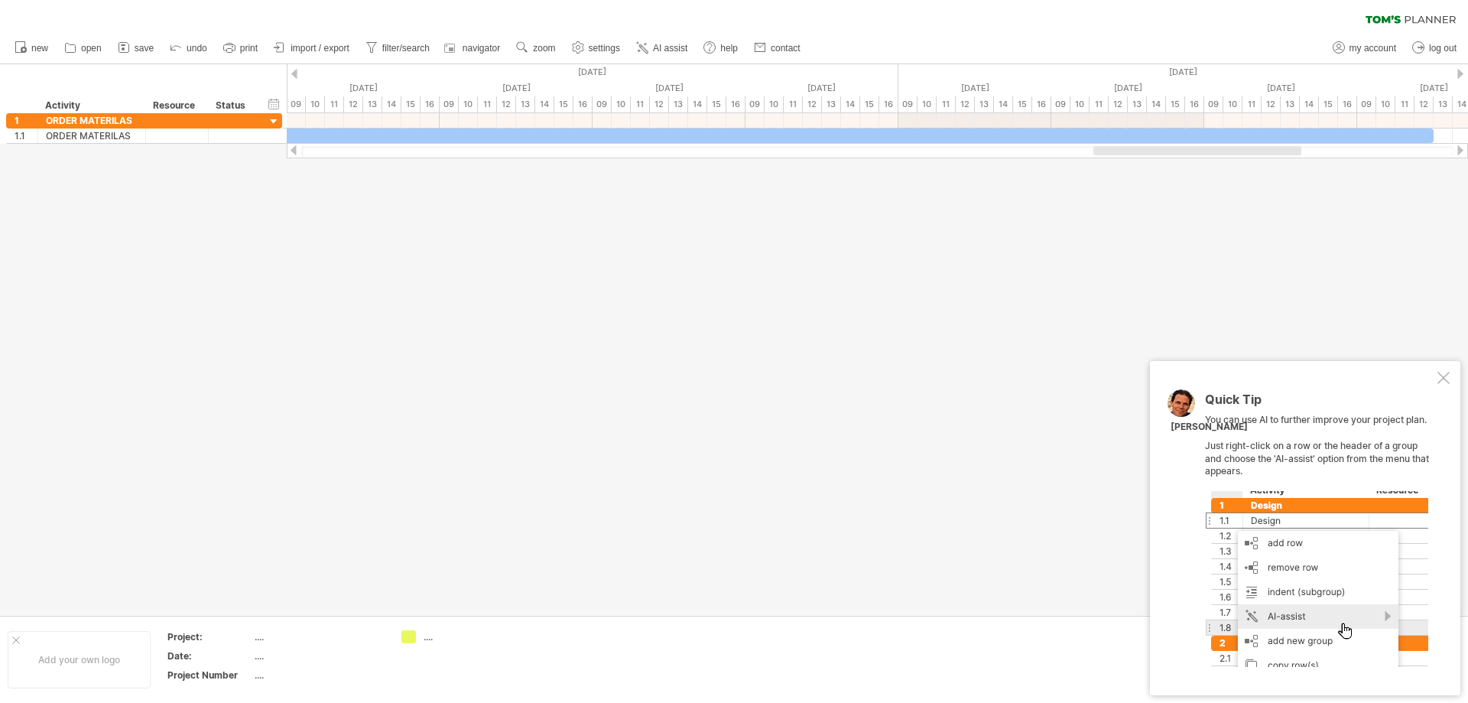
click at [552, 207] on div at bounding box center [734, 339] width 1468 height 551
click at [268, 117] on div at bounding box center [274, 122] width 15 height 15
